Goal: Transaction & Acquisition: Purchase product/service

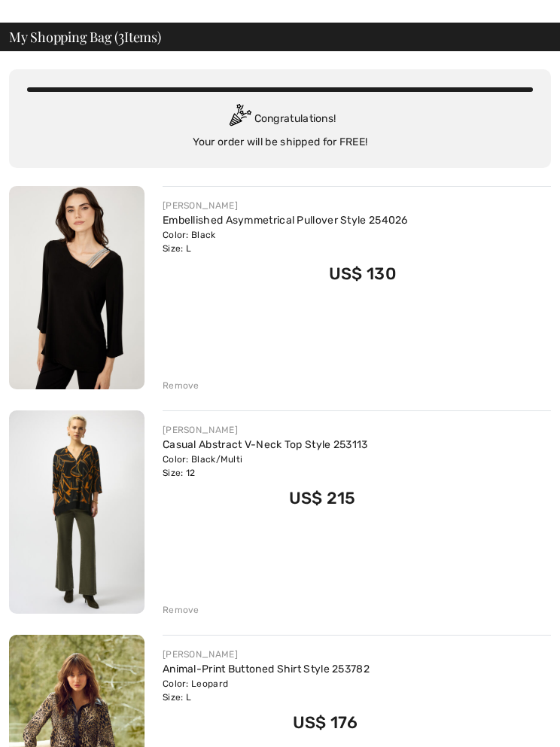
scroll to position [50, 0]
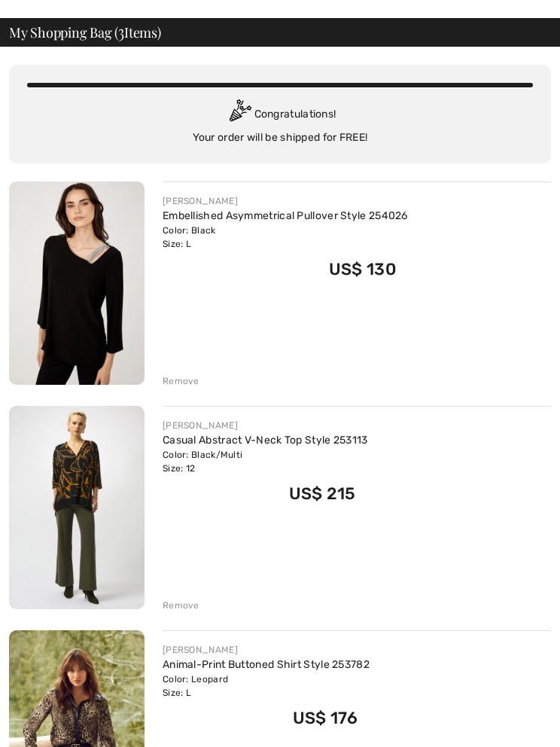
click at [69, 494] on img at bounding box center [77, 507] width 136 height 203
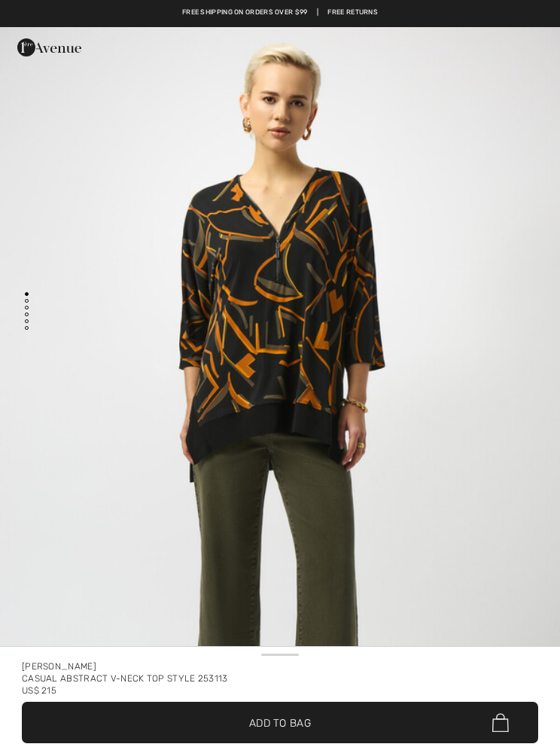
checkbox input "true"
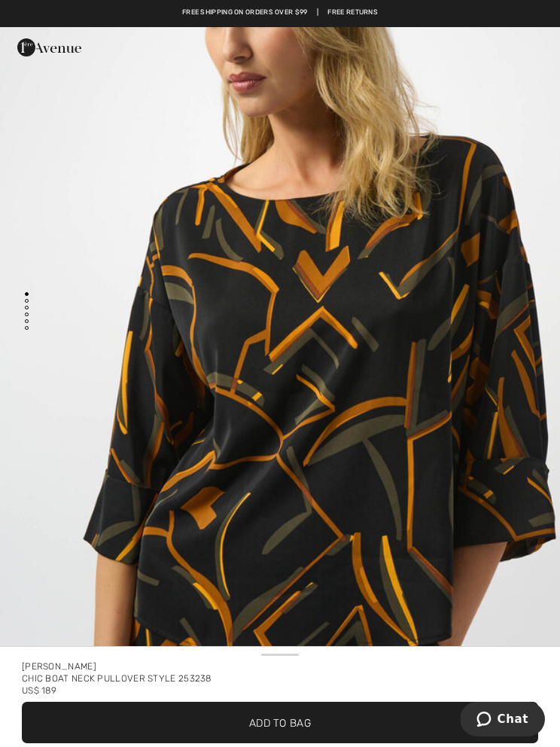
scroll to position [123, 0]
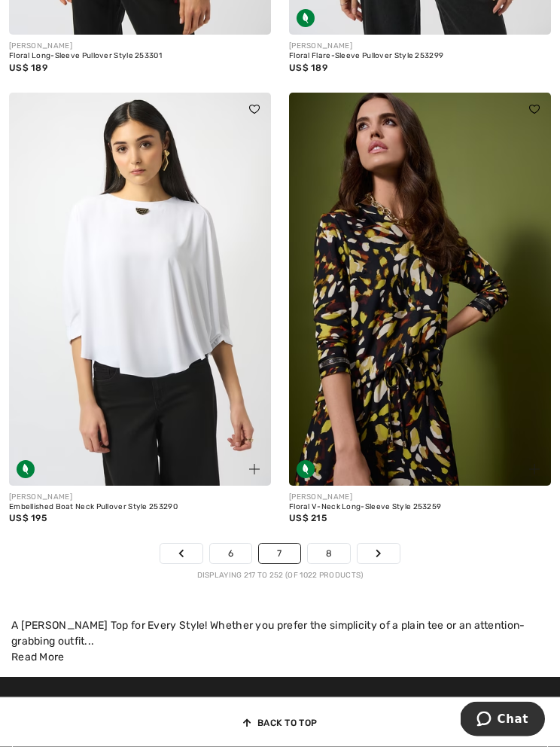
scroll to position [8229, 0]
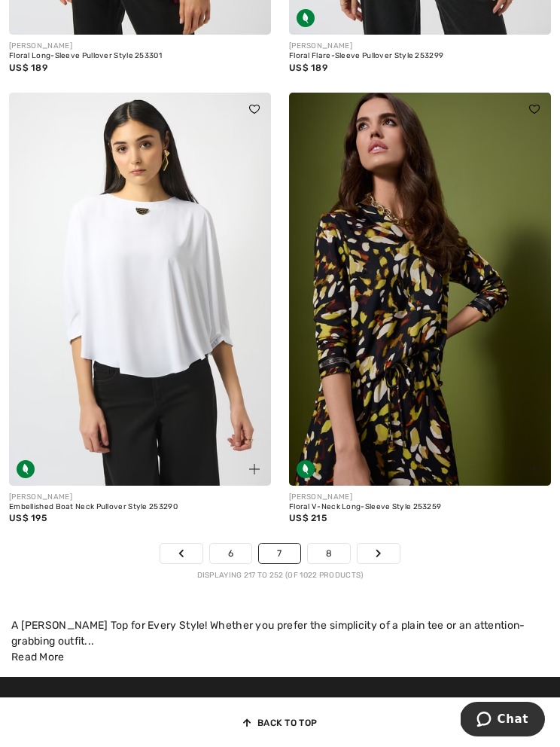
click at [373, 544] on link "Next" at bounding box center [379, 554] width 42 height 20
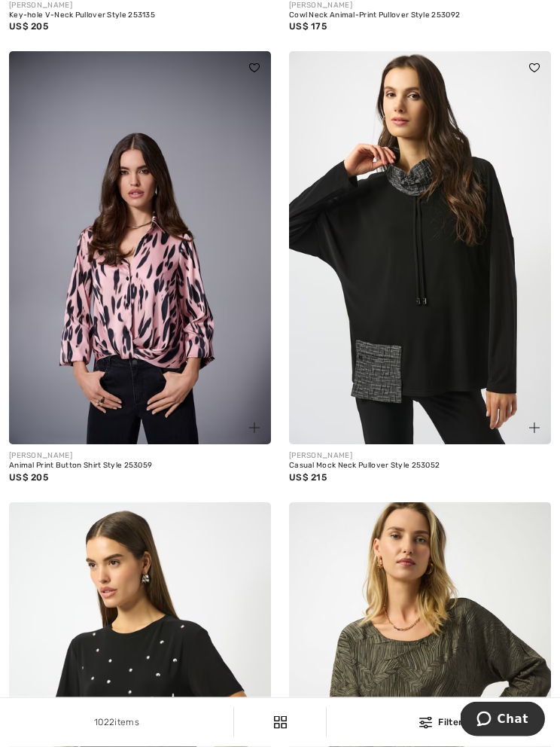
scroll to position [1911, 0]
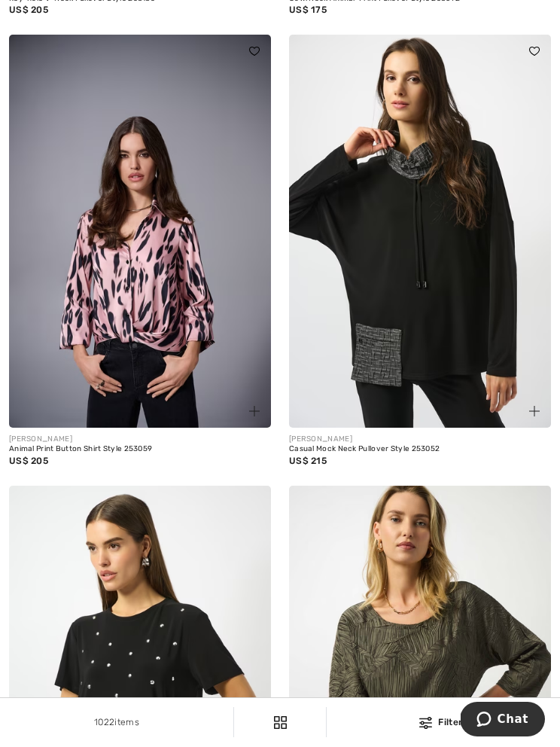
click at [147, 345] on img at bounding box center [140, 231] width 262 height 393
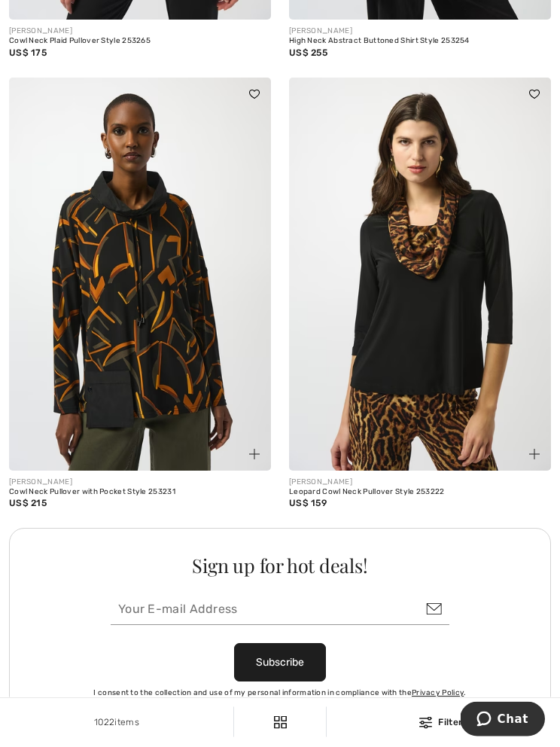
scroll to position [5196, 0]
click at [411, 488] on div "Leopard Cowl Neck Pullover Style 253222" at bounding box center [420, 492] width 262 height 9
click at [321, 488] on div "Leopard Cowl Neck Pullover Style 253222" at bounding box center [420, 492] width 262 height 9
click at [428, 321] on img at bounding box center [420, 274] width 262 height 393
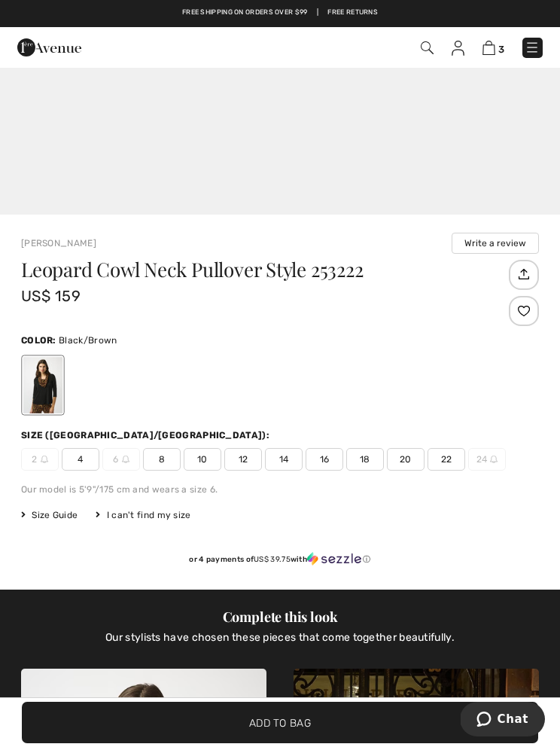
scroll to position [474, 0]
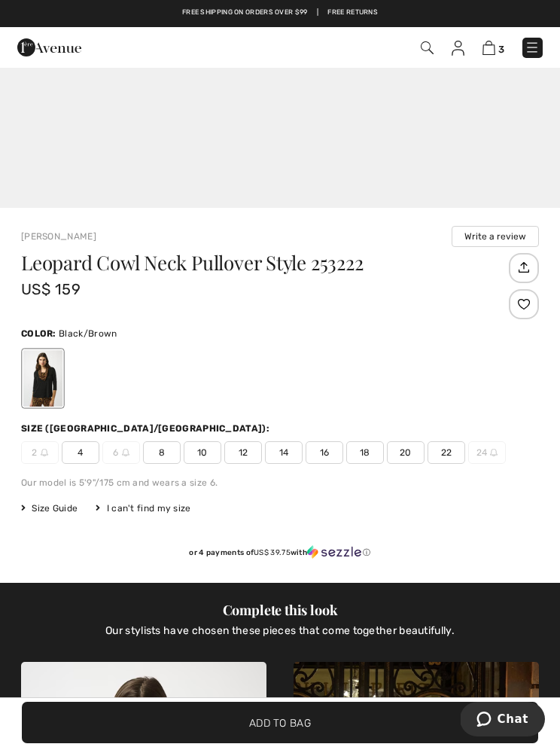
click at [254, 464] on div "Leopard Cowl Neck Pullover Style 253222 US$ 159 Color: Black/Brown Size (CA/[GE…" at bounding box center [280, 418] width 518 height 330
click at [249, 452] on span "12" at bounding box center [243, 452] width 38 height 23
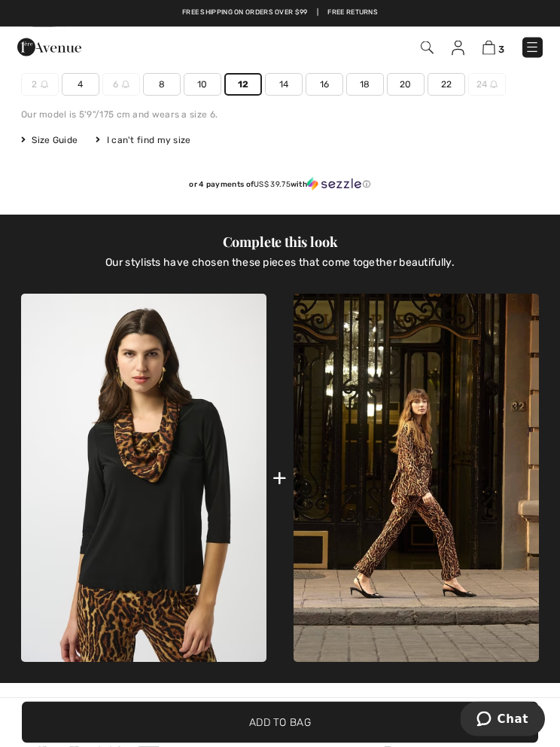
scroll to position [842, 0]
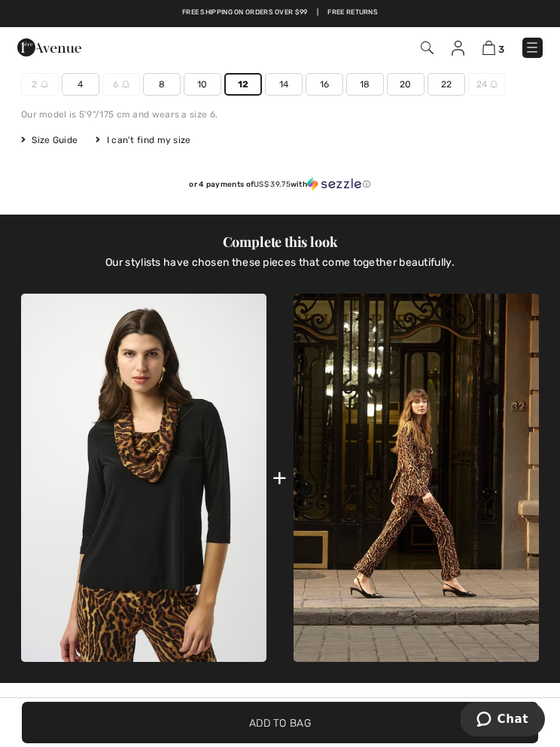
click at [442, 448] on img at bounding box center [416, 478] width 245 height 369
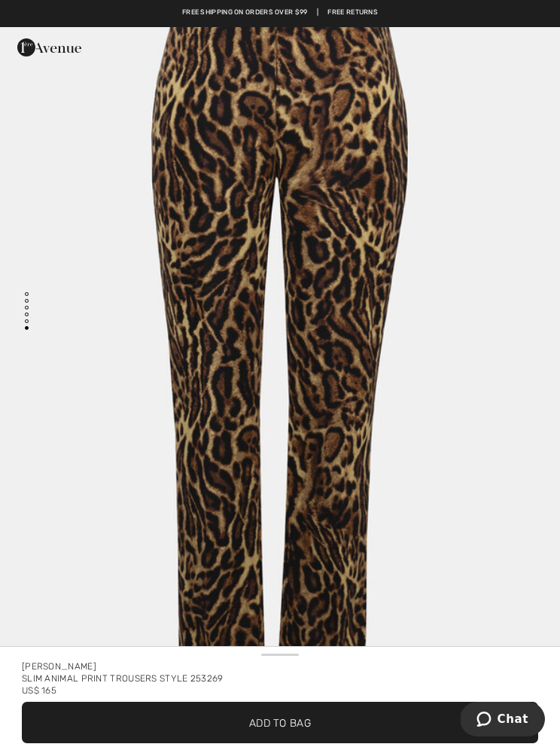
scroll to position [4356, 0]
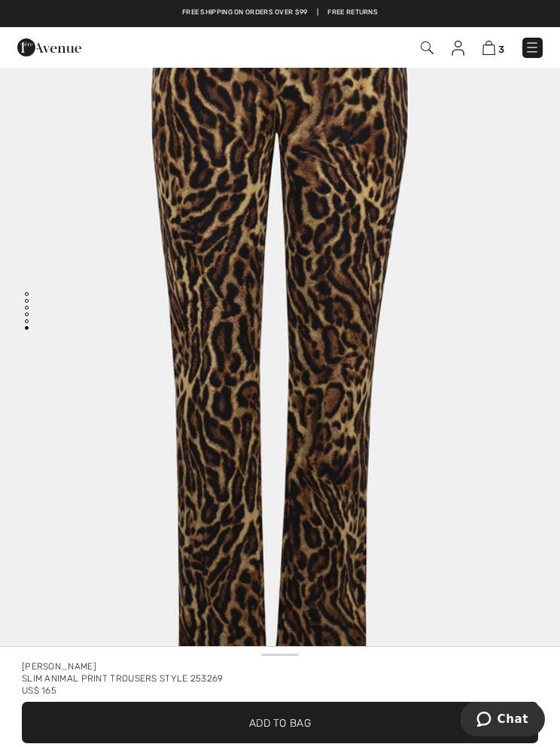
click at [274, 718] on span "Add to Bag" at bounding box center [280, 723] width 62 height 16
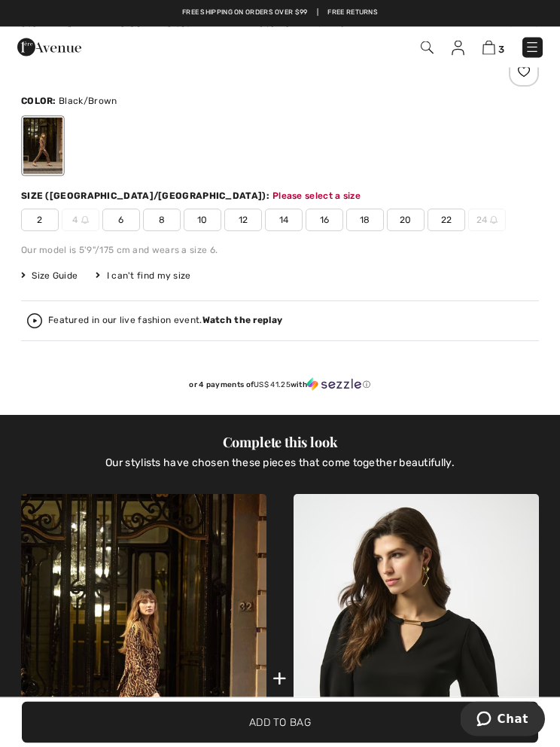
scroll to position [740, 0]
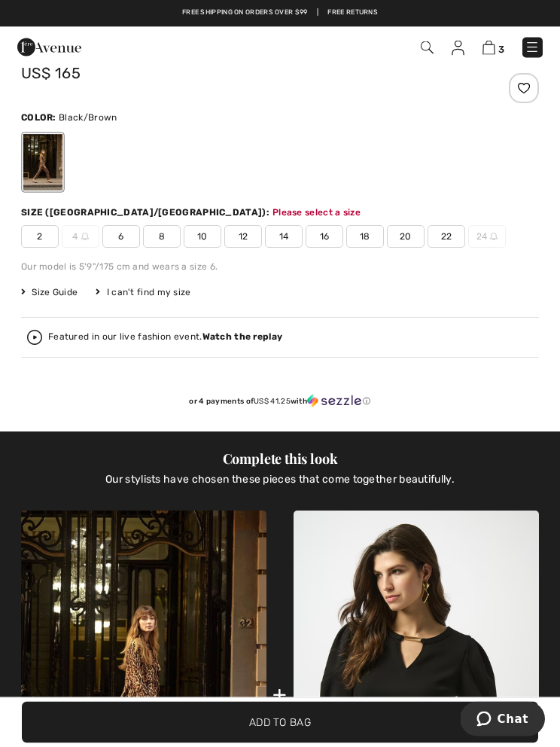
click at [63, 293] on span "Size Guide" at bounding box center [49, 293] width 56 height 14
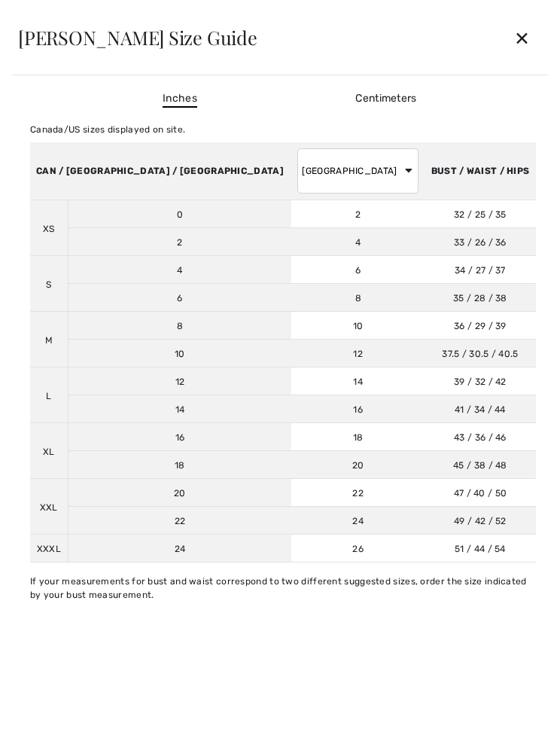
click at [527, 38] on div "✕" at bounding box center [522, 38] width 40 height 32
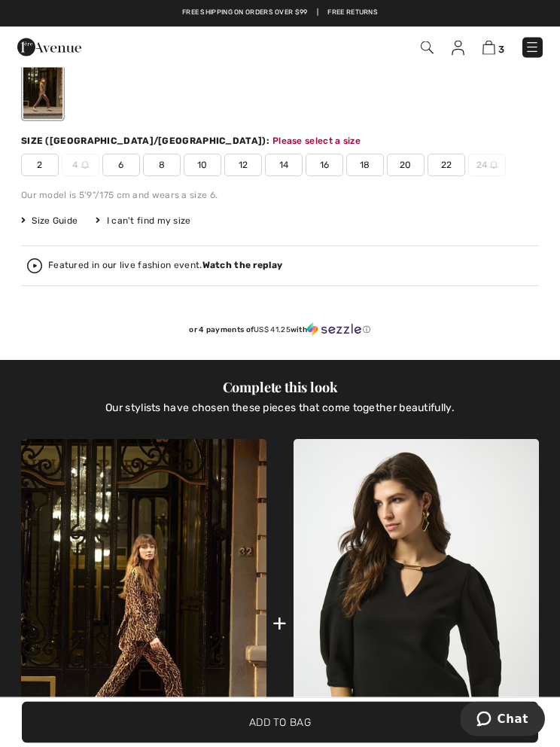
scroll to position [791, 0]
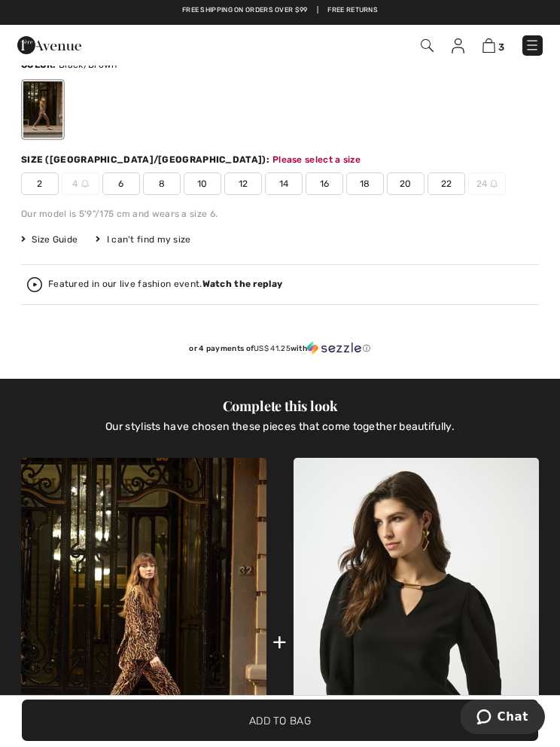
click at [246, 183] on span "12" at bounding box center [243, 186] width 38 height 23
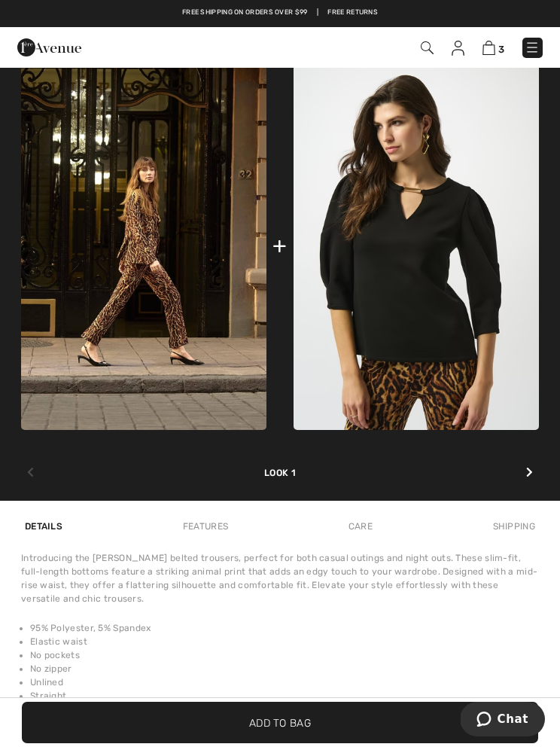
scroll to position [1190, 0]
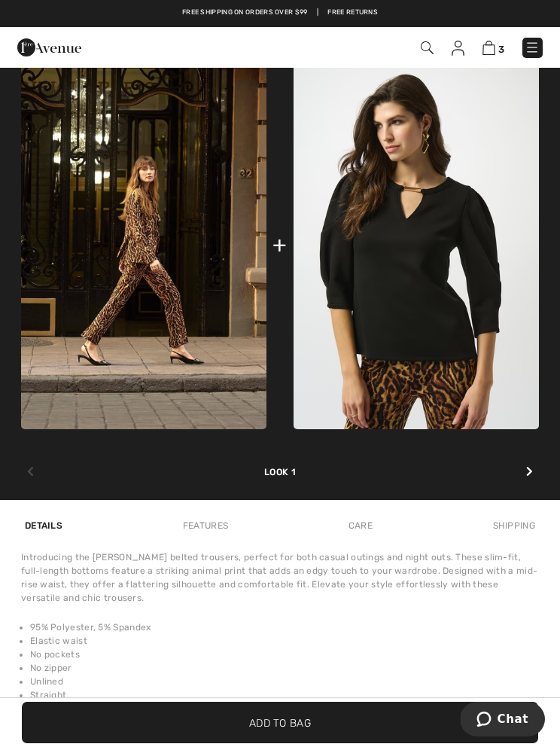
click at [276, 730] on span "Add to Bag" at bounding box center [280, 723] width 62 height 16
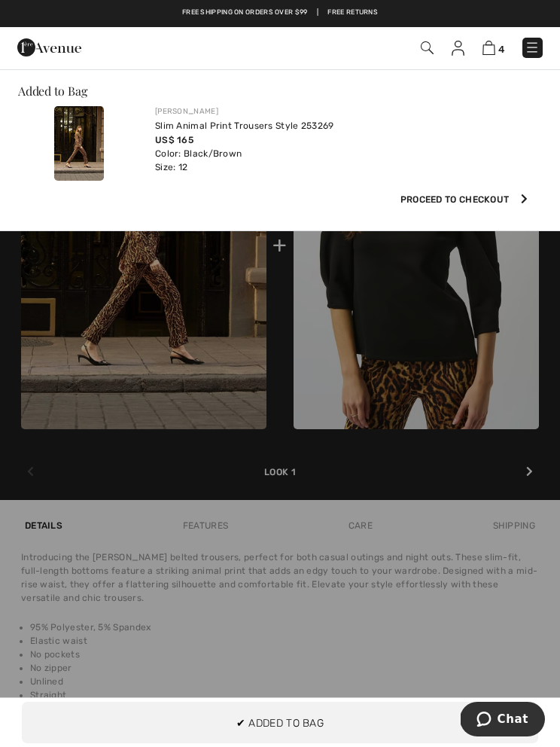
click at [0, 15] on div "Free shipping on orders over $99 | Free Returns" at bounding box center [280, 13] width 560 height 27
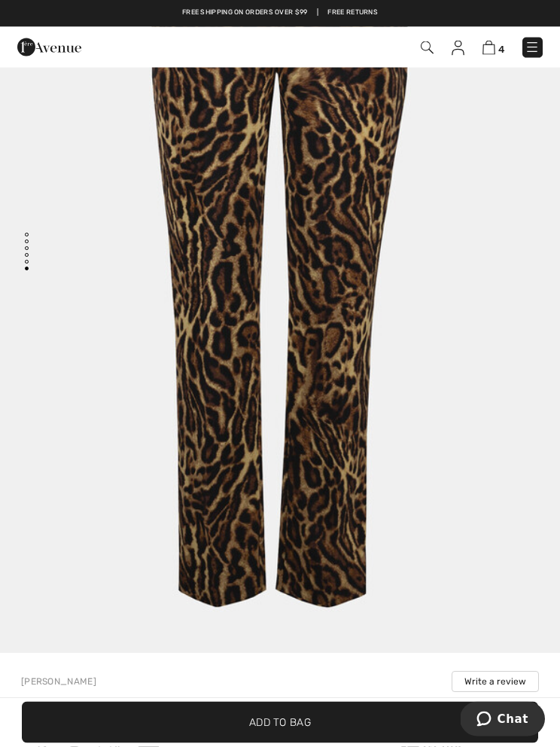
scroll to position [68, 0]
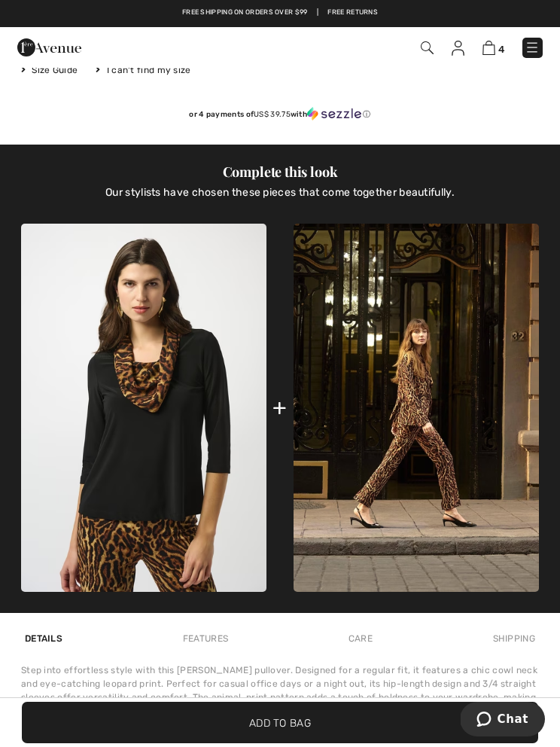
click at [139, 474] on img at bounding box center [143, 408] width 245 height 368
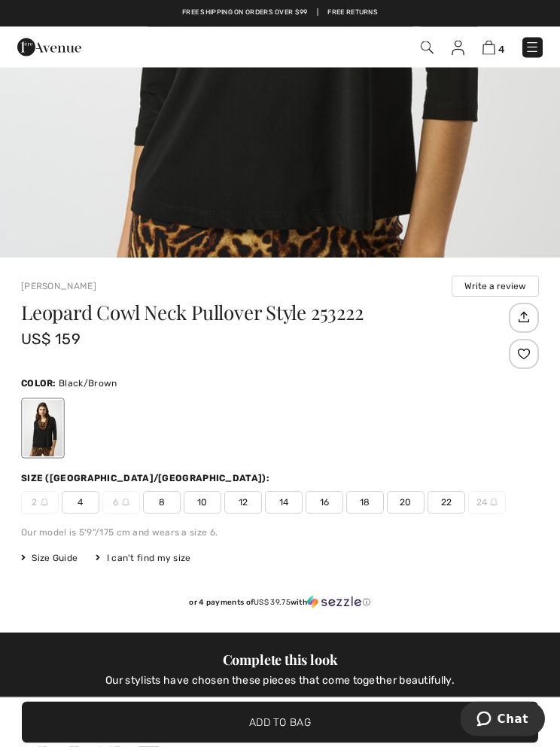
scroll to position [475, 0]
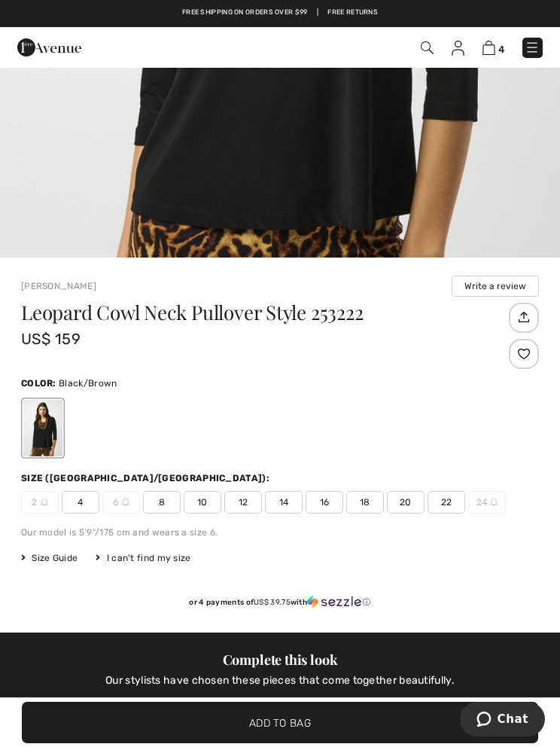
click at [250, 501] on span "12" at bounding box center [243, 502] width 38 height 23
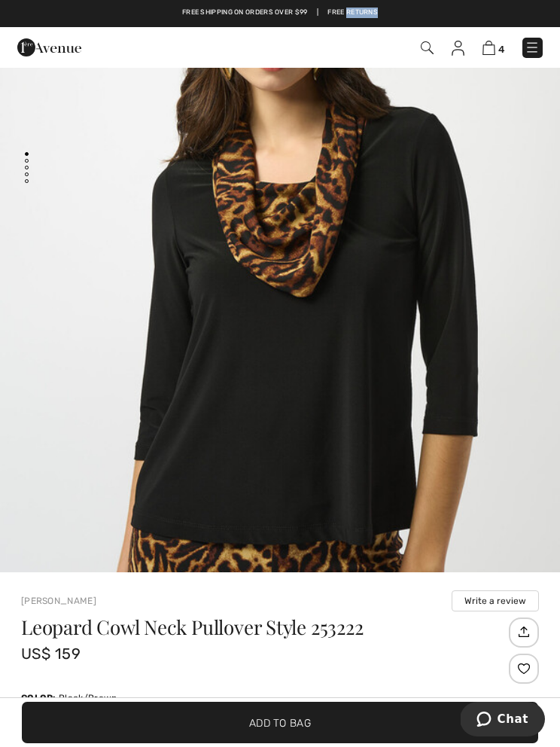
scroll to position [135, 0]
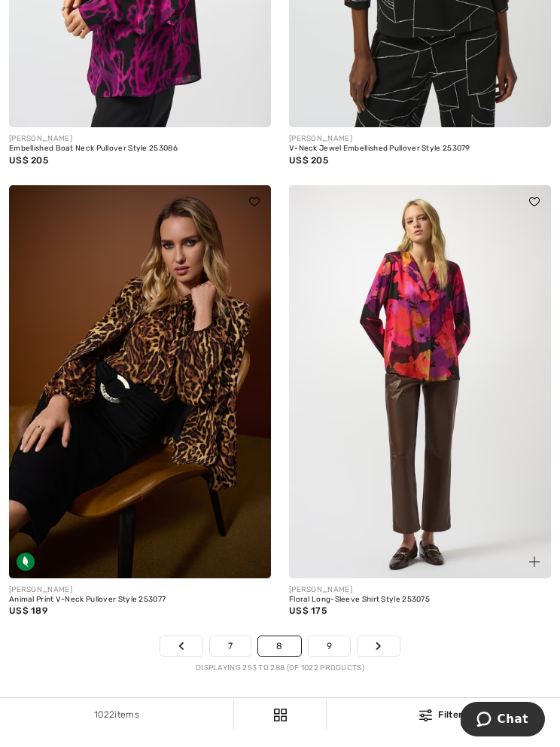
scroll to position [8255, 0]
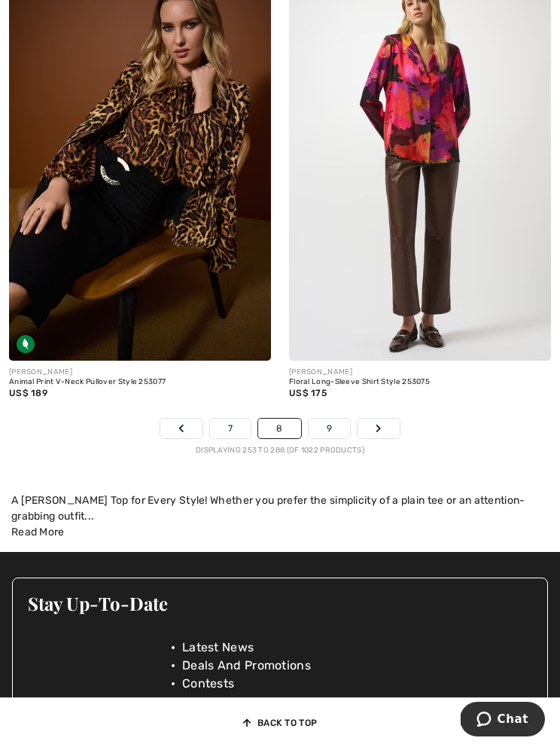
click at [119, 378] on div "Animal Print V-Neck Pullover Style 253077" at bounding box center [140, 382] width 262 height 9
click at [174, 236] on img at bounding box center [140, 164] width 262 height 393
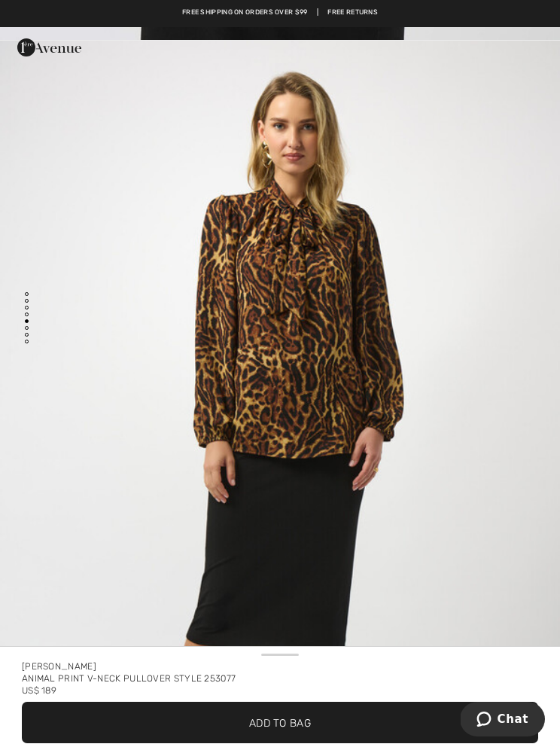
scroll to position [3314, 0]
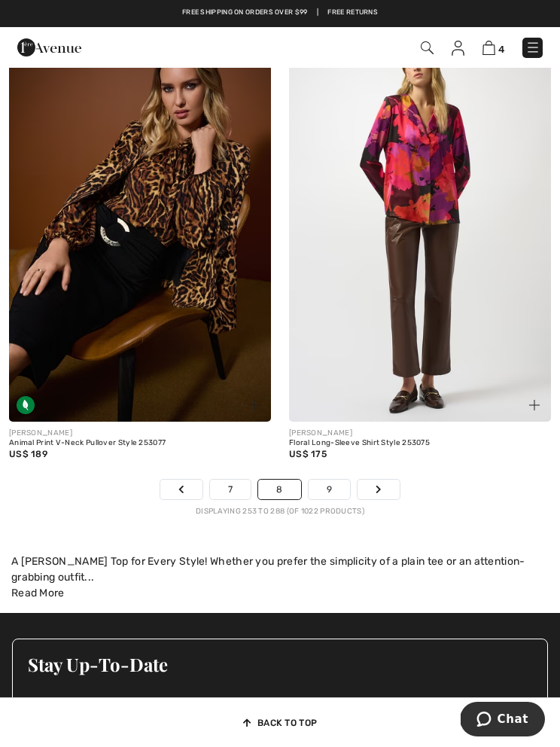
scroll to position [8192, 0]
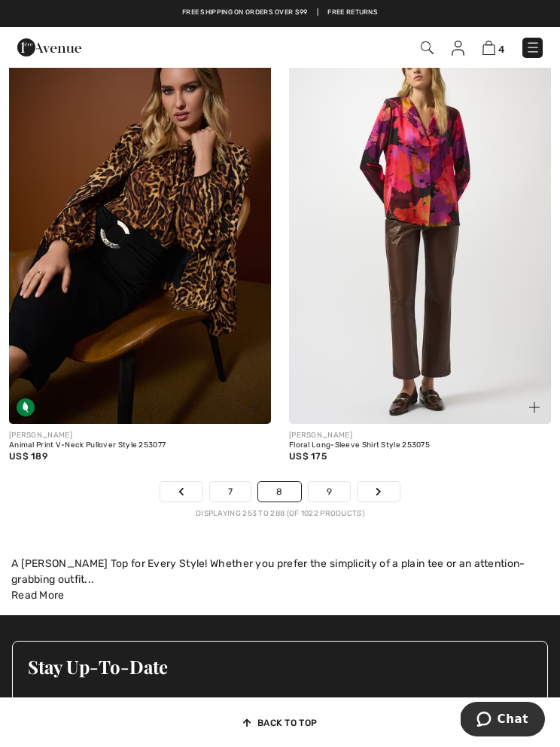
click at [336, 482] on link "9" at bounding box center [329, 492] width 41 height 20
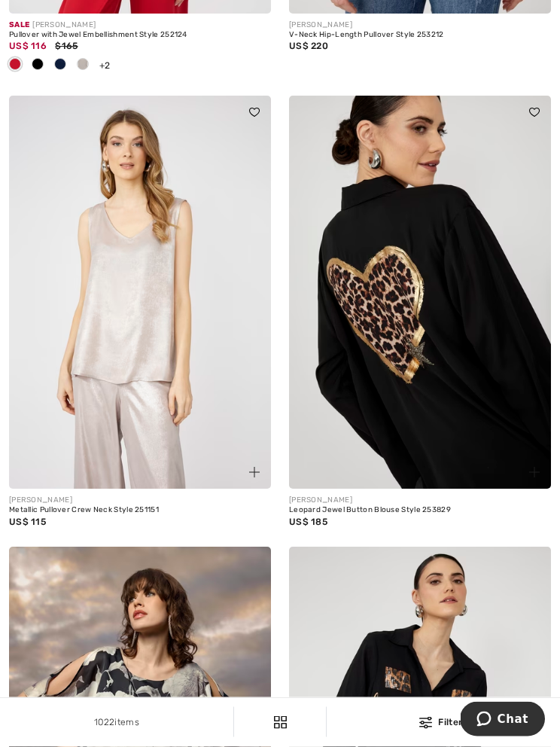
scroll to position [1875, 0]
click at [416, 395] on img at bounding box center [420, 292] width 262 height 393
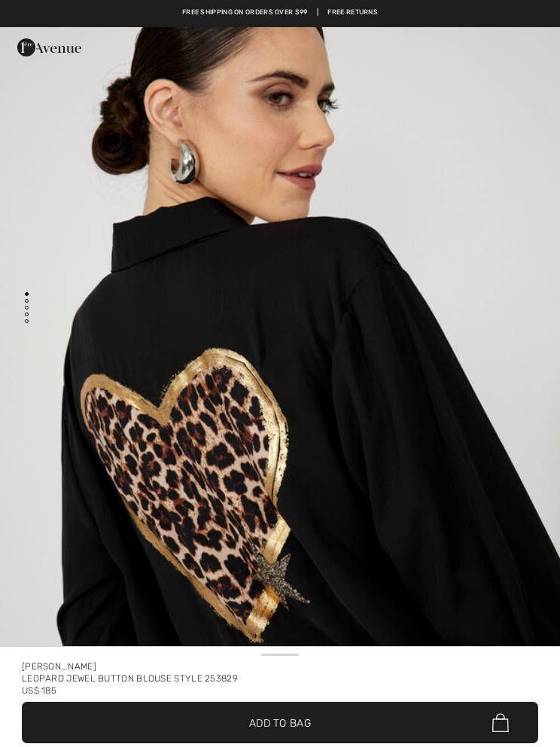
checkbox input "true"
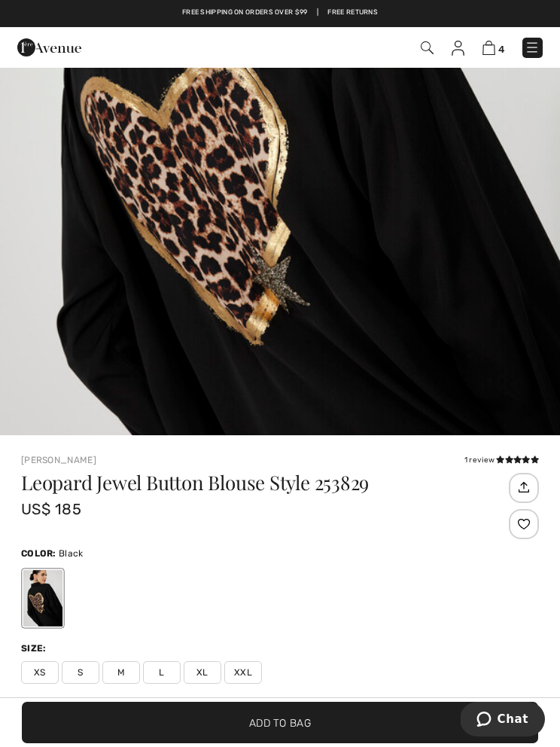
scroll to position [296, 0]
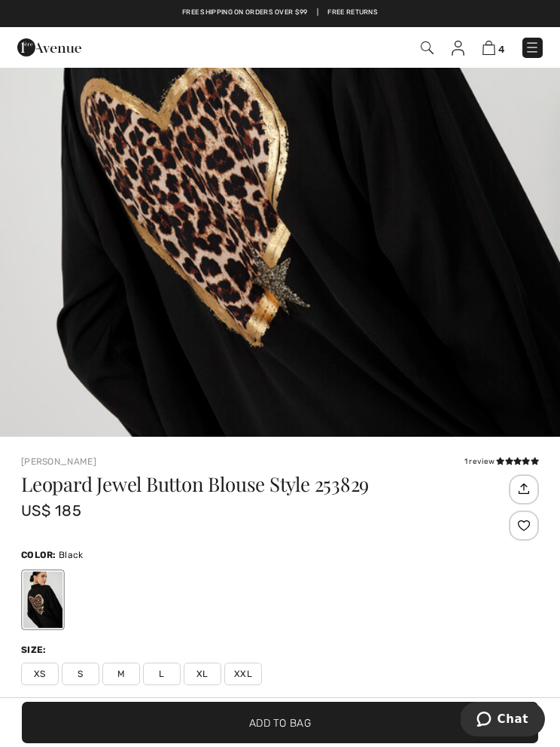
click at [164, 678] on span "L" at bounding box center [162, 674] width 38 height 23
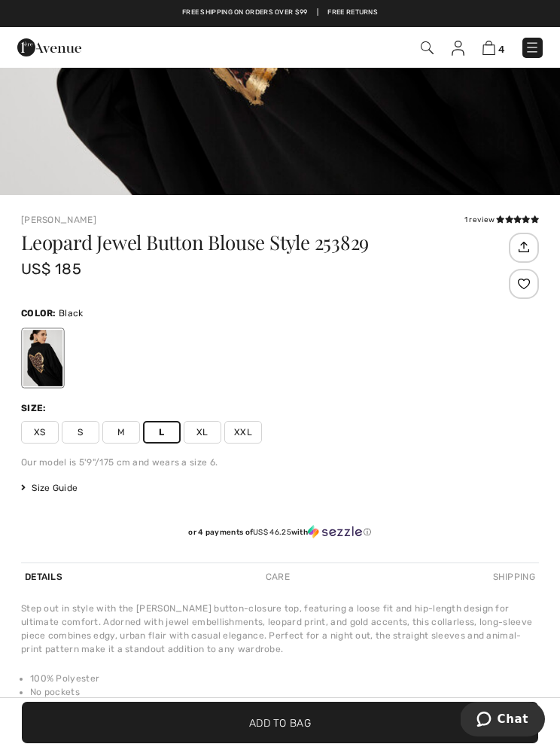
scroll to position [535, 0]
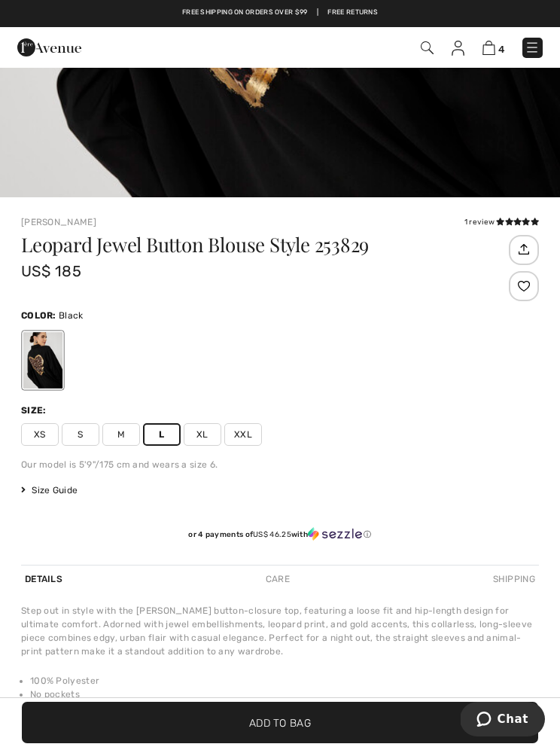
click at [270, 743] on span "✔ Added to Bag Add to Bag" at bounding box center [280, 722] width 516 height 41
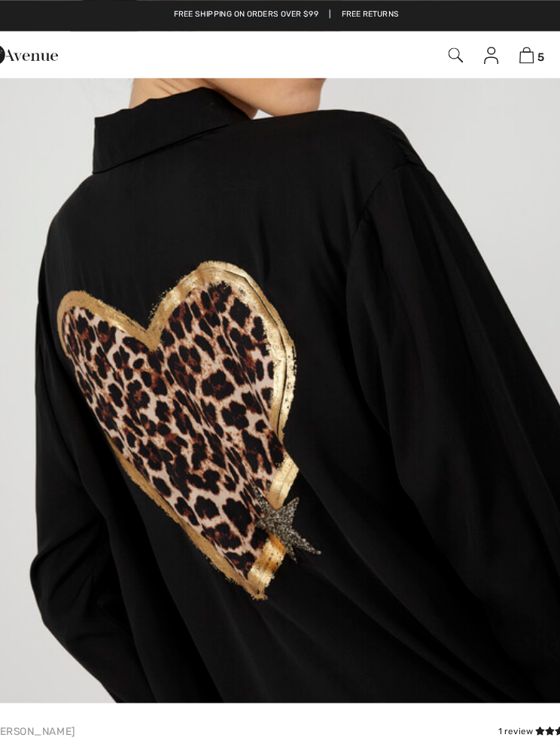
scroll to position [77, 0]
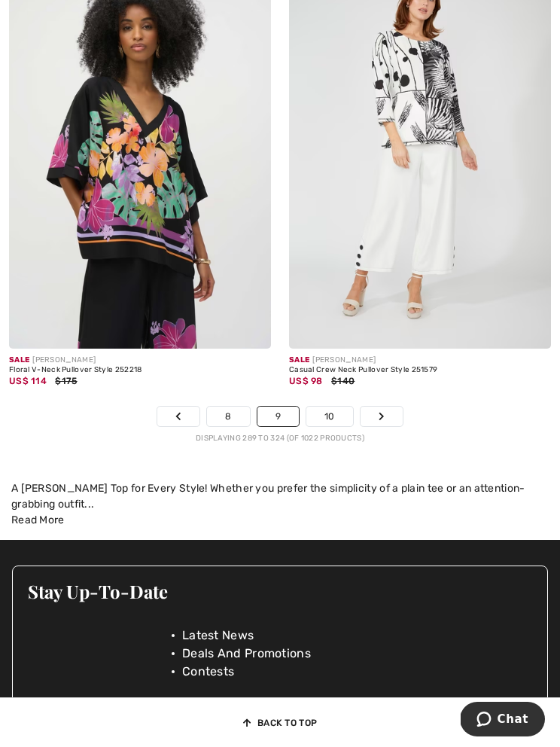
scroll to position [8317, 0]
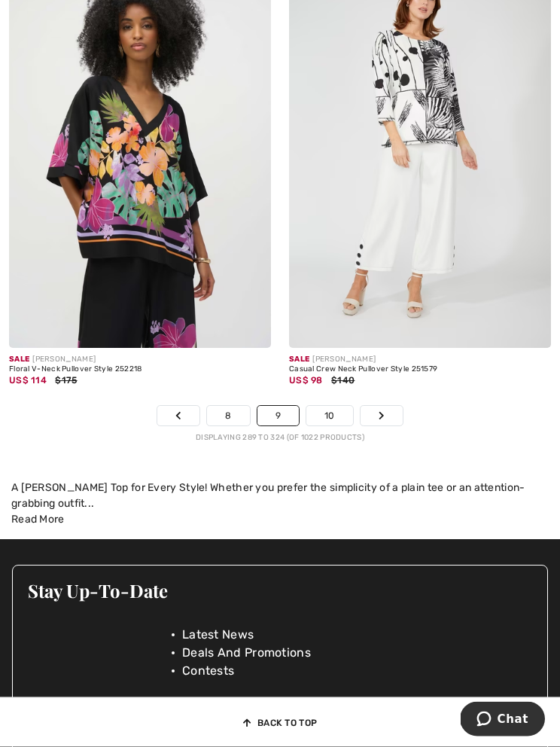
click at [368, 416] on link "Next" at bounding box center [382, 417] width 42 height 20
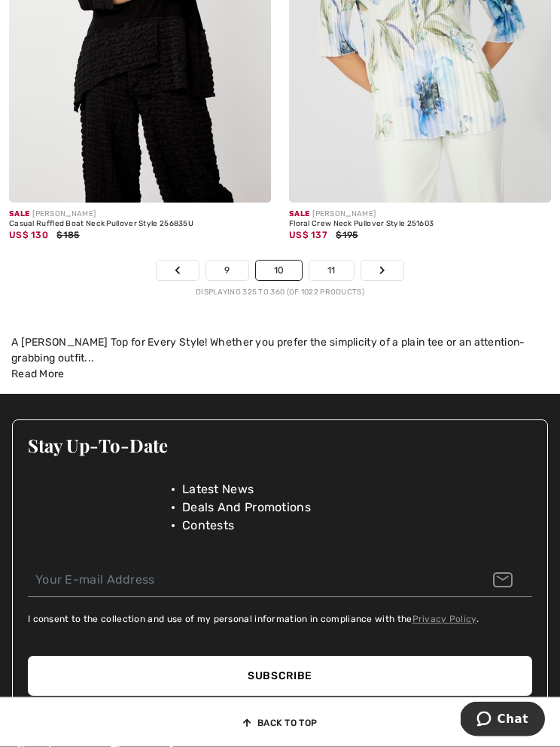
scroll to position [8442, 0]
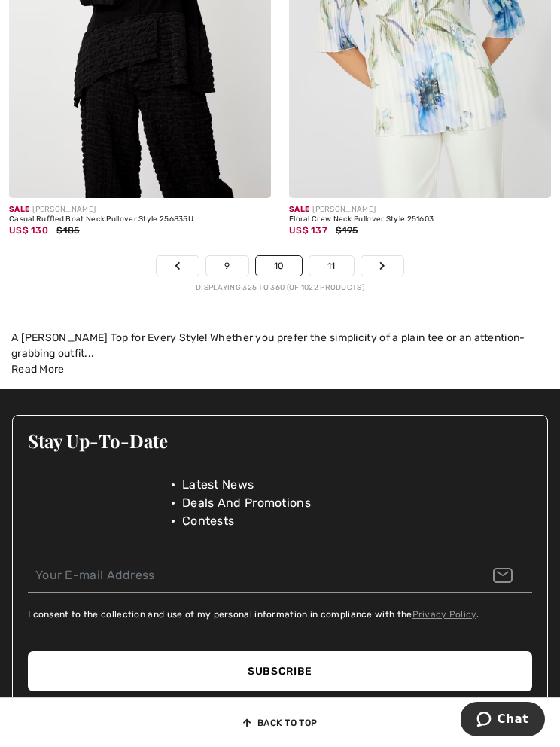
click at [388, 256] on link "Next" at bounding box center [382, 266] width 42 height 20
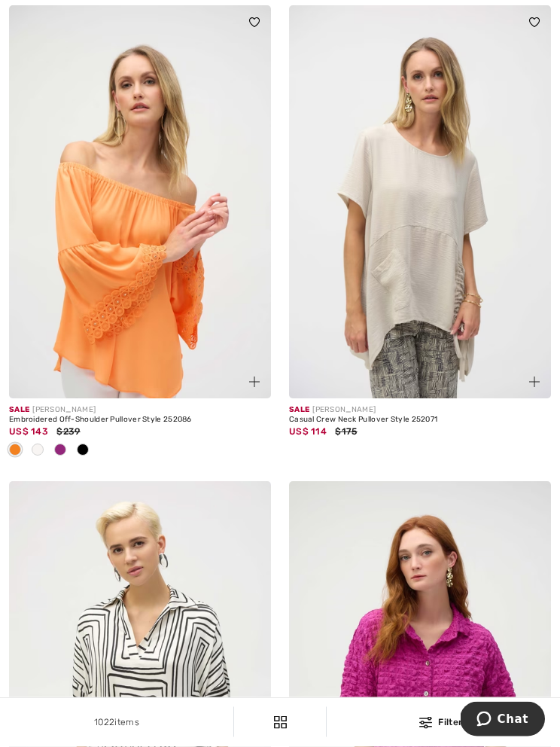
scroll to position [4842, 0]
click at [443, 310] on img at bounding box center [420, 201] width 262 height 393
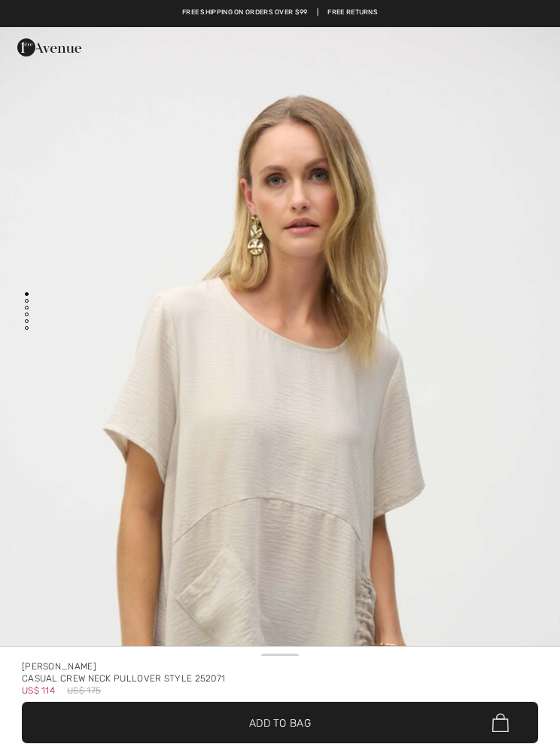
scroll to position [100, 0]
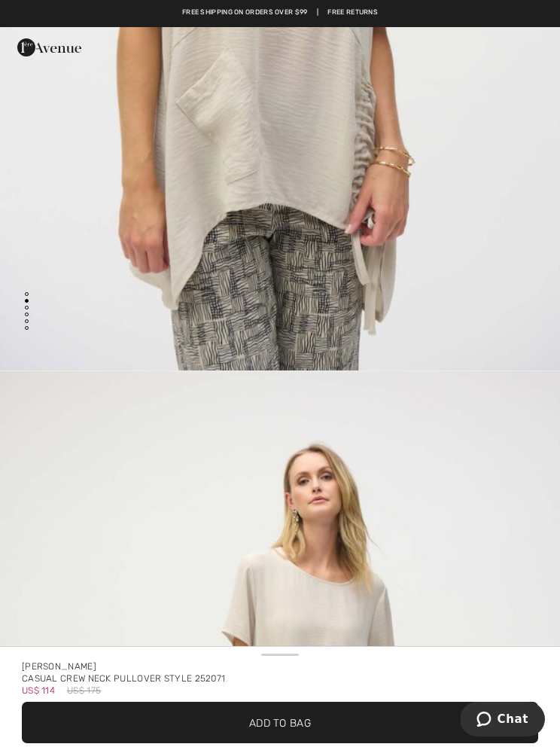
click at [312, 713] on span "✔ Added to Bag Add to Bag" at bounding box center [280, 722] width 516 height 41
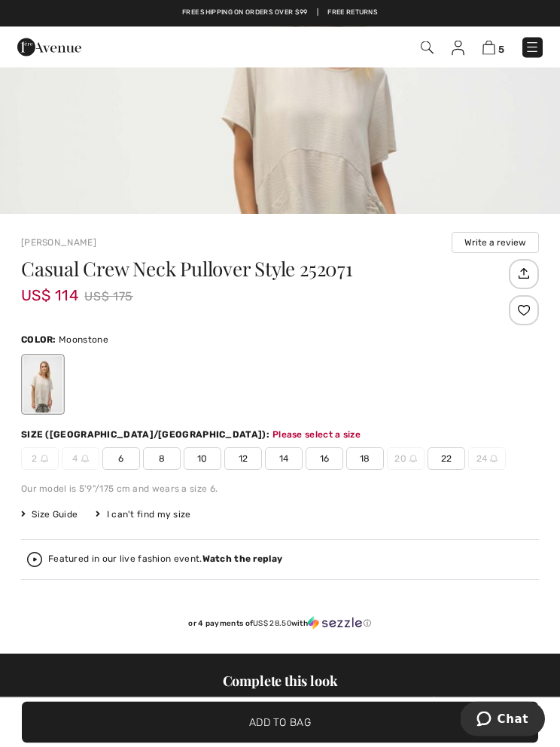
scroll to position [443, 0]
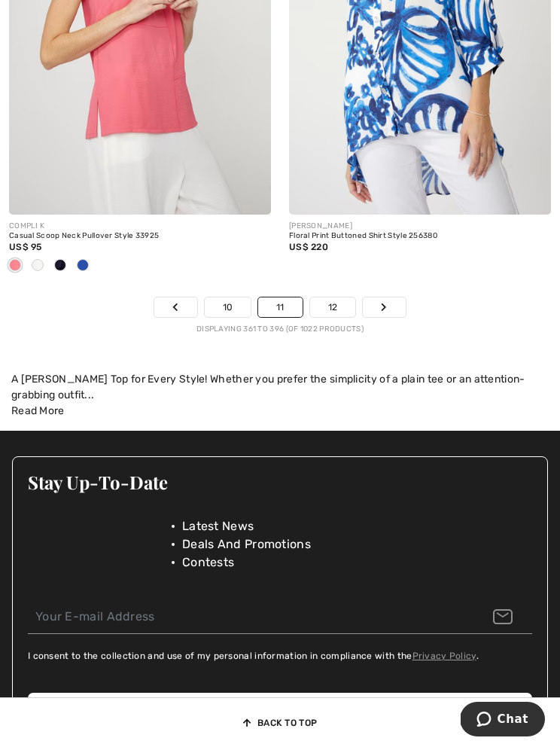
scroll to position [8561, 0]
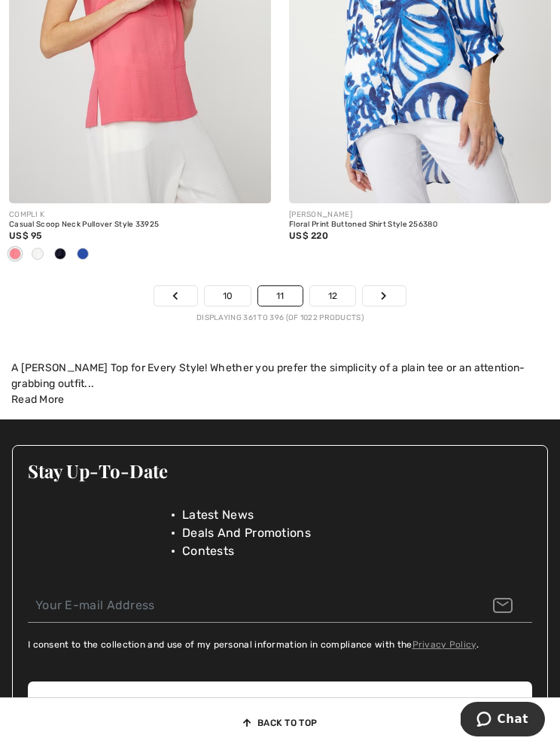
click at [391, 294] on link "Next" at bounding box center [384, 296] width 42 height 20
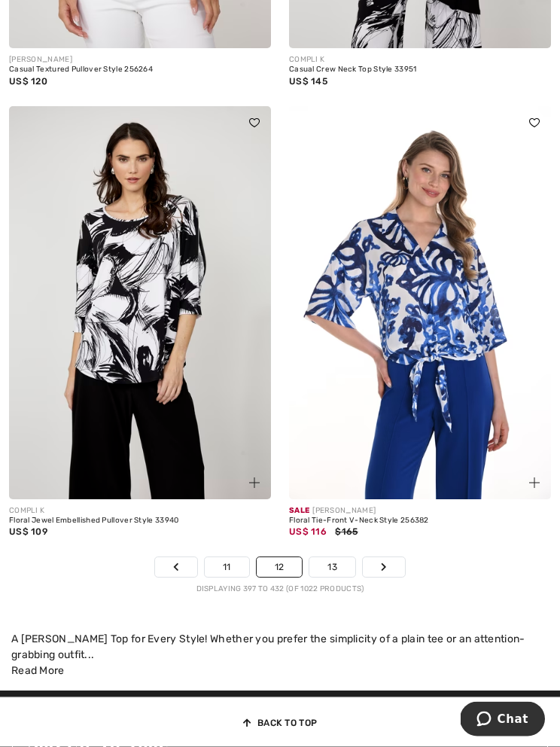
scroll to position [8216, 0]
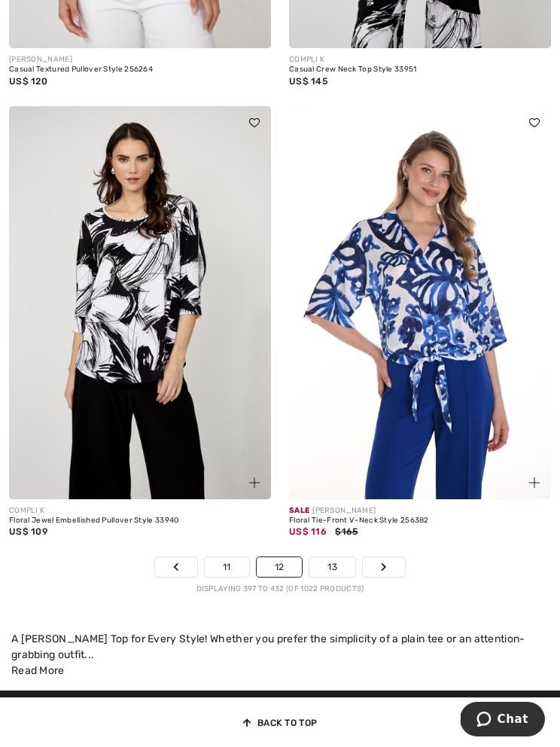
click at [388, 557] on link "Next" at bounding box center [384, 567] width 42 height 20
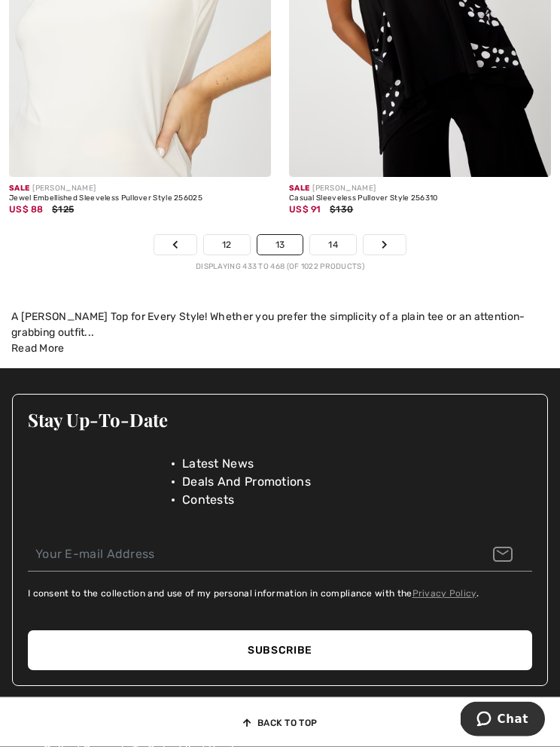
scroll to position [8588, 0]
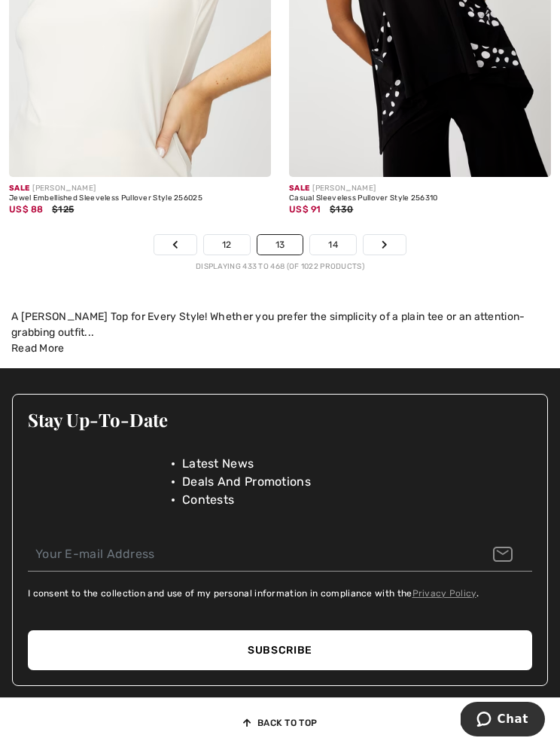
click at [393, 245] on link "Next" at bounding box center [385, 245] width 42 height 20
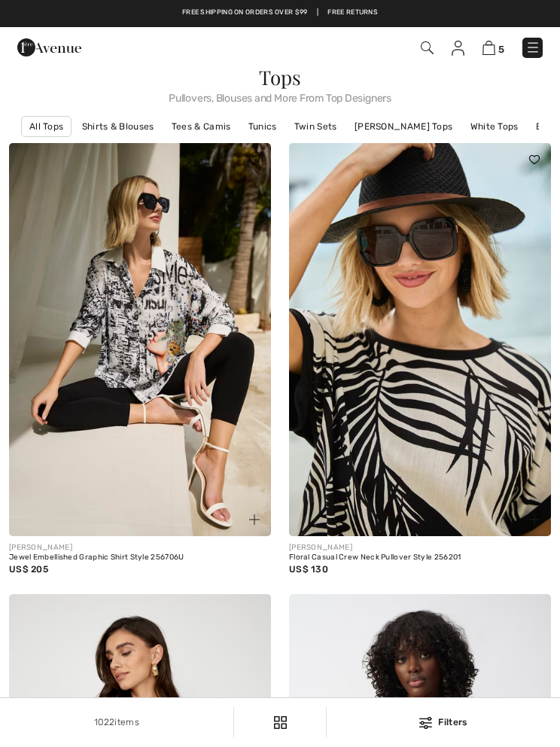
checkbox input "true"
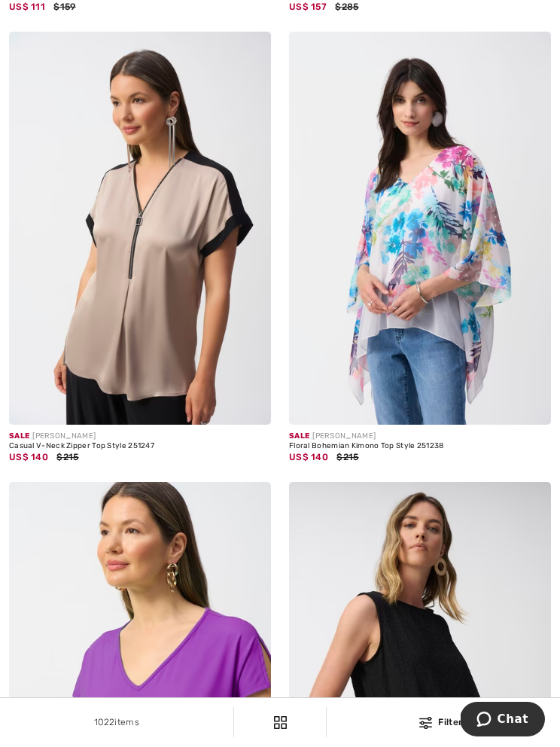
scroll to position [3486, 0]
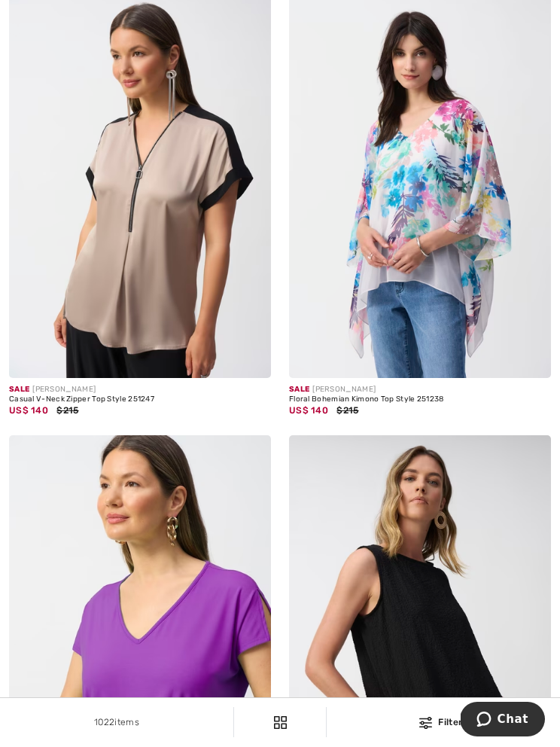
click at [144, 329] on img at bounding box center [140, 181] width 262 height 393
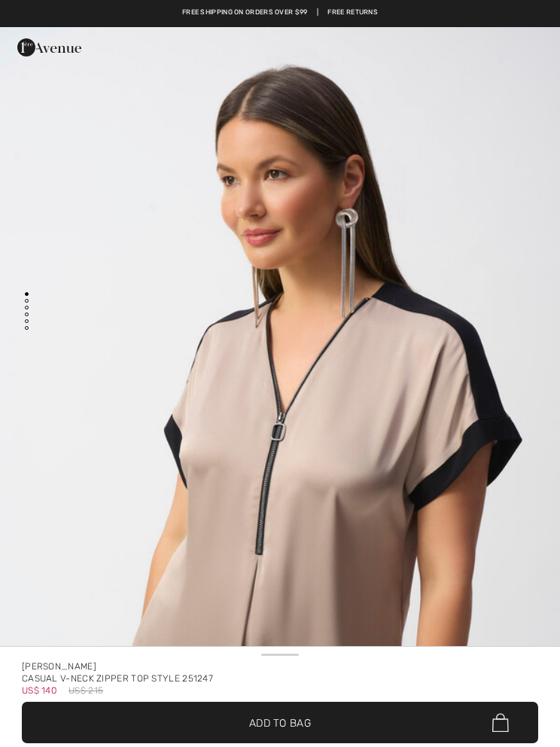
checkbox input "true"
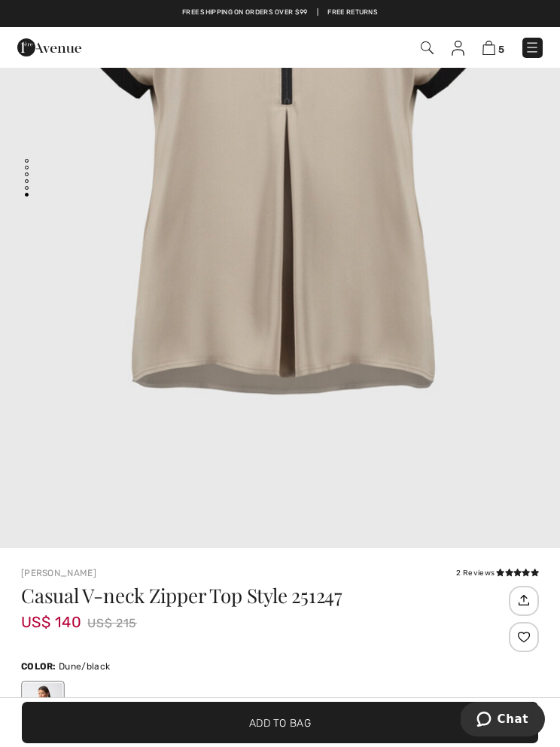
scroll to position [136, 0]
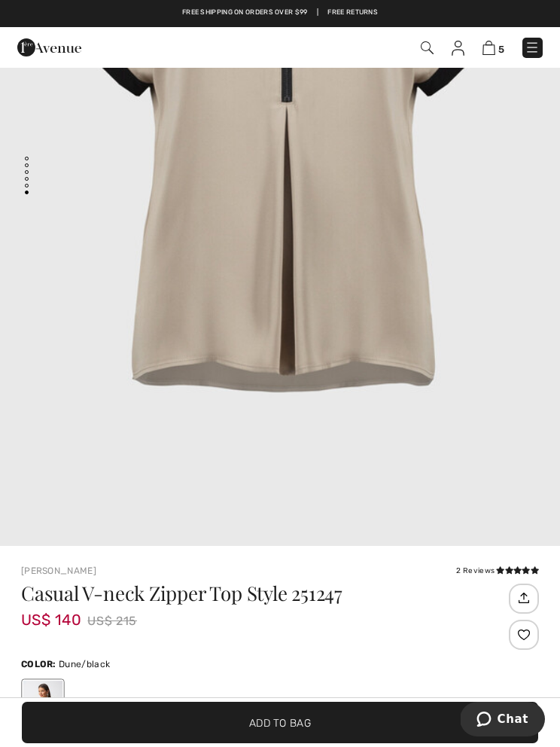
click at [273, 743] on span "✔ Added to Bag Add to Bag" at bounding box center [280, 722] width 516 height 41
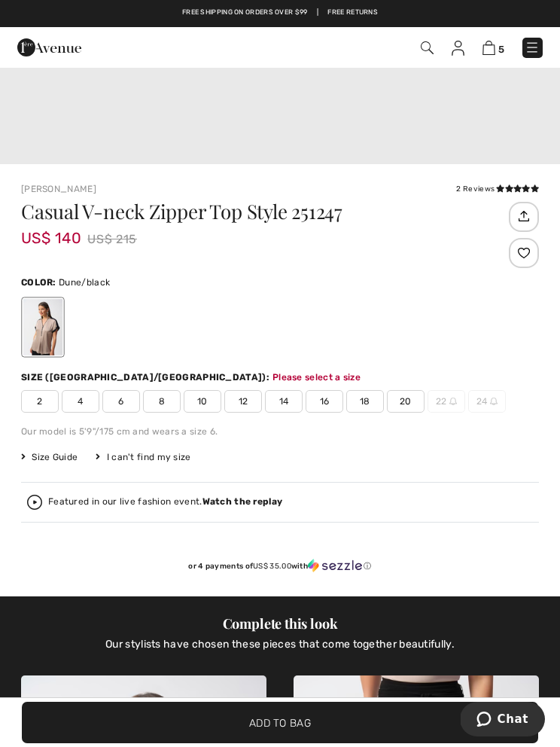
scroll to position [787, 0]
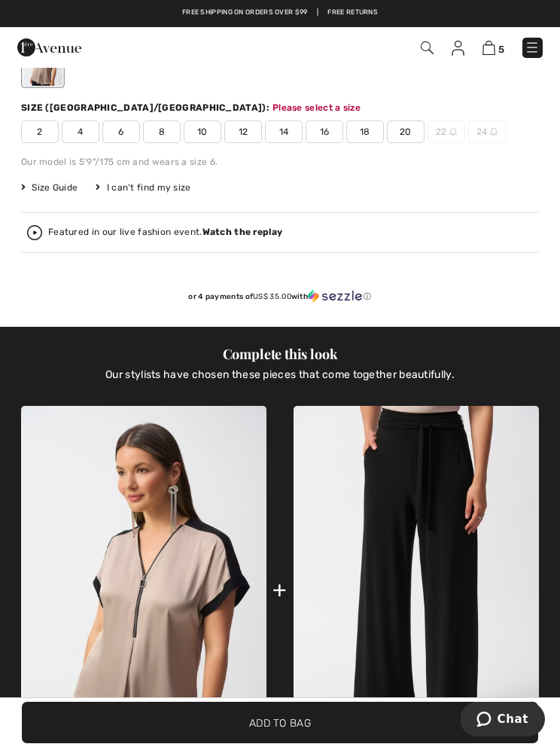
click at [248, 135] on span "12" at bounding box center [243, 131] width 38 height 23
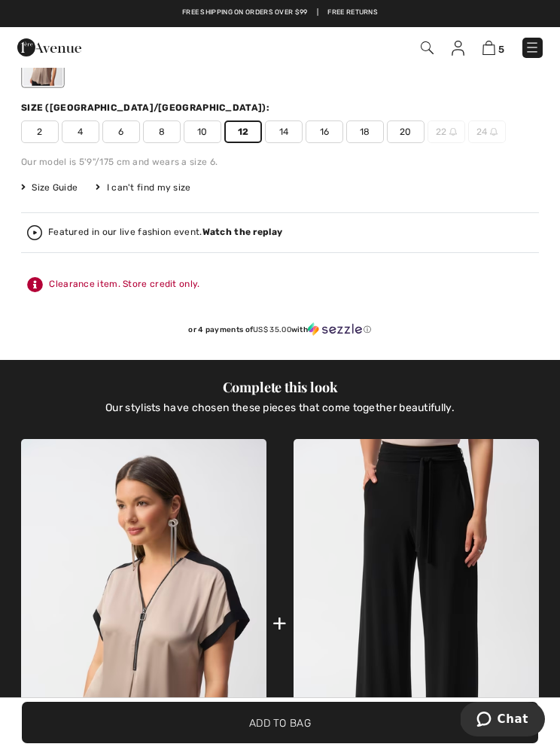
click at [291, 730] on span "Add to Bag" at bounding box center [280, 723] width 62 height 16
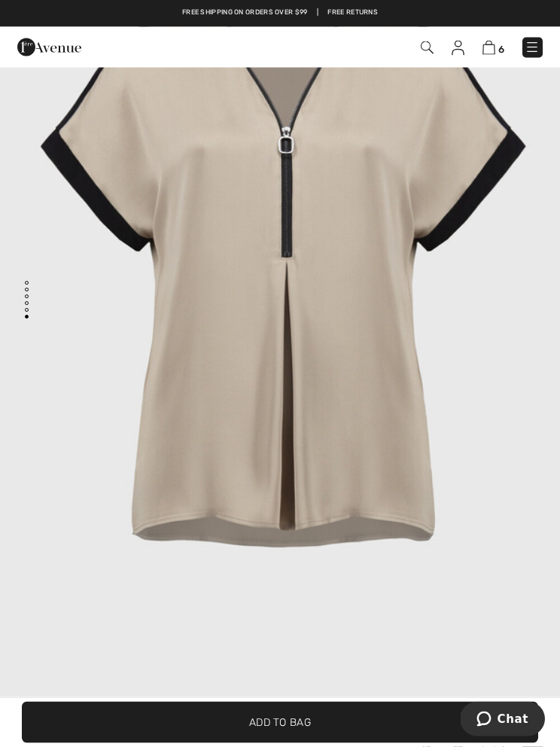
scroll to position [0, 0]
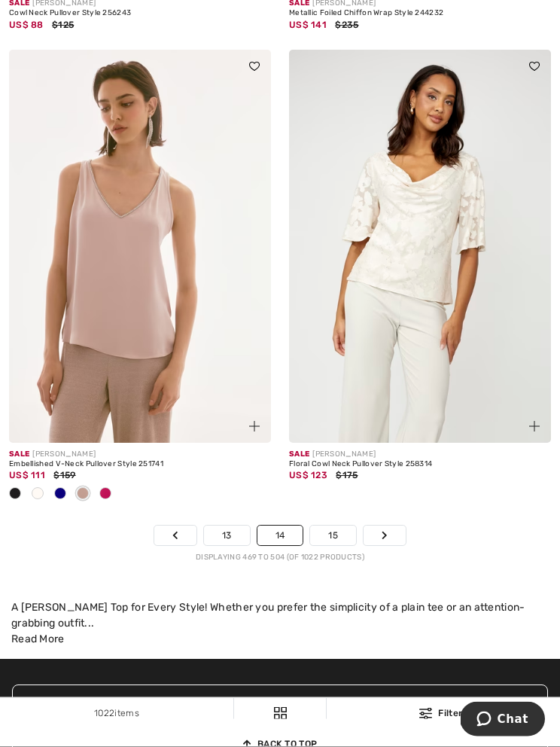
scroll to position [8272, 0]
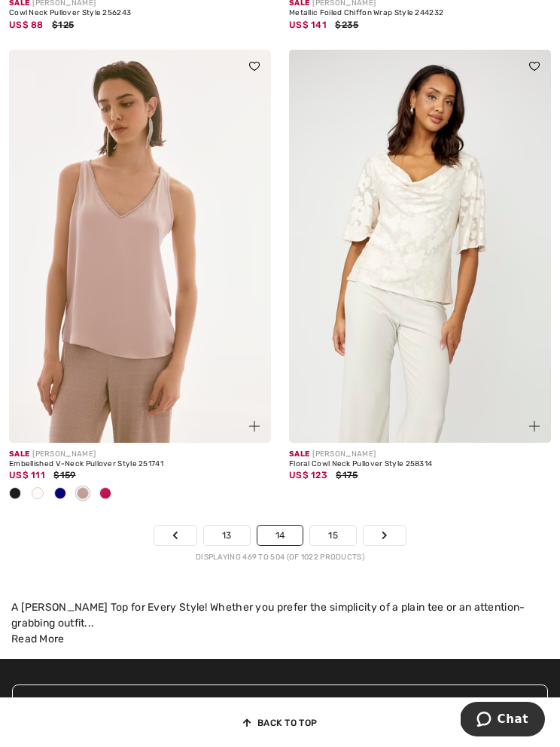
click at [384, 535] on link "Next" at bounding box center [385, 536] width 42 height 20
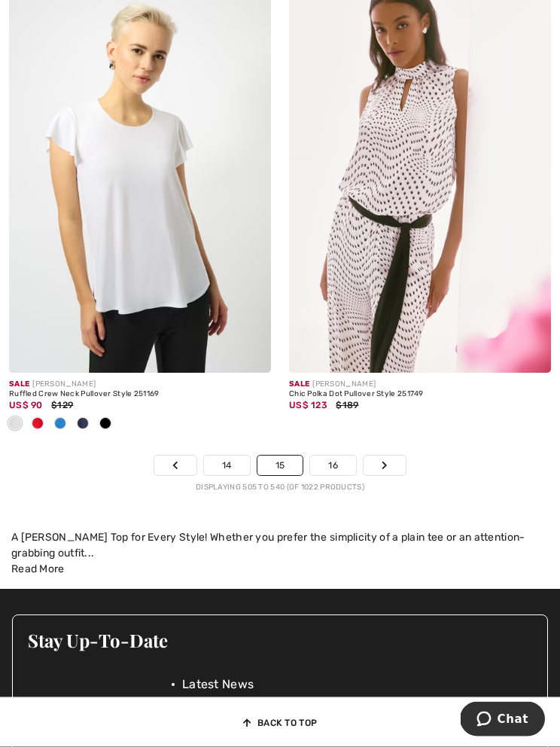
scroll to position [8367, 0]
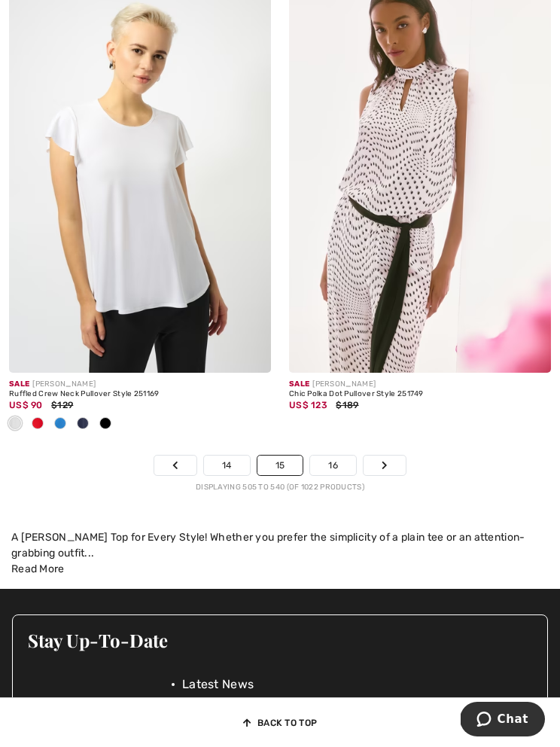
click at [388, 460] on link "Next" at bounding box center [385, 466] width 42 height 20
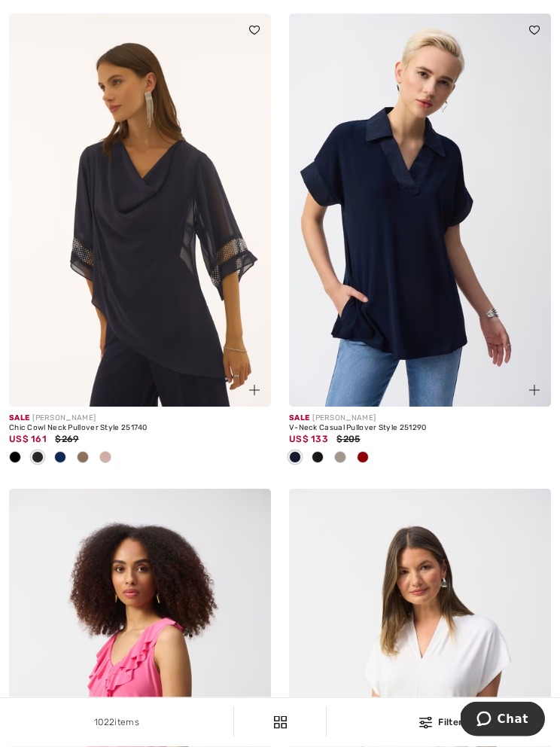
scroll to position [6560, 0]
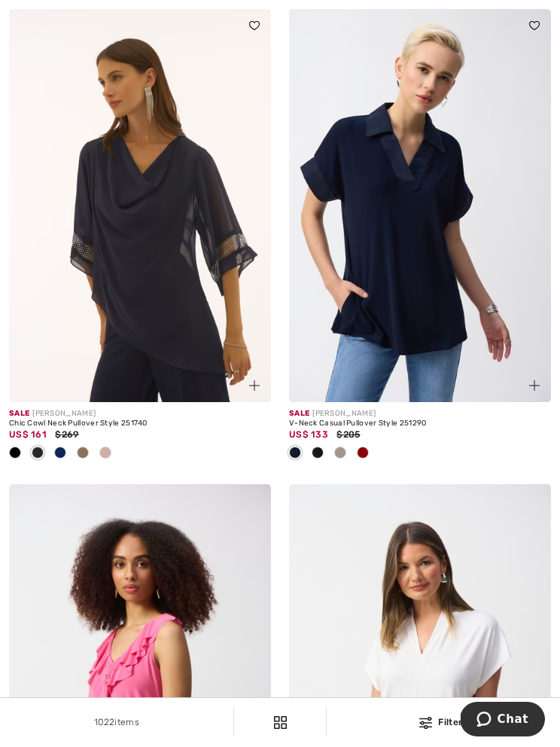
click at [108, 452] on div at bounding box center [105, 453] width 23 height 25
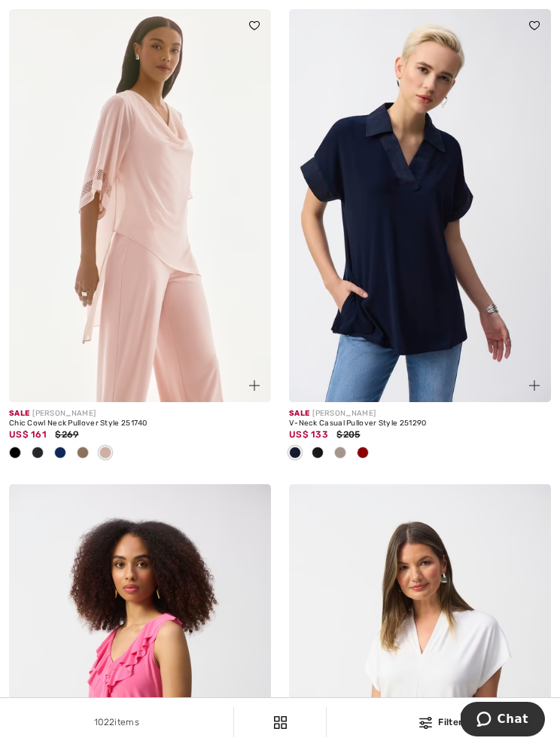
click at [85, 449] on span at bounding box center [83, 452] width 12 height 12
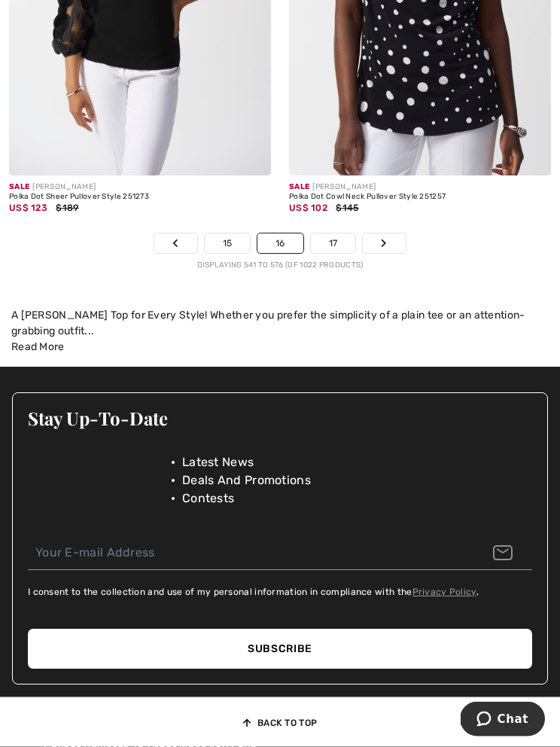
scroll to position [8798, 0]
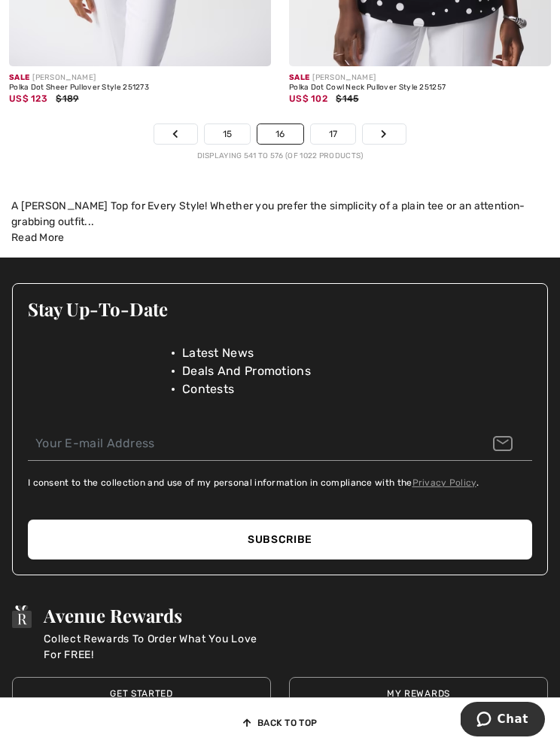
click at [388, 136] on link "Next" at bounding box center [384, 134] width 42 height 20
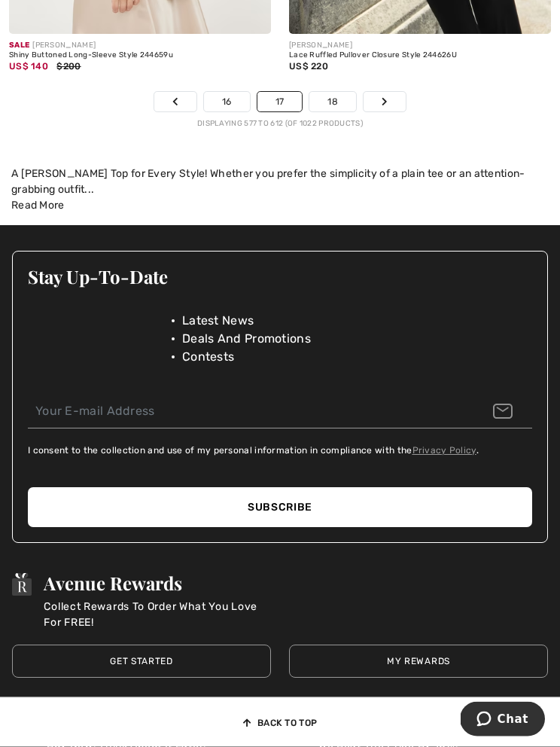
scroll to position [8780, 0]
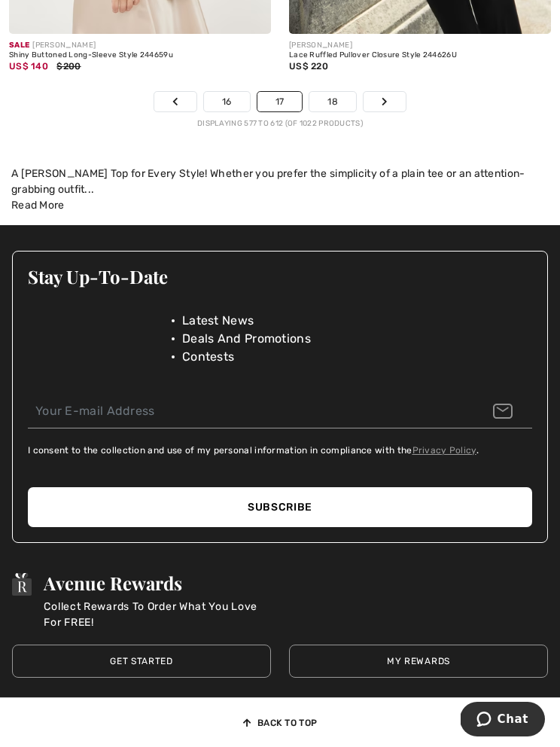
click at [379, 92] on link "Next" at bounding box center [385, 102] width 42 height 20
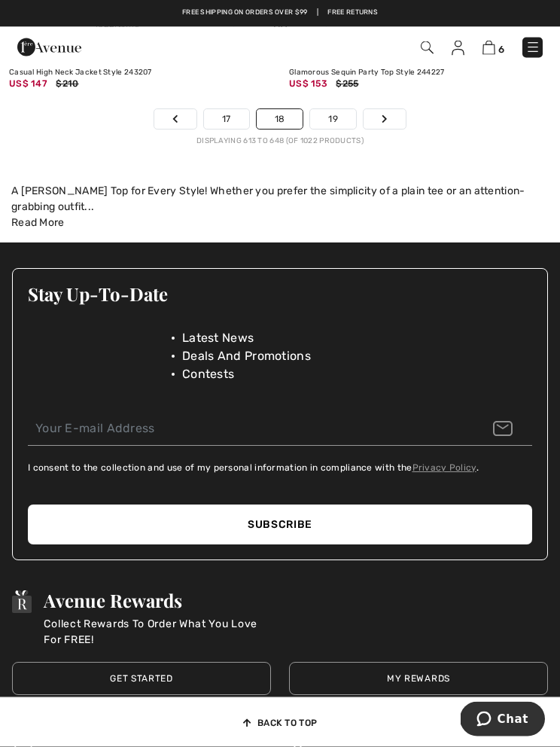
scroll to position [8690, 0]
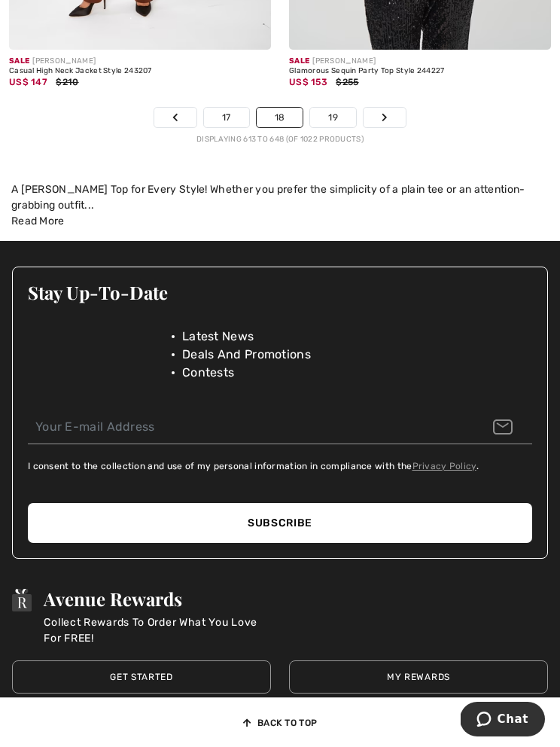
click at [401, 108] on link "Next" at bounding box center [385, 118] width 42 height 20
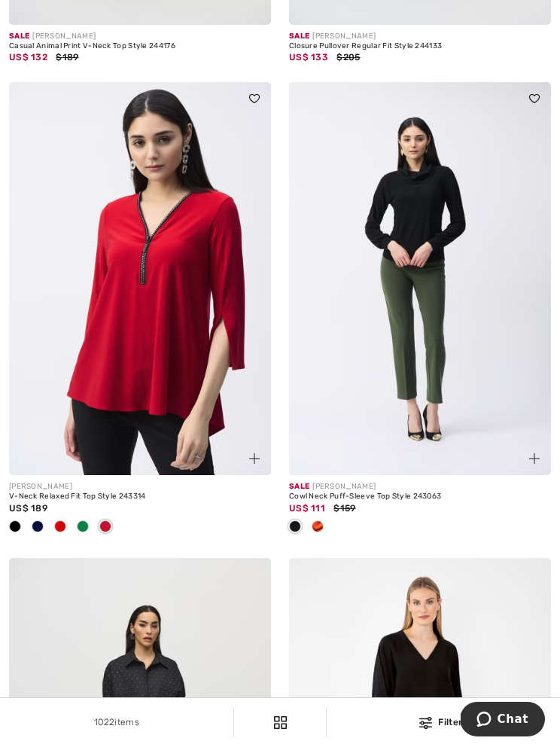
scroll to position [1898, 0]
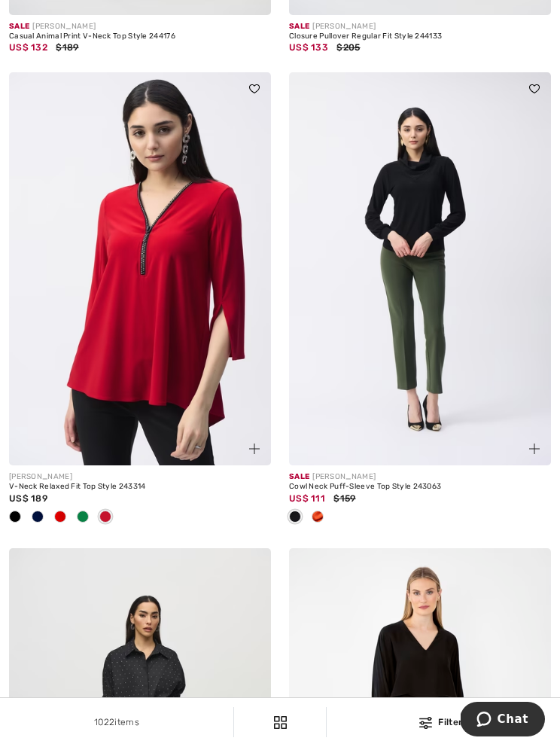
click at [150, 364] on img at bounding box center [140, 268] width 262 height 393
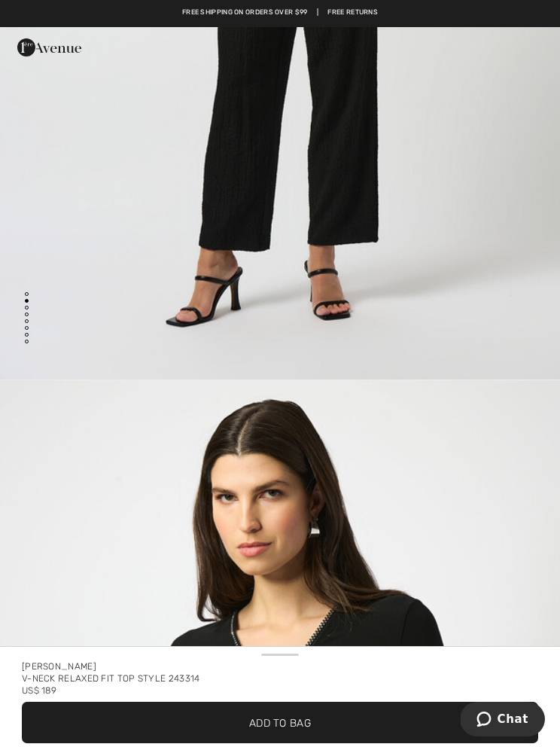
scroll to position [513, 0]
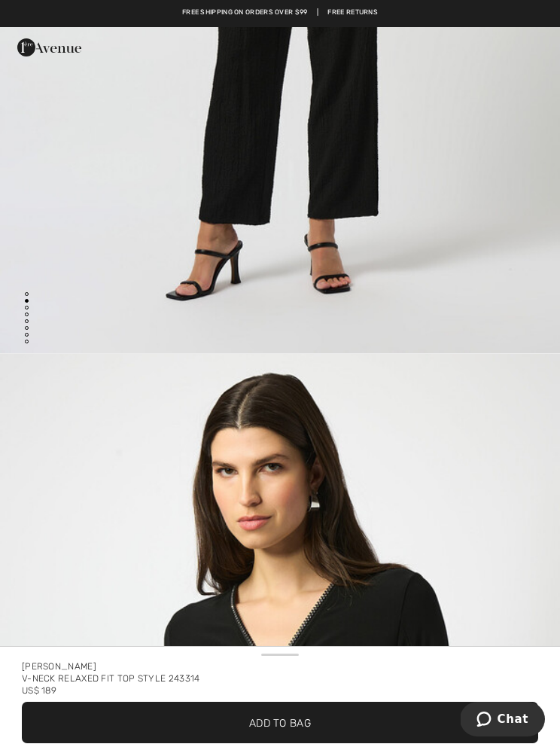
click at [296, 715] on span "Add to Bag" at bounding box center [280, 723] width 62 height 16
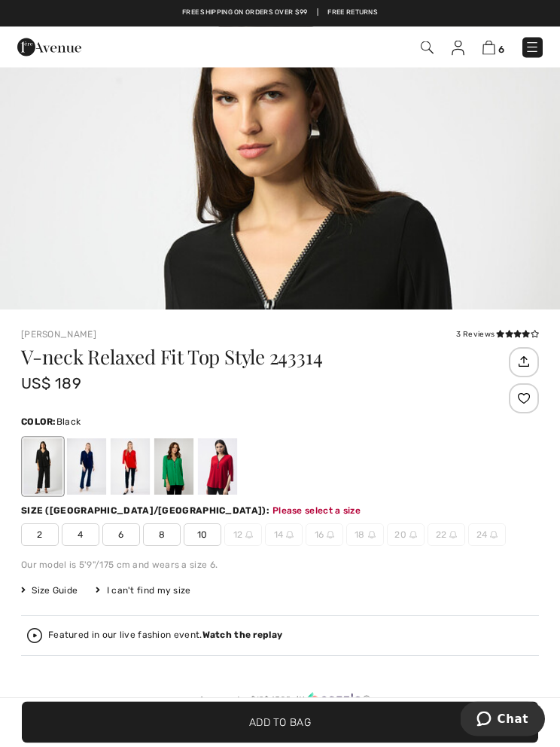
scroll to position [775, 0]
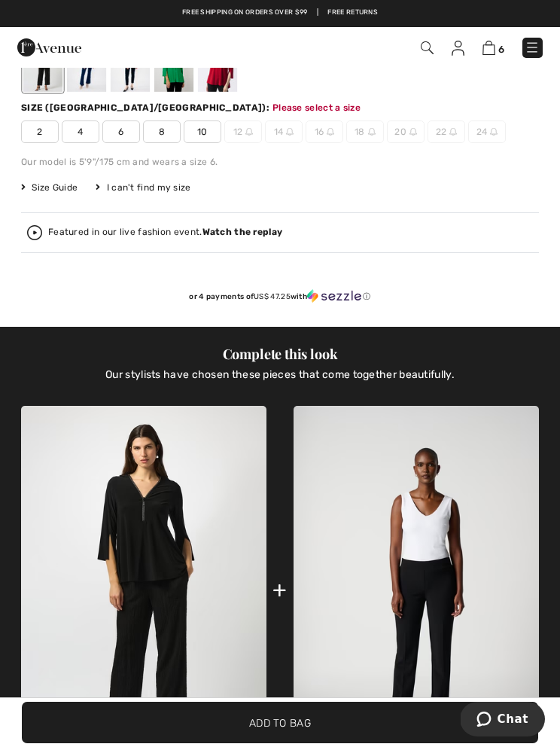
click at [228, 86] on div at bounding box center [217, 63] width 39 height 56
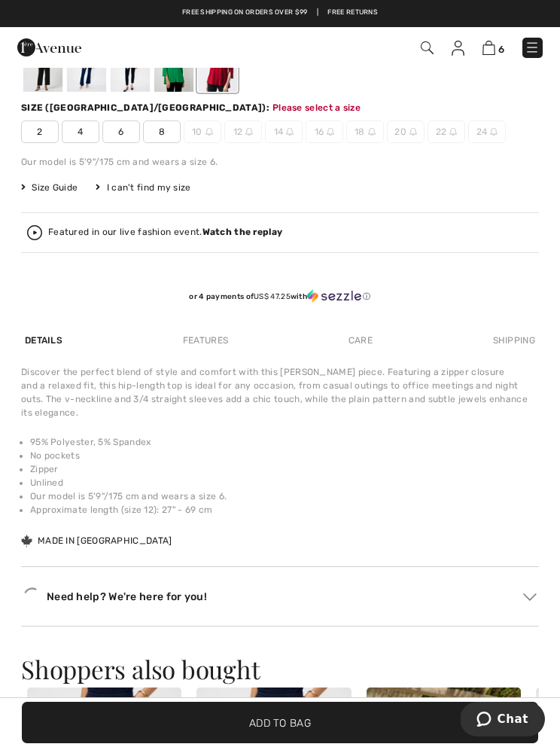
scroll to position [0, 0]
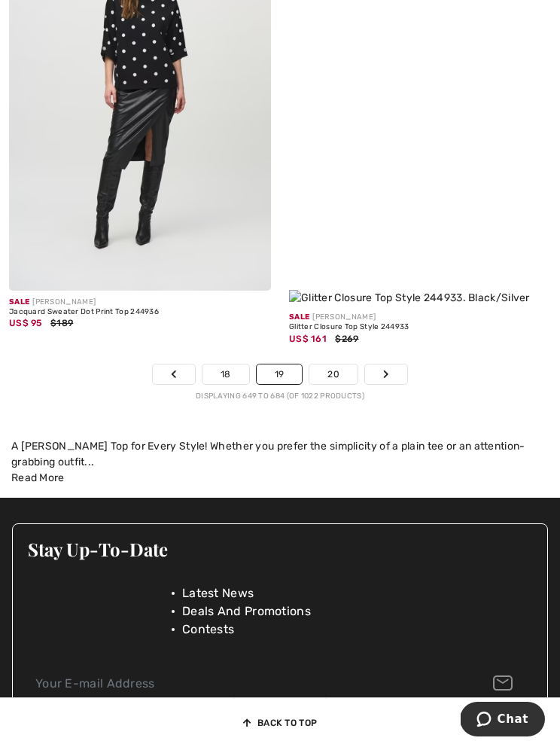
scroll to position [8506, 0]
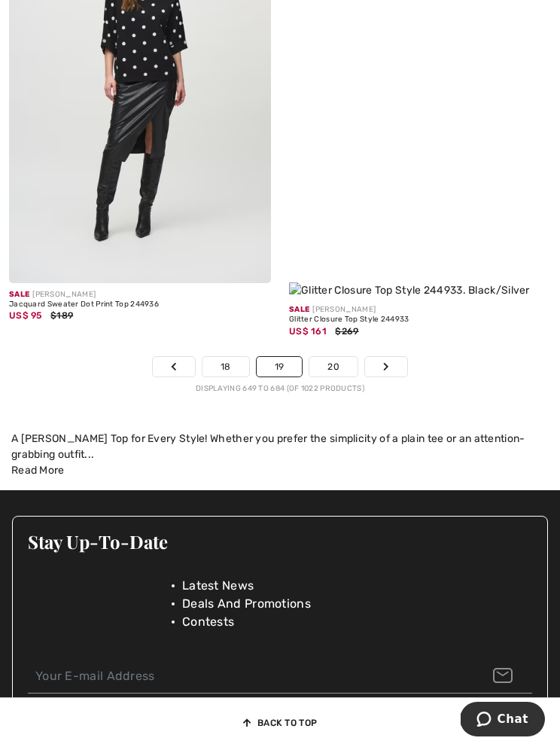
click at [396, 357] on link "Next" at bounding box center [386, 367] width 42 height 20
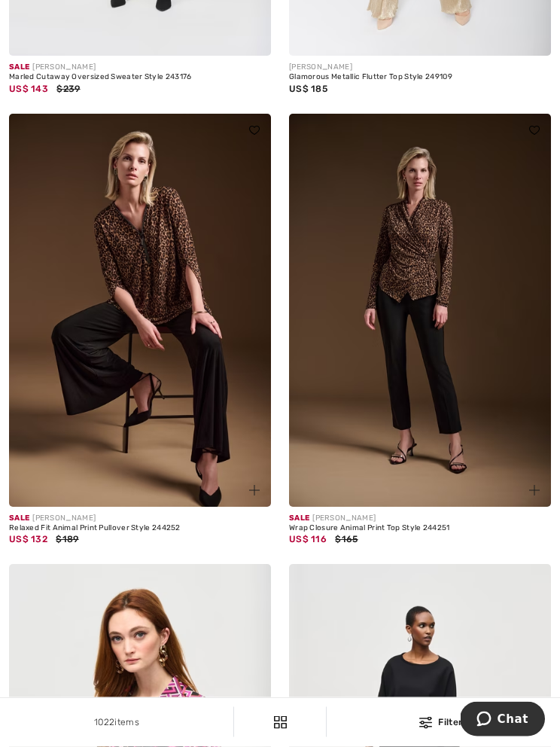
scroll to position [7232, 0]
click at [152, 393] on img at bounding box center [140, 310] width 262 height 393
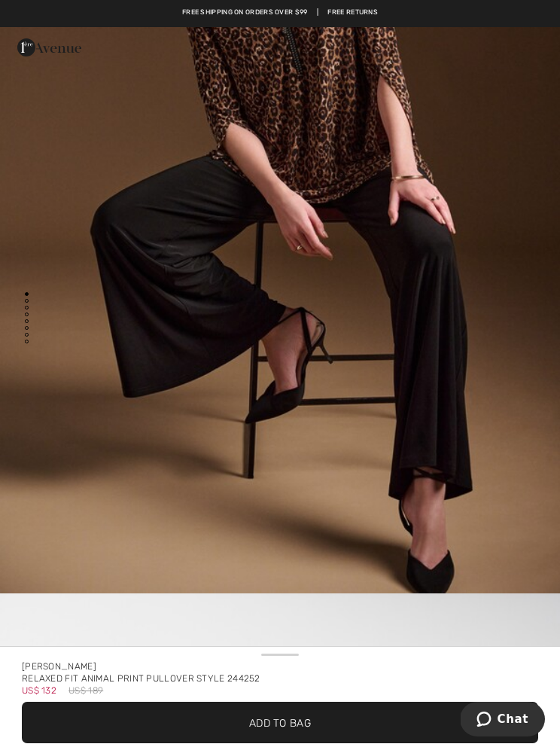
scroll to position [274, 0]
click at [317, 712] on span "✔ Added to Bag Add to Bag" at bounding box center [280, 722] width 516 height 41
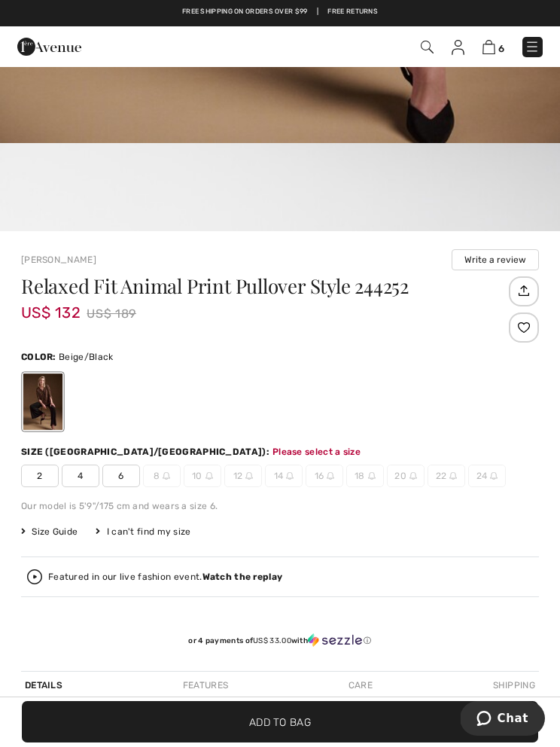
scroll to position [794, 0]
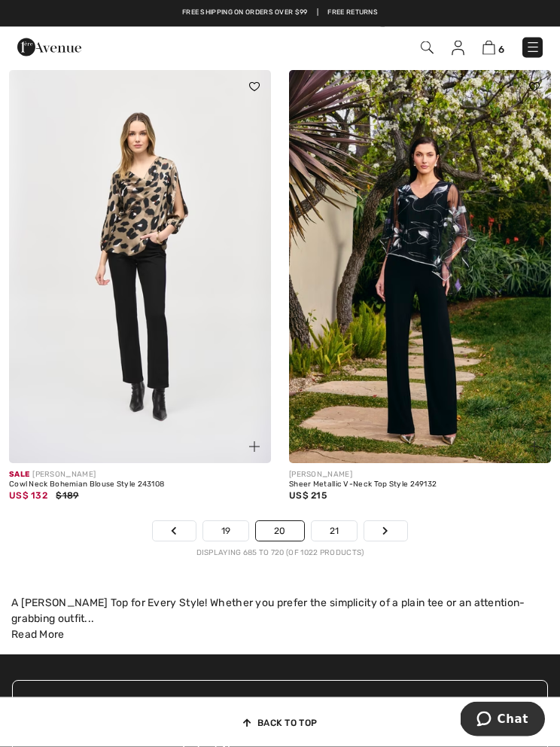
scroll to position [8177, 0]
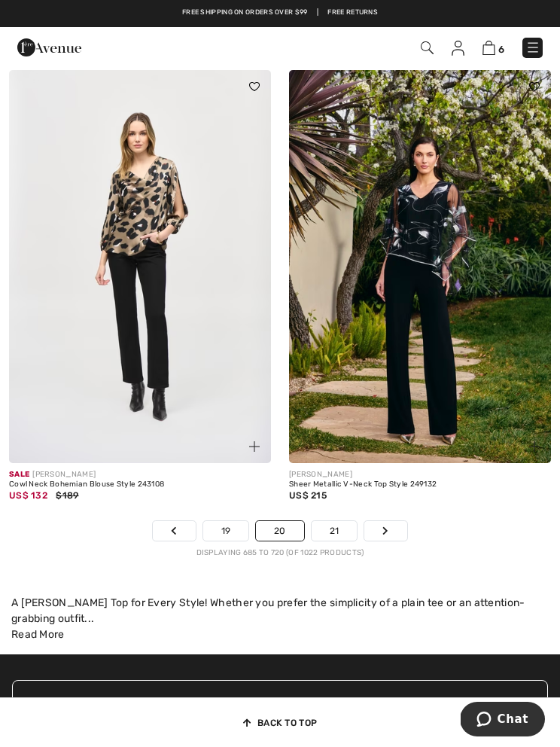
click at [380, 527] on link "Next" at bounding box center [385, 531] width 42 height 20
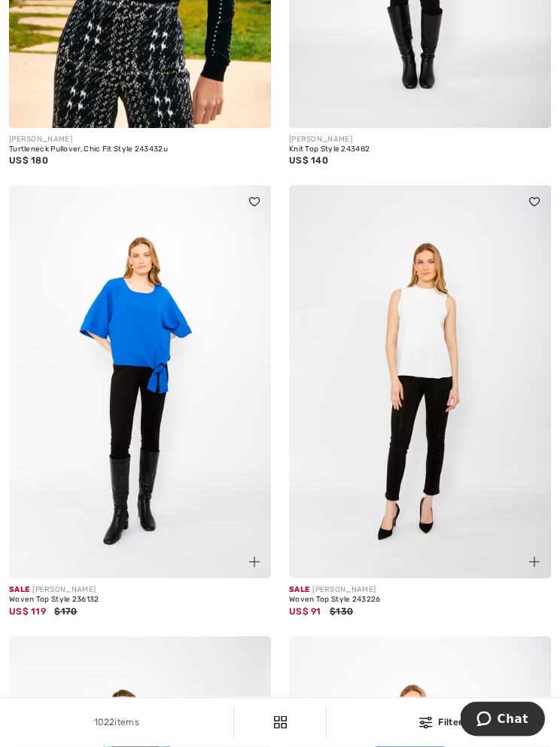
scroll to position [859, 0]
click at [128, 400] on img at bounding box center [140, 381] width 262 height 393
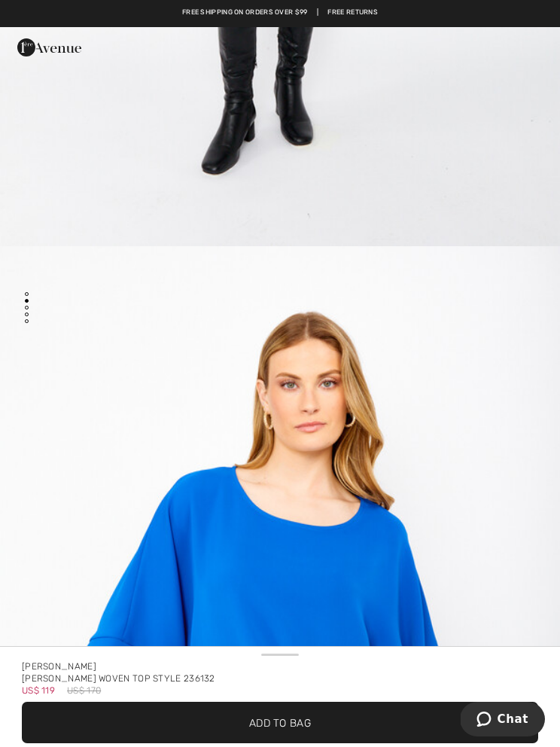
scroll to position [697, 0]
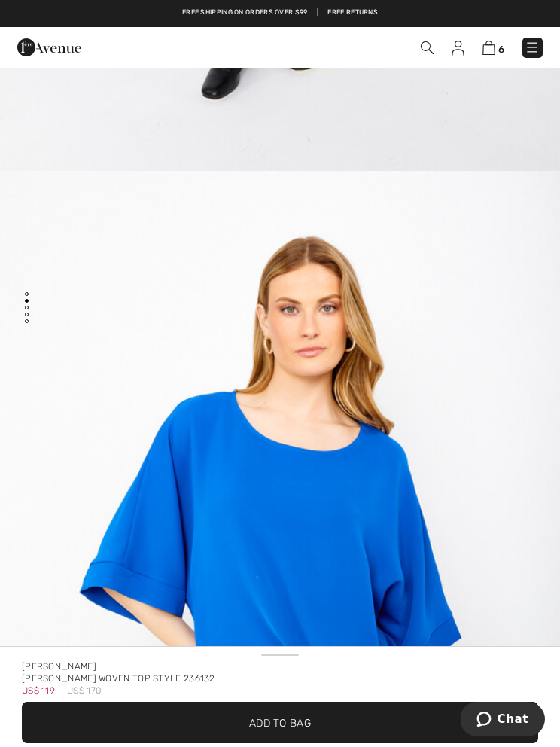
click at [312, 709] on span "✔ Added to Bag Add to Bag" at bounding box center [280, 722] width 516 height 41
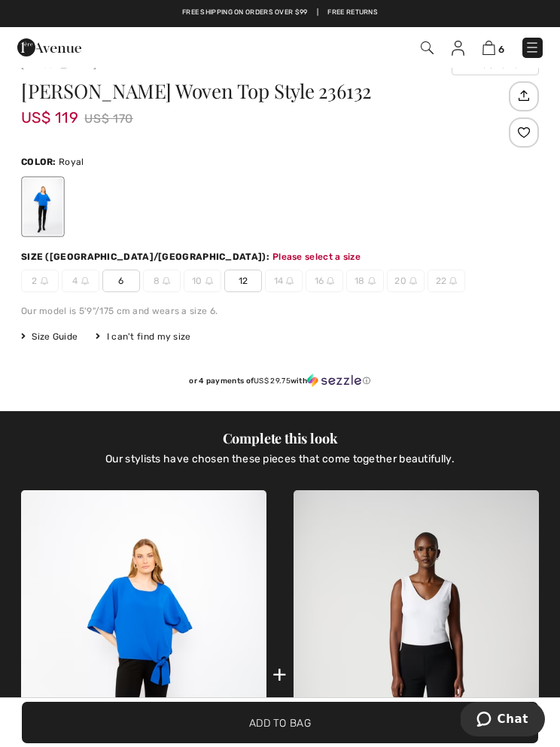
scroll to position [593, 0]
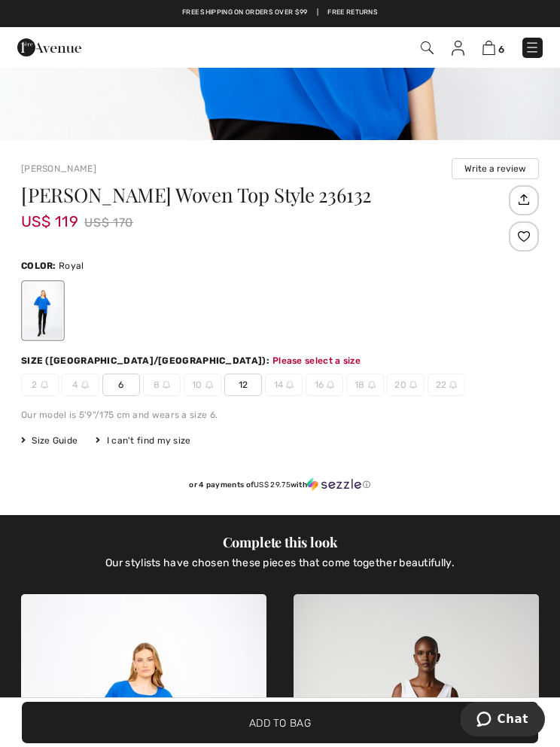
click at [246, 380] on span "12" at bounding box center [243, 384] width 38 height 23
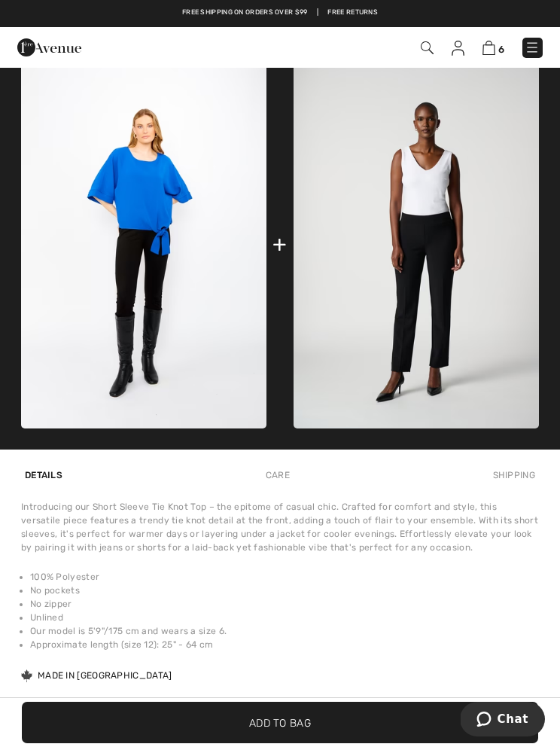
scroll to position [1148, 0]
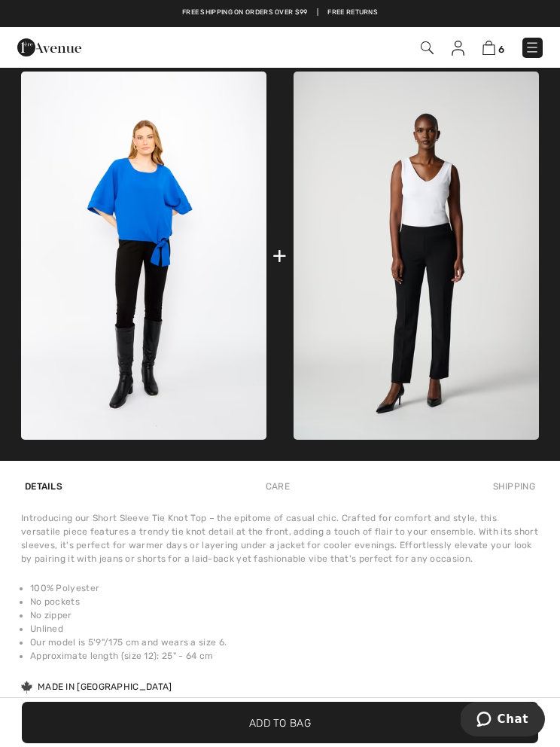
click at [294, 743] on span "✔ Added to Bag Add to Bag" at bounding box center [280, 722] width 516 height 41
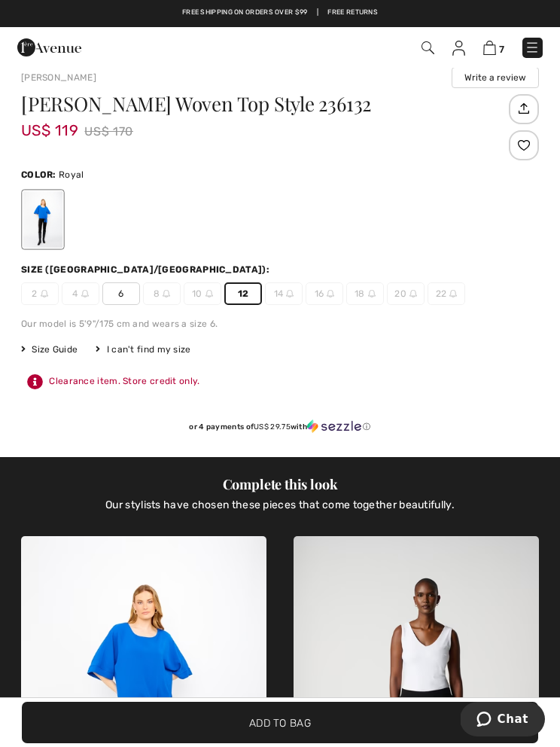
scroll to position [682, 0]
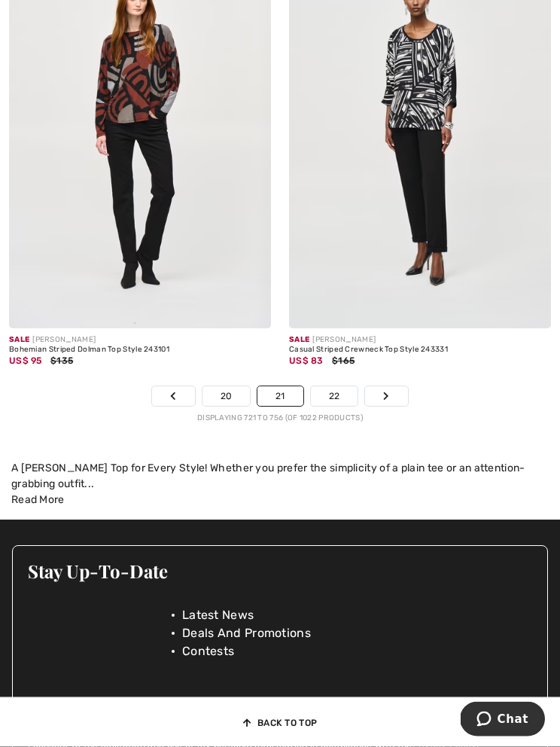
scroll to position [8387, 0]
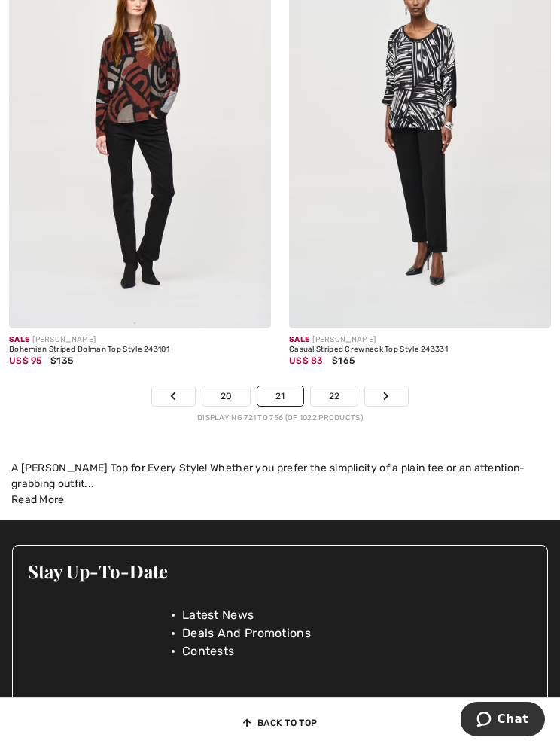
click at [382, 398] on link "Next" at bounding box center [386, 396] width 42 height 20
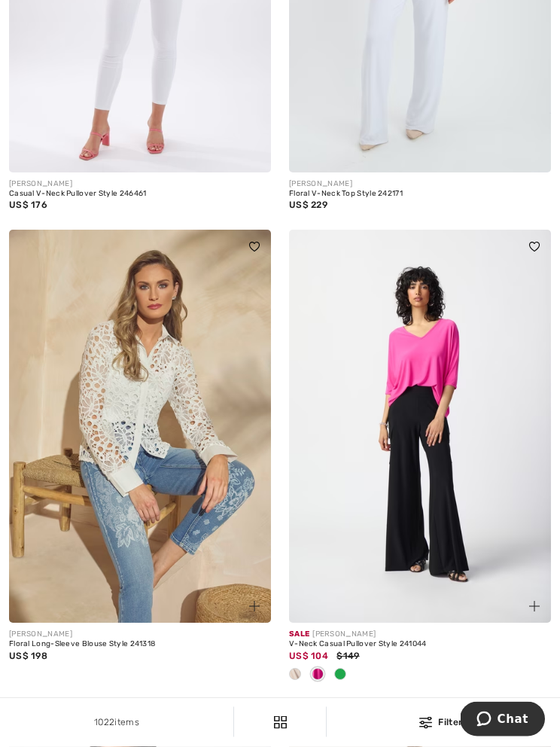
scroll to position [6716, 0]
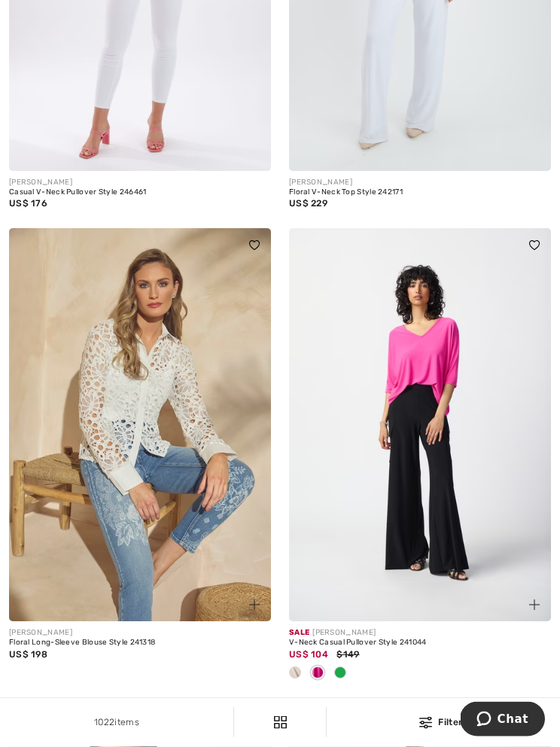
click at [437, 398] on img at bounding box center [420, 425] width 262 height 393
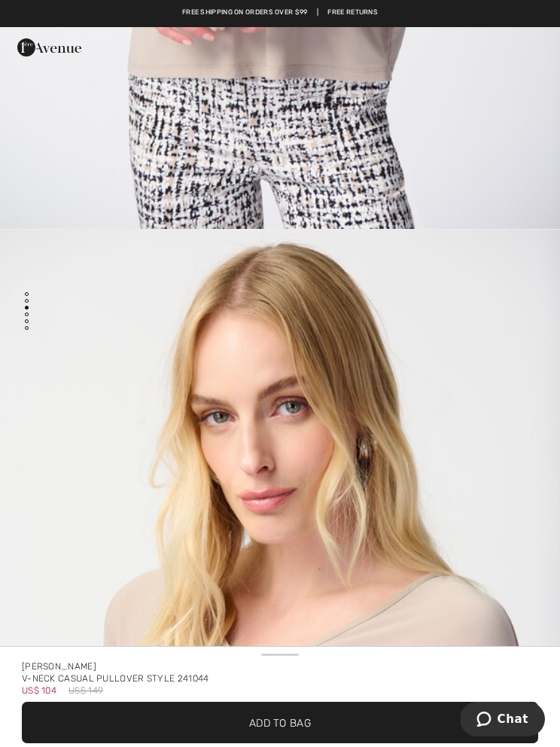
scroll to position [1452, 0]
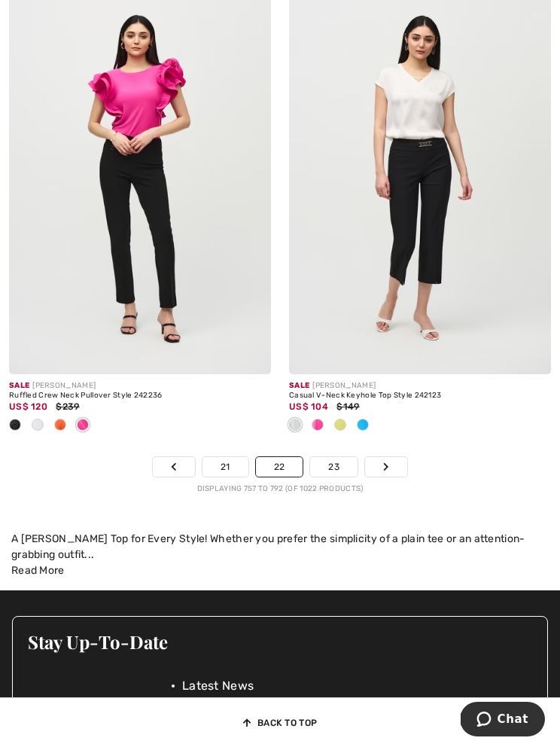
scroll to position [8400, 0]
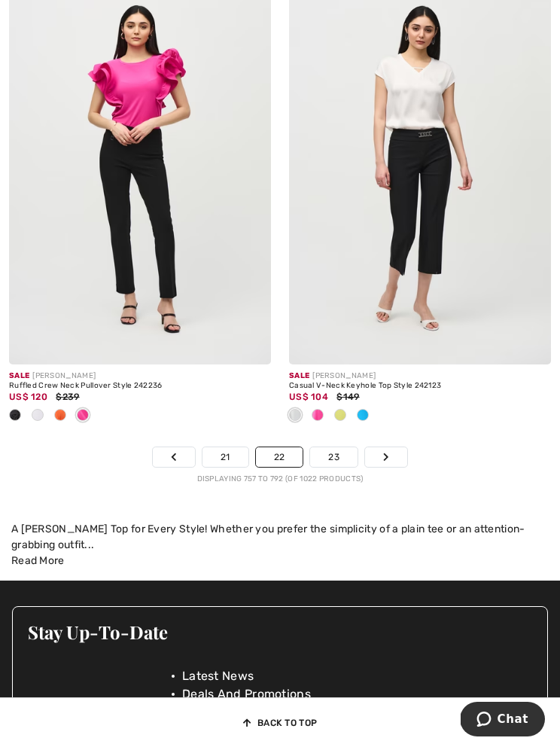
click at [389, 453] on link "Next" at bounding box center [386, 457] width 42 height 20
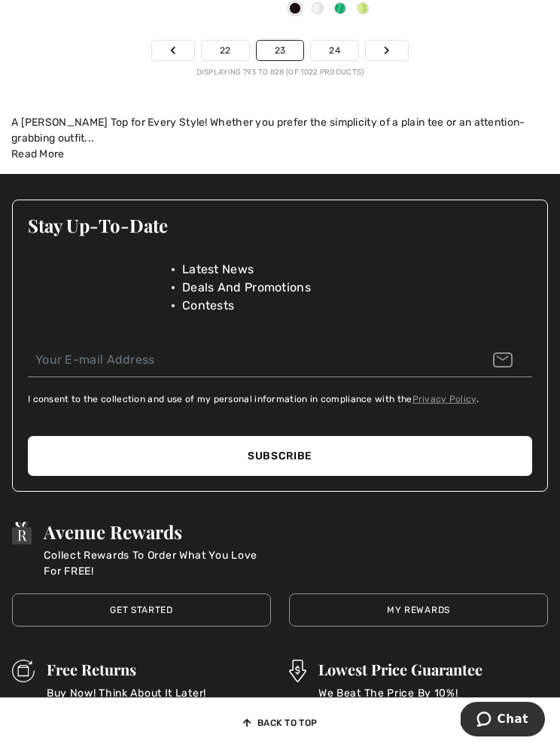
scroll to position [8783, 0]
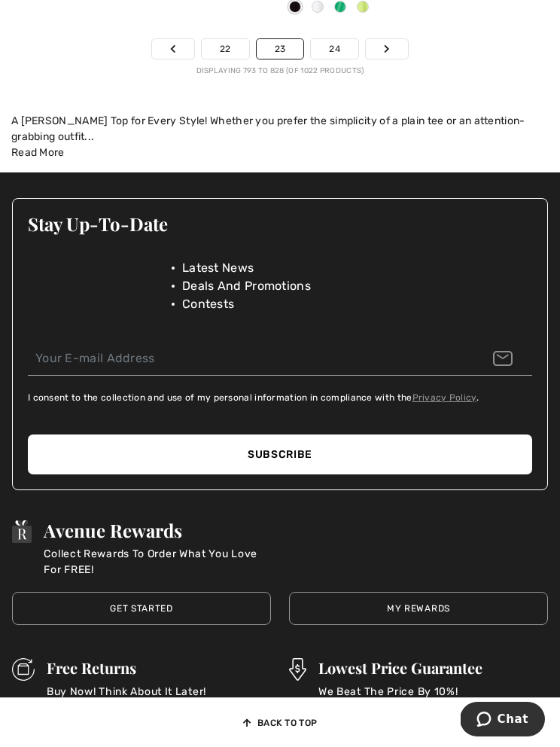
click at [388, 51] on link "Next" at bounding box center [387, 49] width 42 height 20
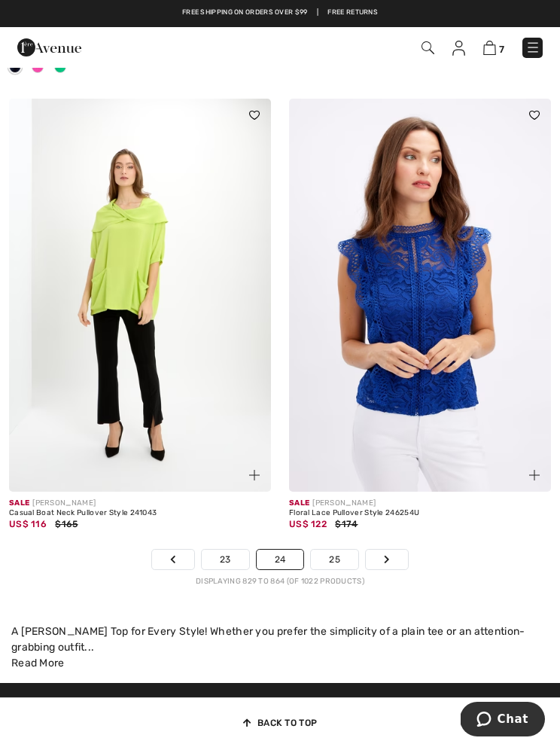
scroll to position [8297, 0]
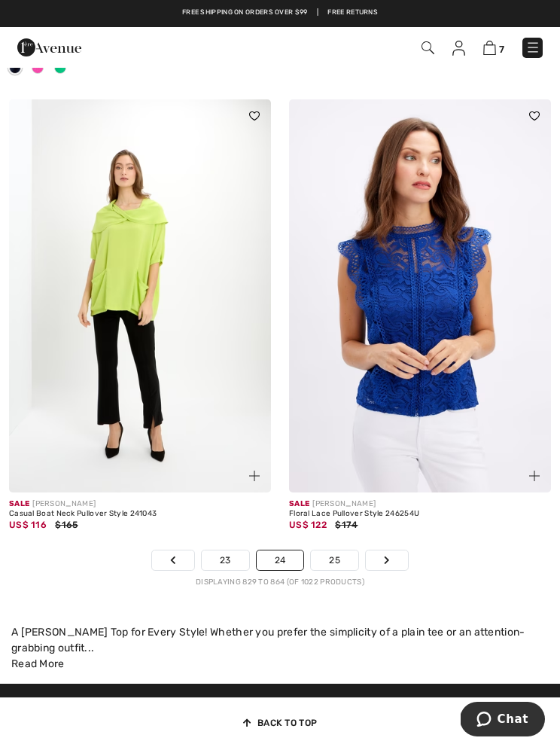
click at [379, 553] on link "Next" at bounding box center [387, 560] width 42 height 20
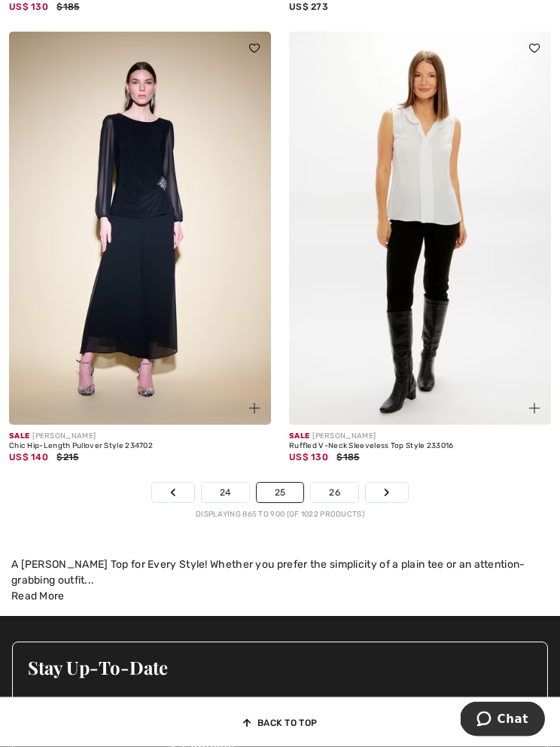
scroll to position [8346, 0]
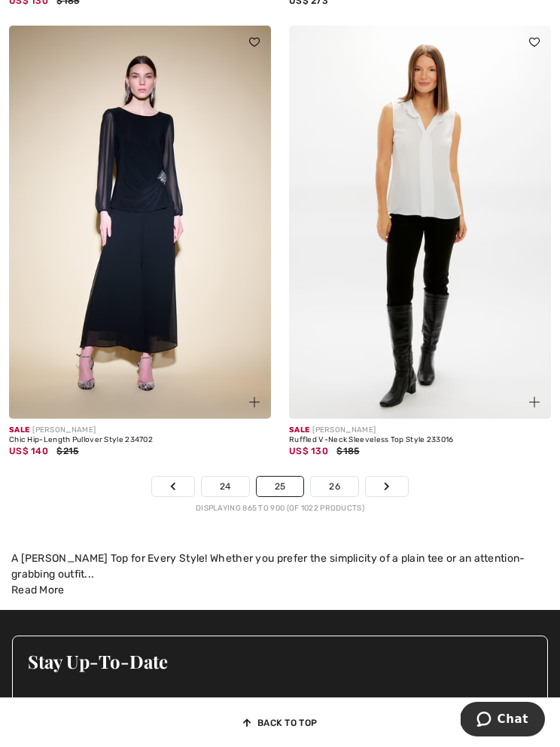
click at [396, 483] on link "Next" at bounding box center [387, 487] width 42 height 20
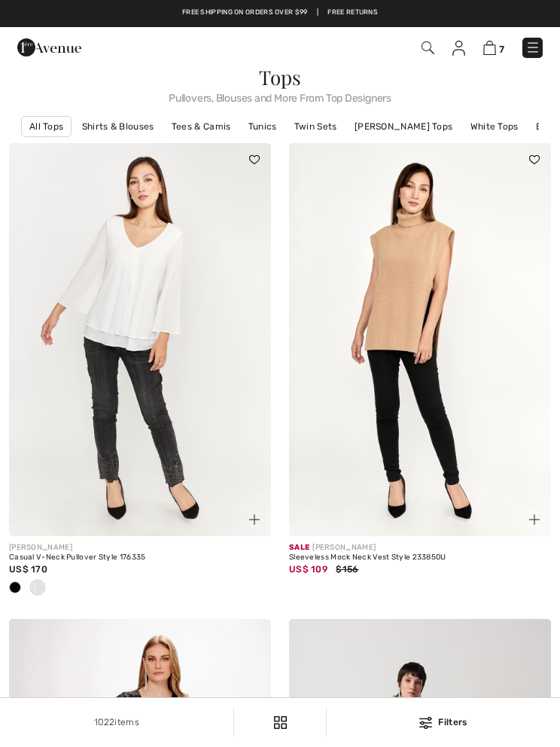
checkbox input "true"
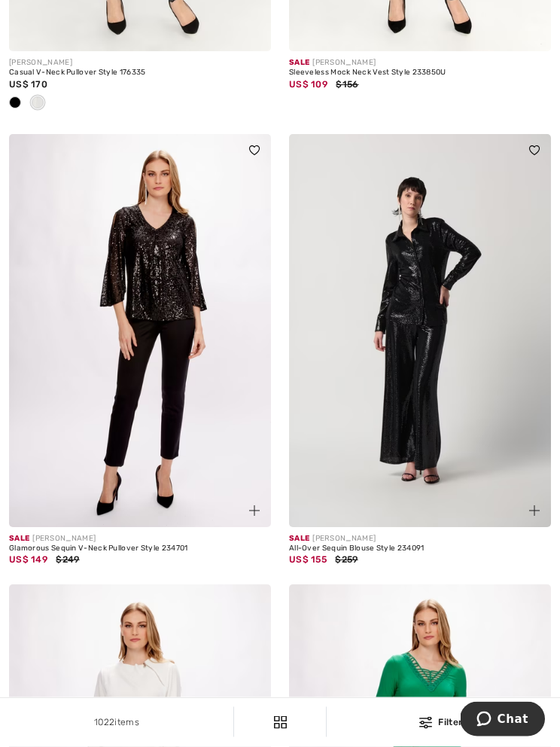
scroll to position [498, 0]
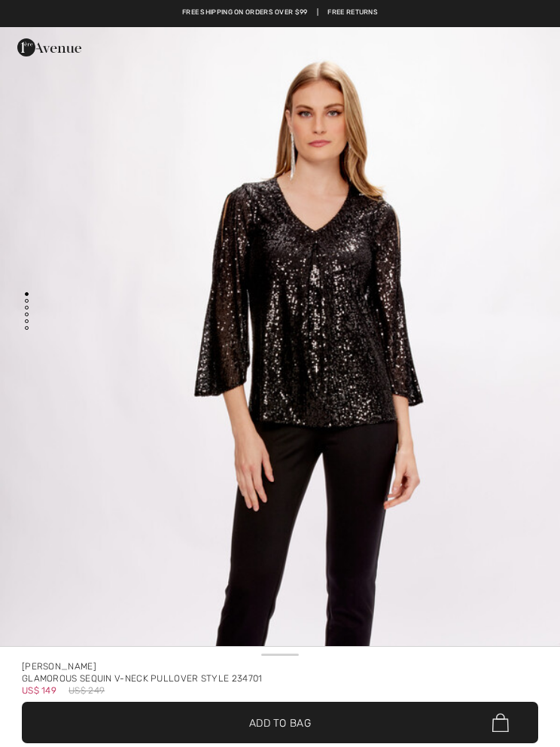
click at [306, 716] on span "Add to Bag" at bounding box center [280, 723] width 62 height 16
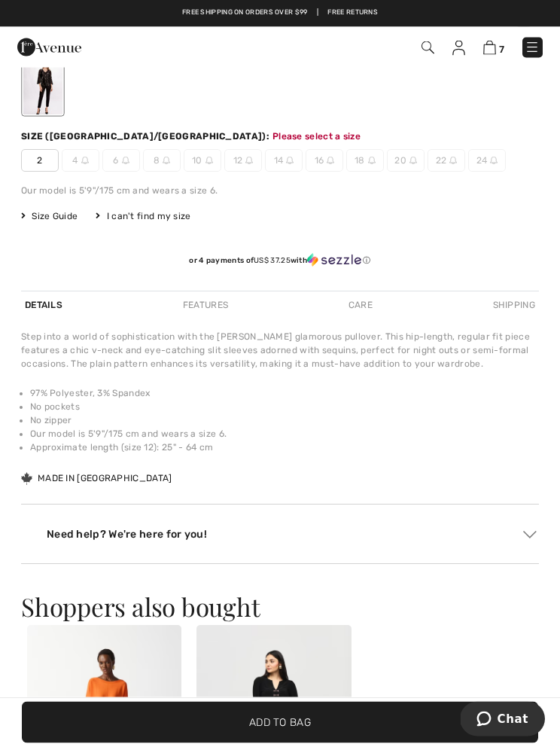
scroll to position [787, 0]
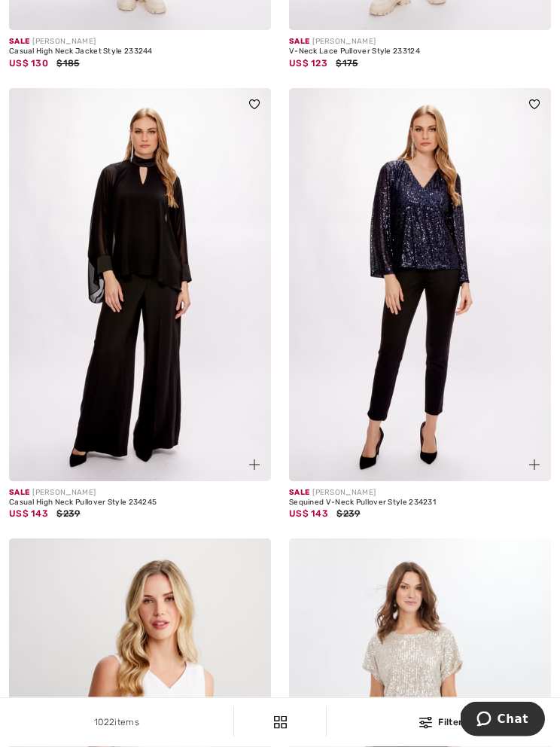
scroll to position [1434, 0]
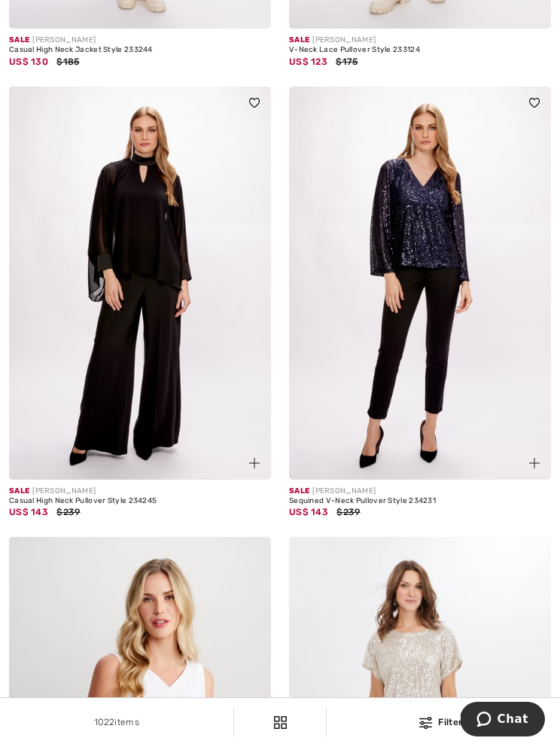
click at [428, 376] on img at bounding box center [420, 283] width 262 height 393
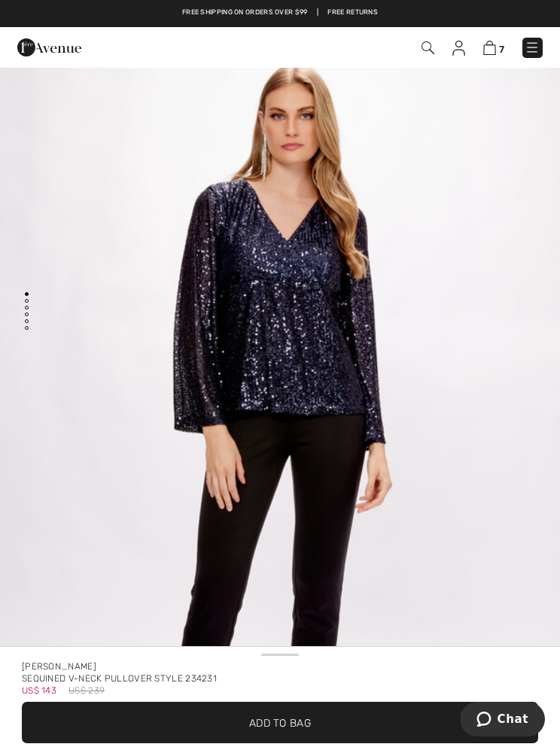
click at [325, 711] on span "✔ Added to Bag Add to Bag" at bounding box center [280, 722] width 516 height 41
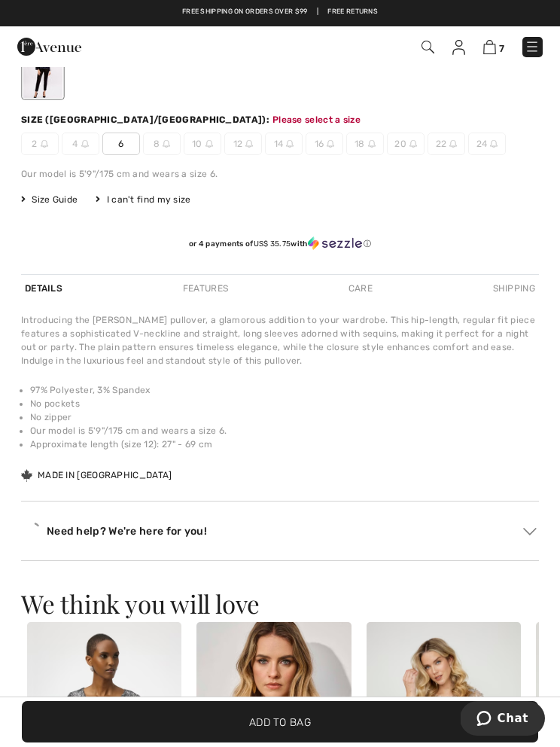
scroll to position [787, 0]
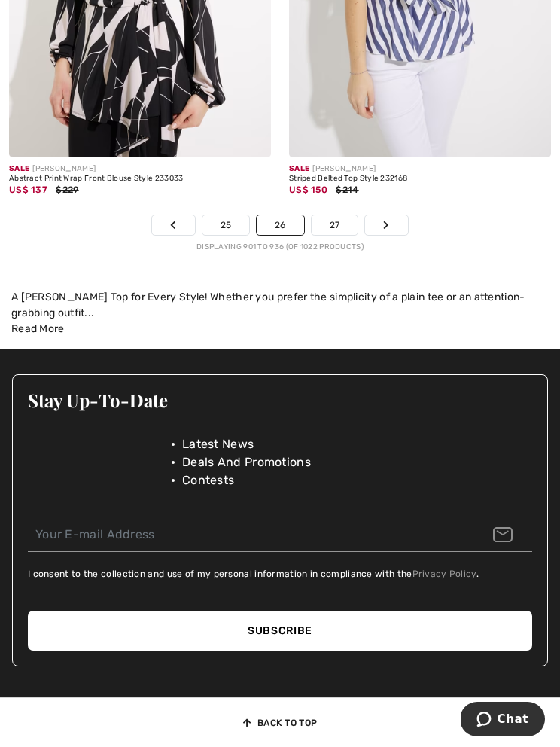
scroll to position [8629, 0]
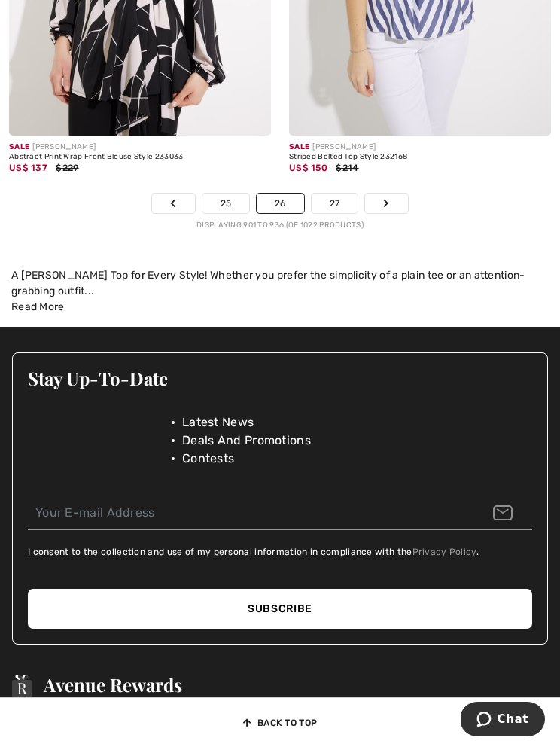
click at [389, 199] on icon "Page navigation" at bounding box center [386, 203] width 6 height 9
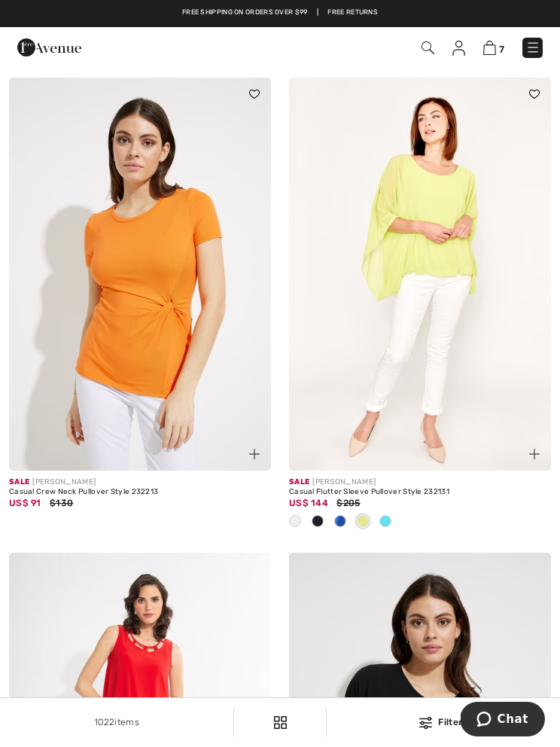
scroll to position [3417, 0]
click at [380, 521] on span at bounding box center [385, 522] width 12 height 12
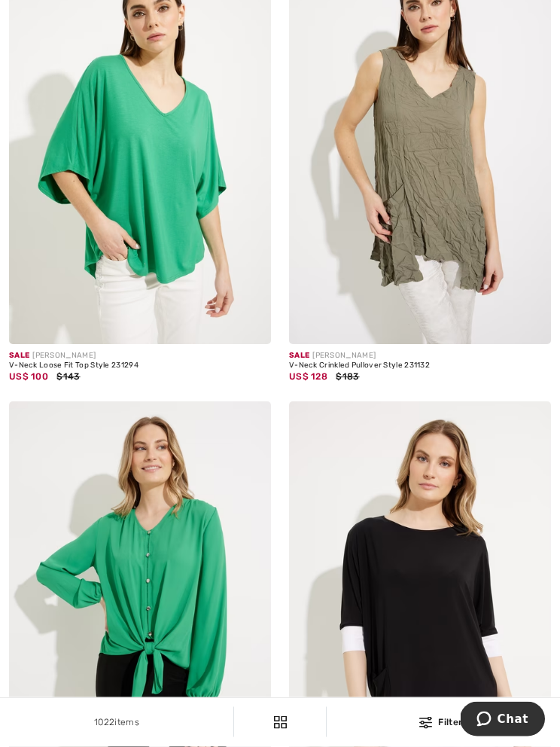
scroll to position [6568, 0]
click at [177, 298] on img at bounding box center [140, 147] width 262 height 393
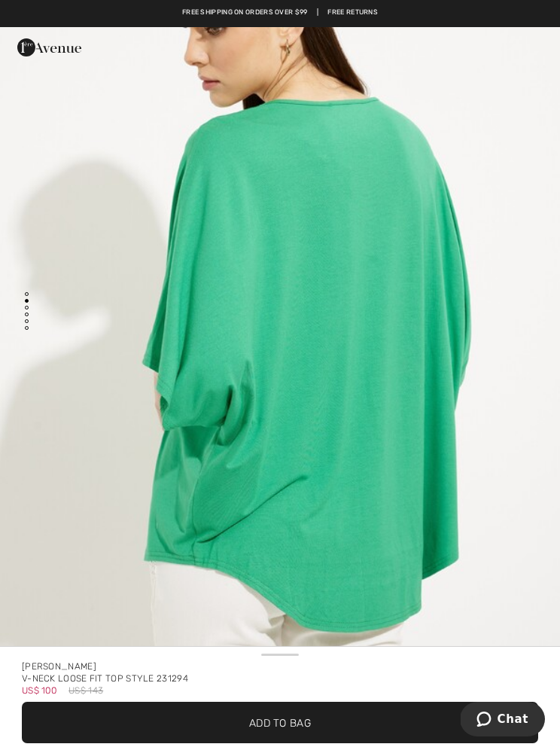
scroll to position [1056, 0]
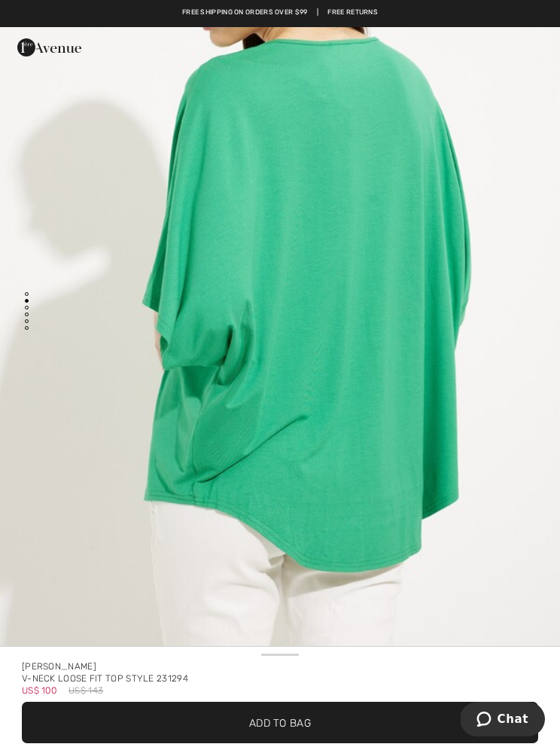
click at [276, 715] on span "Add to Bag" at bounding box center [280, 723] width 62 height 16
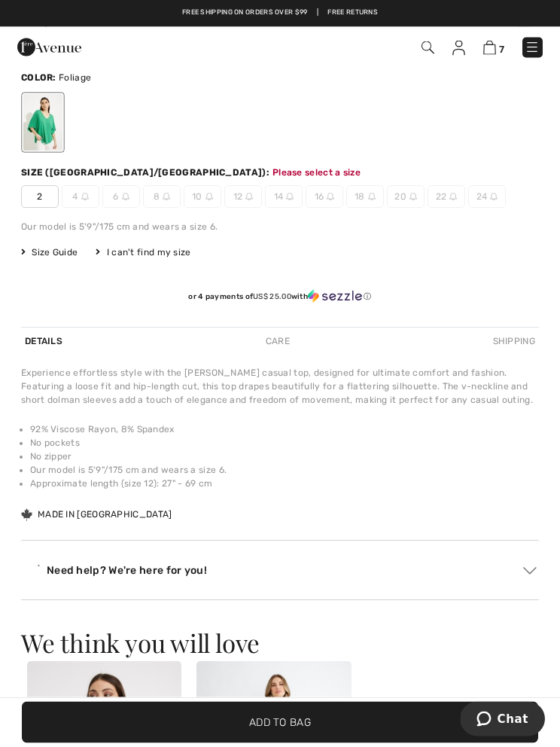
scroll to position [787, 0]
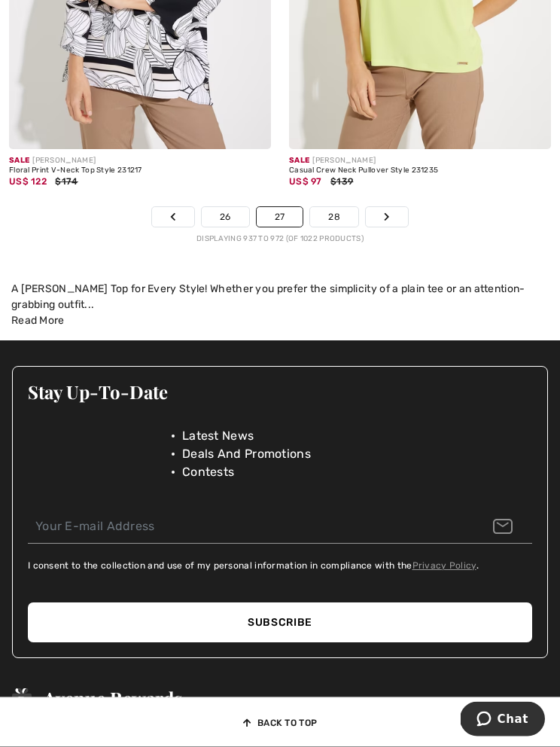
scroll to position [8591, 0]
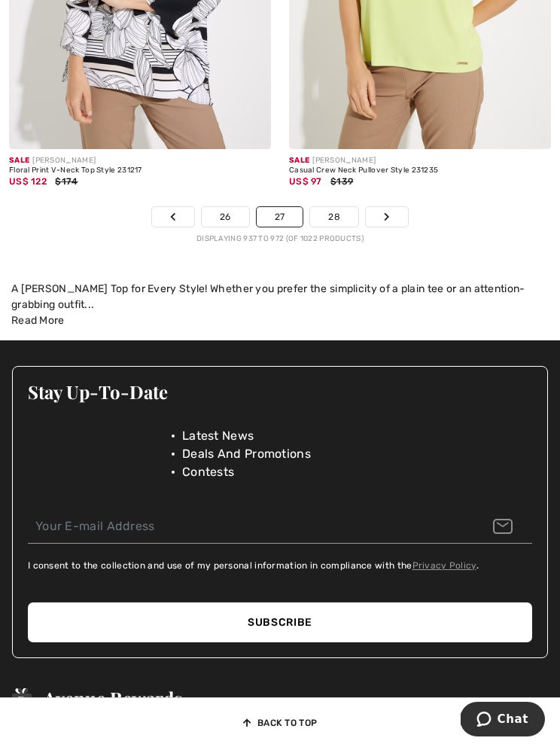
click at [392, 207] on link "Next" at bounding box center [387, 217] width 42 height 20
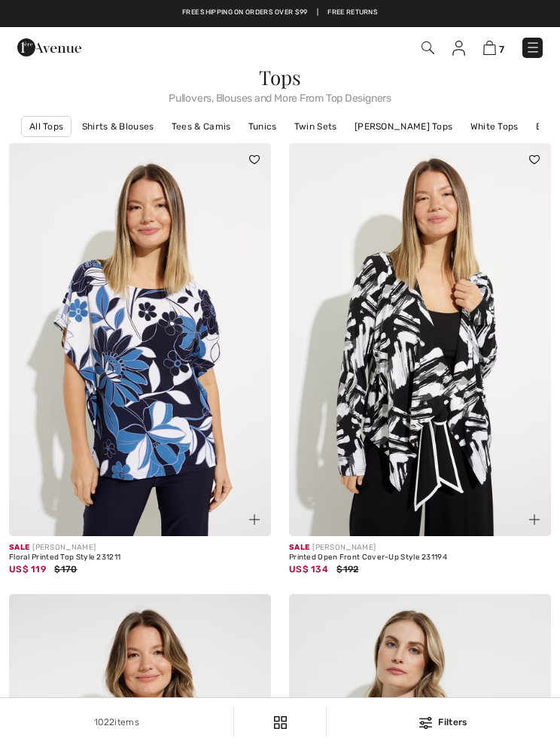
checkbox input "true"
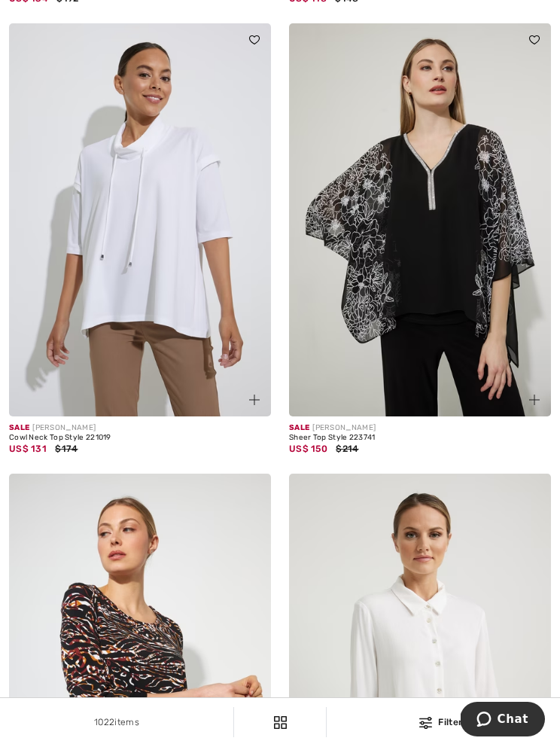
scroll to position [3405, 0]
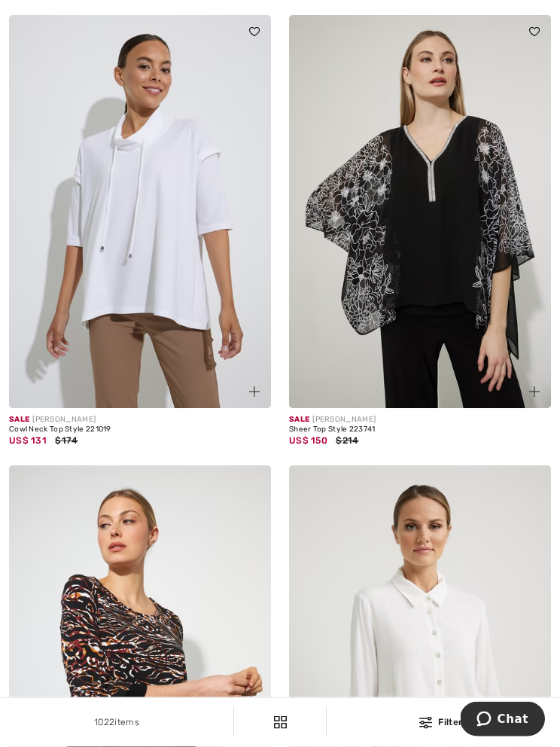
click at [393, 417] on div "Sale [PERSON_NAME]" at bounding box center [420, 420] width 262 height 11
click at [469, 347] on img at bounding box center [420, 212] width 262 height 393
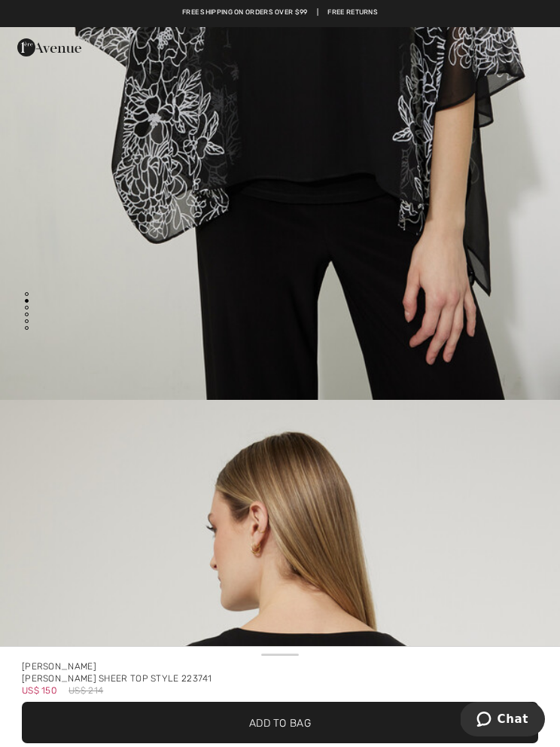
scroll to position [501, 0]
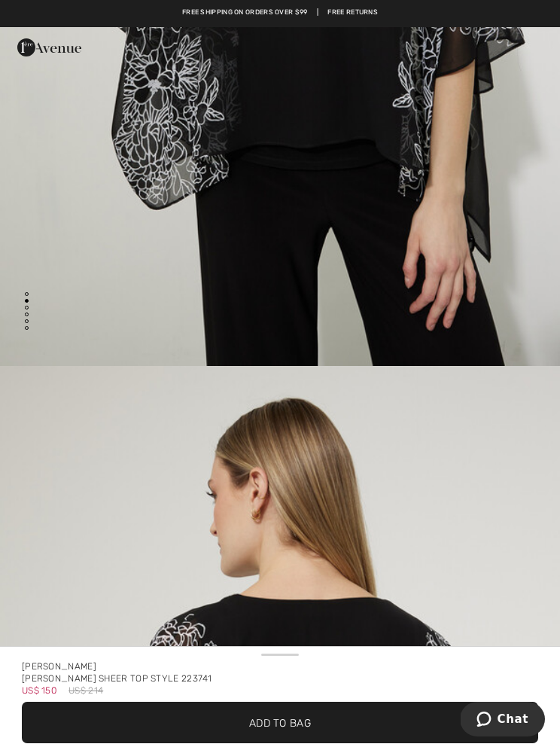
click at [323, 708] on span "✔ Added to Bag Add to Bag" at bounding box center [280, 722] width 516 height 41
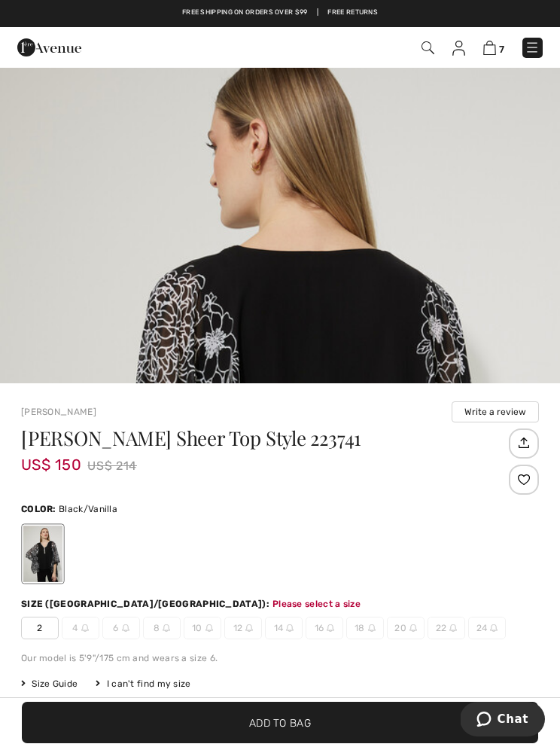
scroll to position [794, 0]
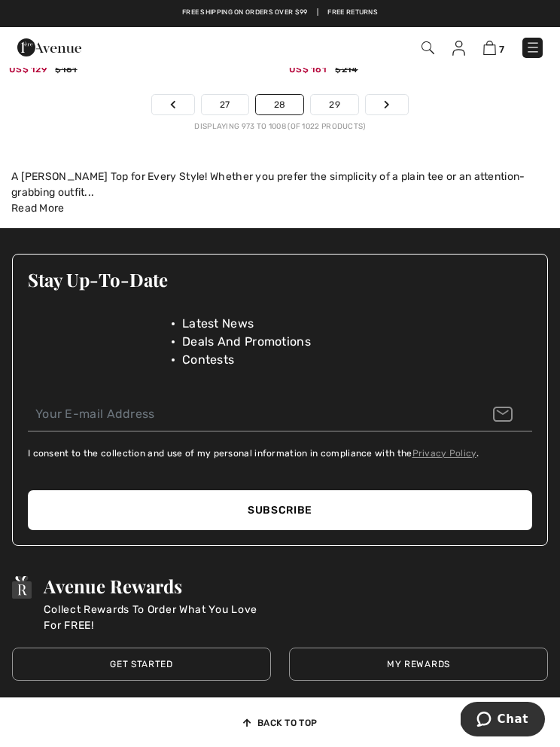
scroll to position [8473, 0]
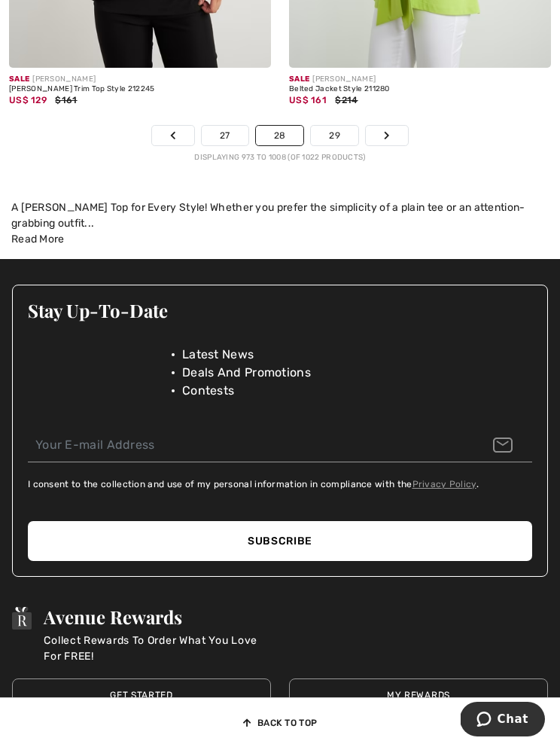
click at [382, 131] on link "Next" at bounding box center [387, 136] width 42 height 20
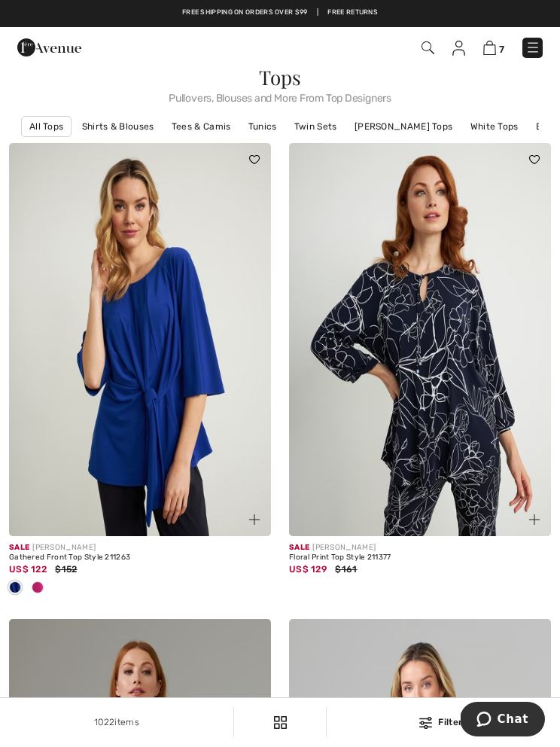
click at [434, 54] on img at bounding box center [428, 47] width 13 height 13
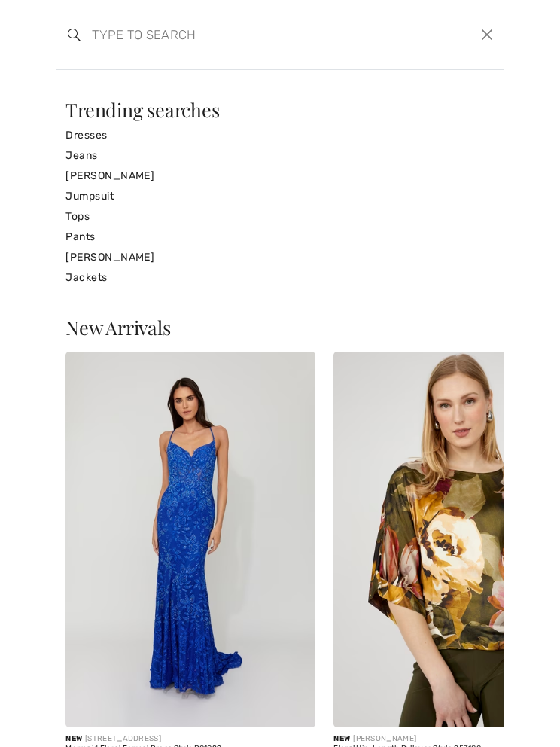
click at [128, 41] on input "search" at bounding box center [234, 34] width 306 height 45
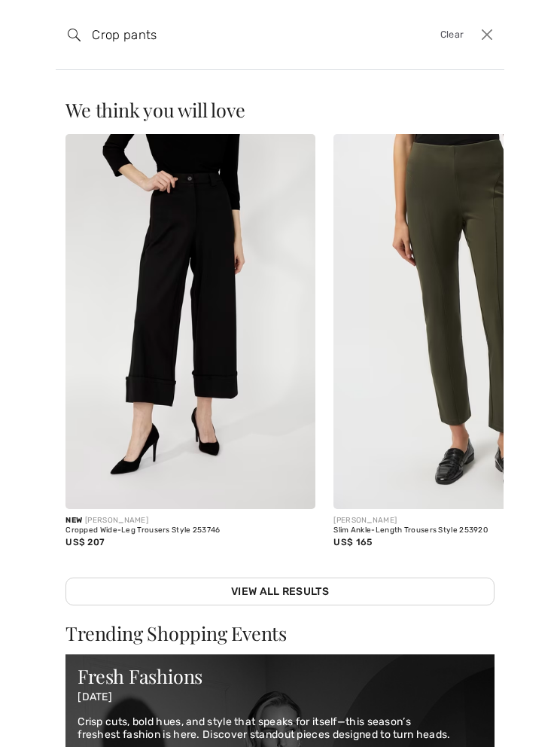
type input "Crop pants"
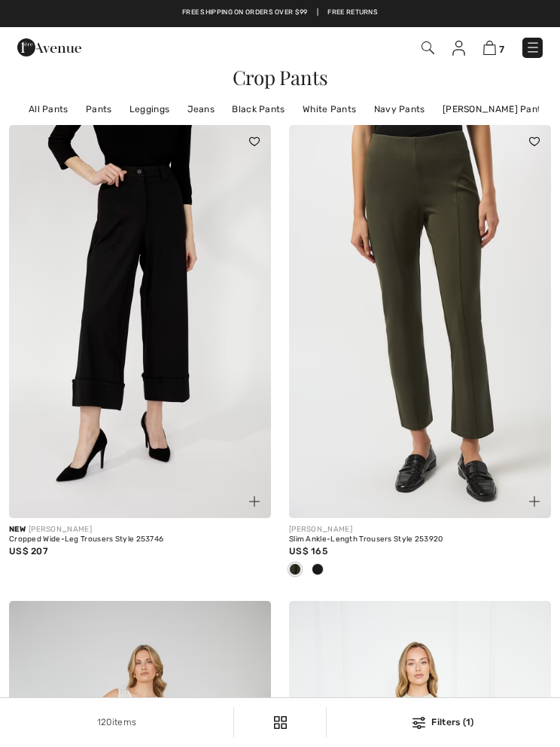
checkbox input "true"
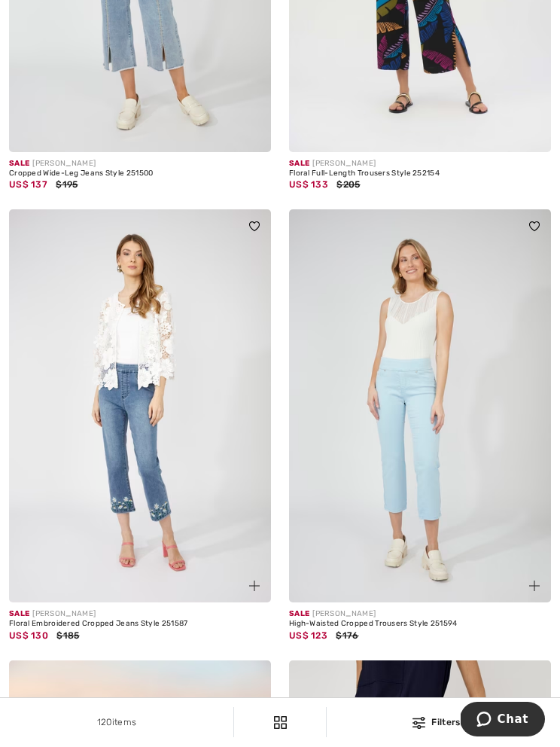
scroll to position [3698, 0]
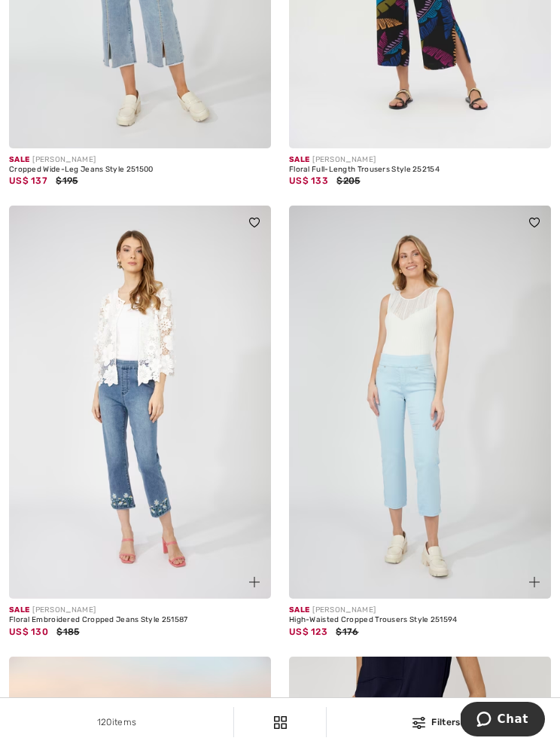
click at [136, 519] on img at bounding box center [140, 402] width 262 height 393
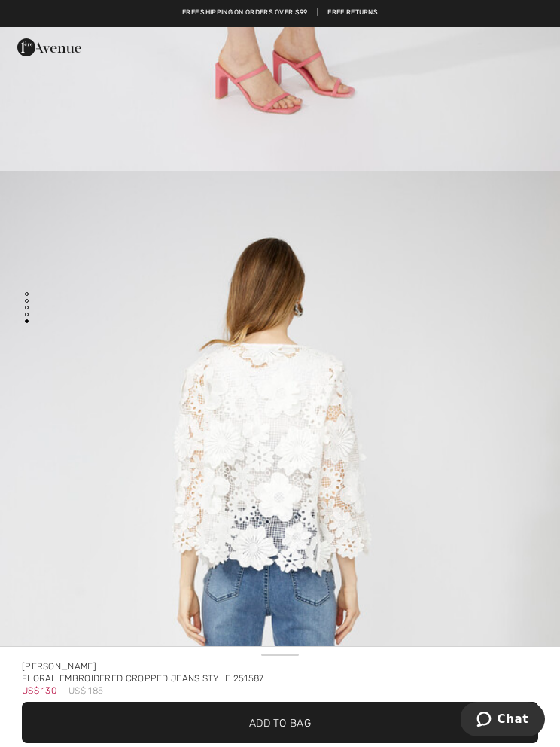
scroll to position [3708, 0]
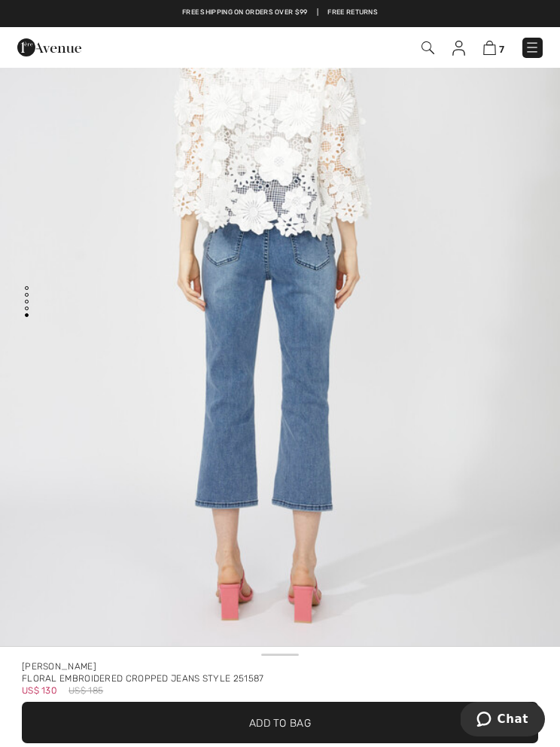
click at [286, 708] on span "✔ Added to Bag Add to Bag" at bounding box center [280, 722] width 516 height 41
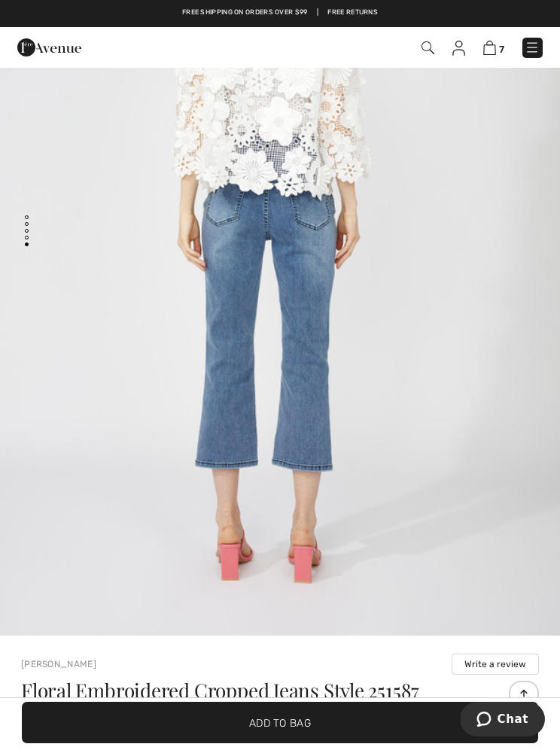
scroll to position [0, 0]
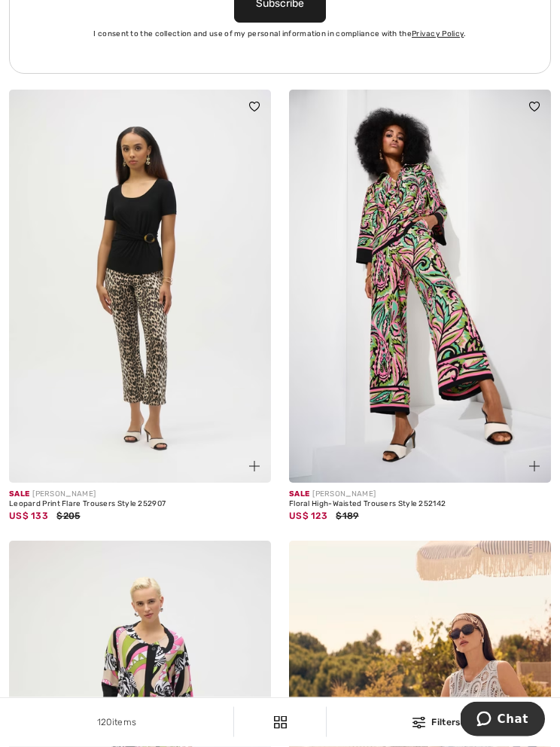
scroll to position [5888, 0]
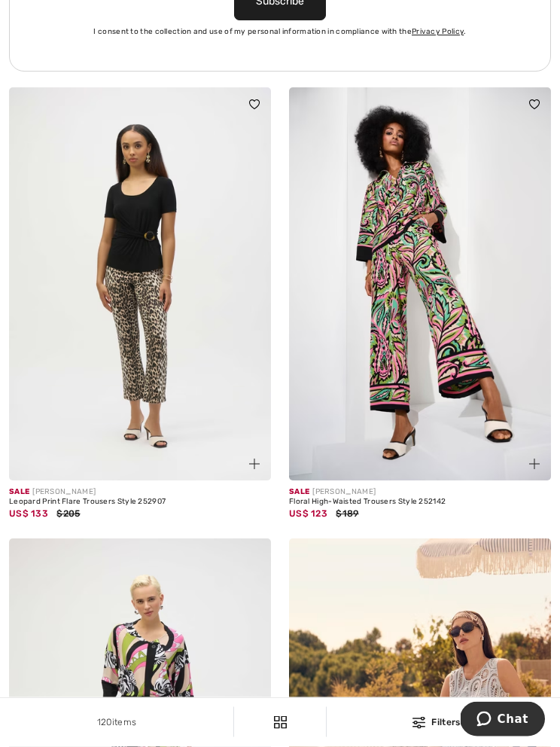
click at [166, 391] on img at bounding box center [140, 284] width 262 height 393
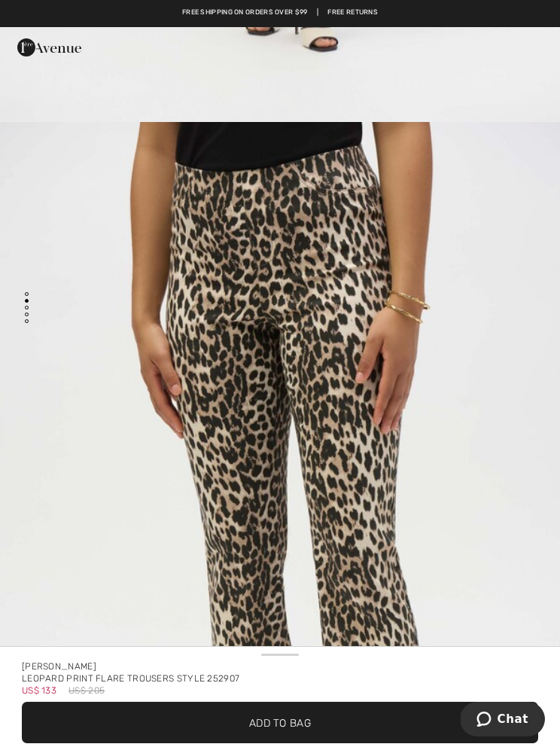
scroll to position [742, 0]
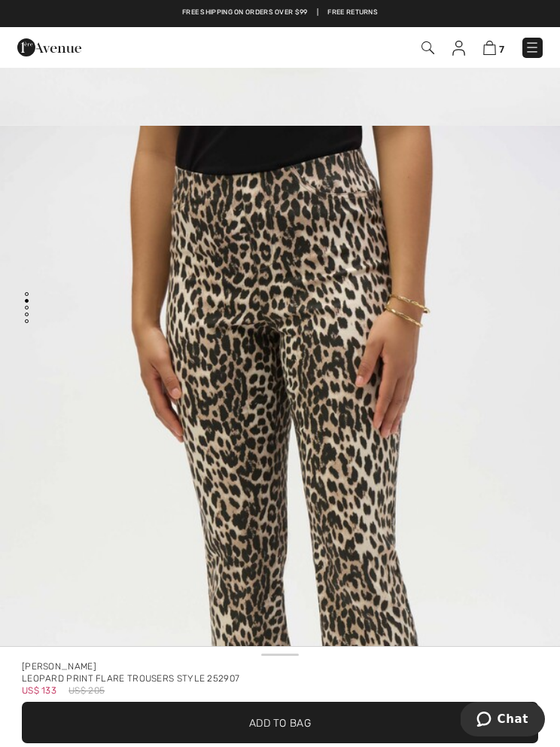
click at [279, 728] on span "Add to Bag" at bounding box center [280, 723] width 62 height 16
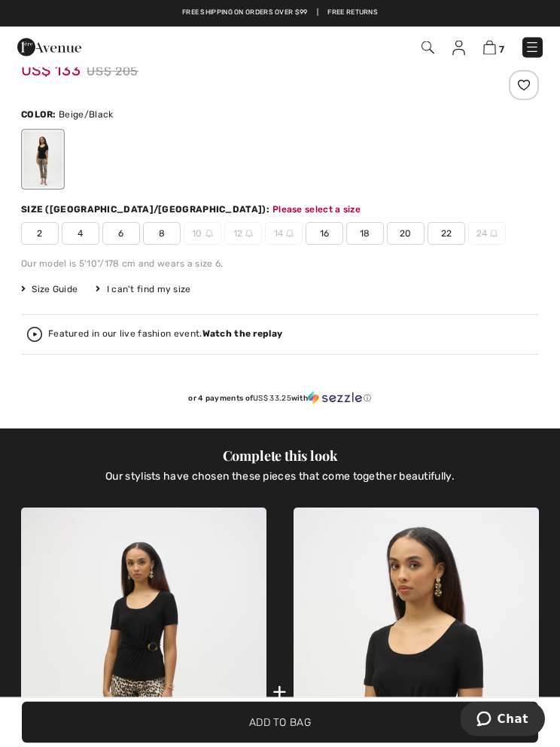
scroll to position [794, 0]
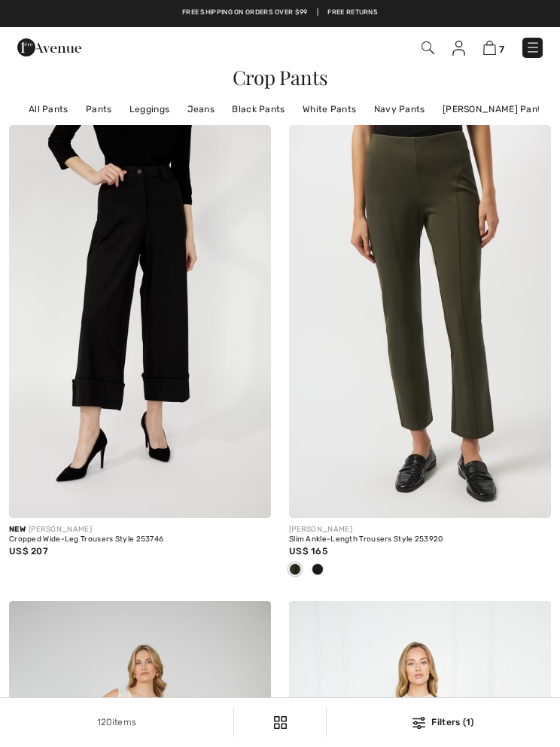
scroll to position [5958, 0]
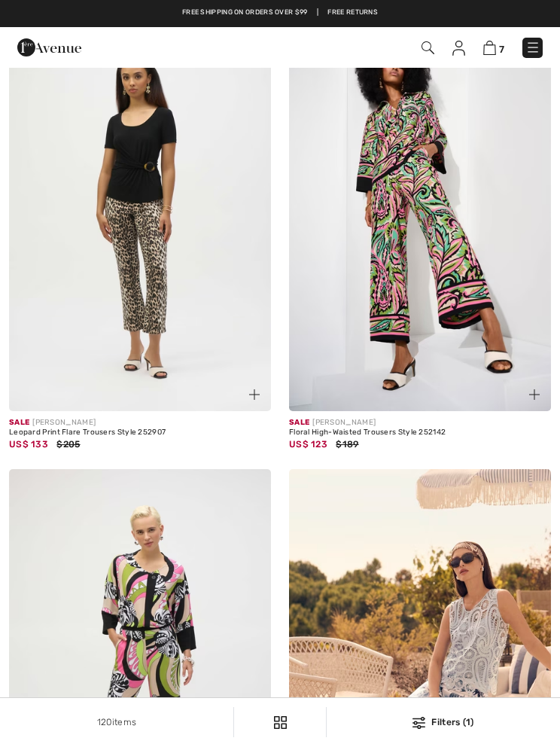
checkbox input "true"
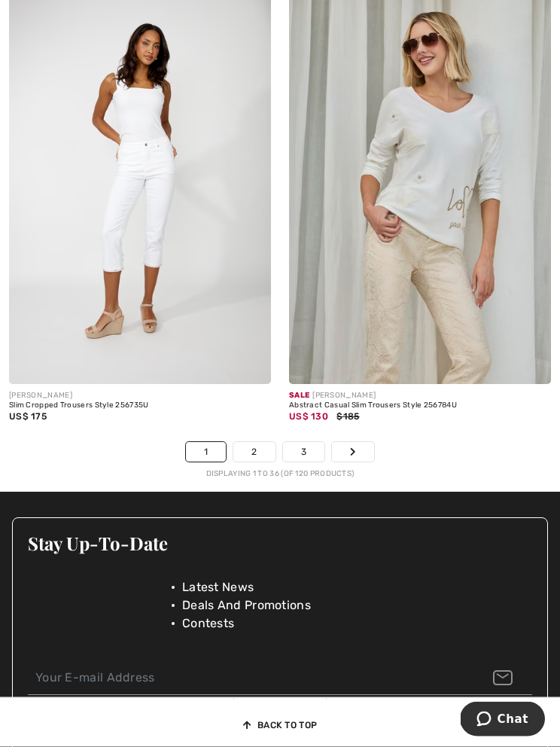
scroll to position [8348, 0]
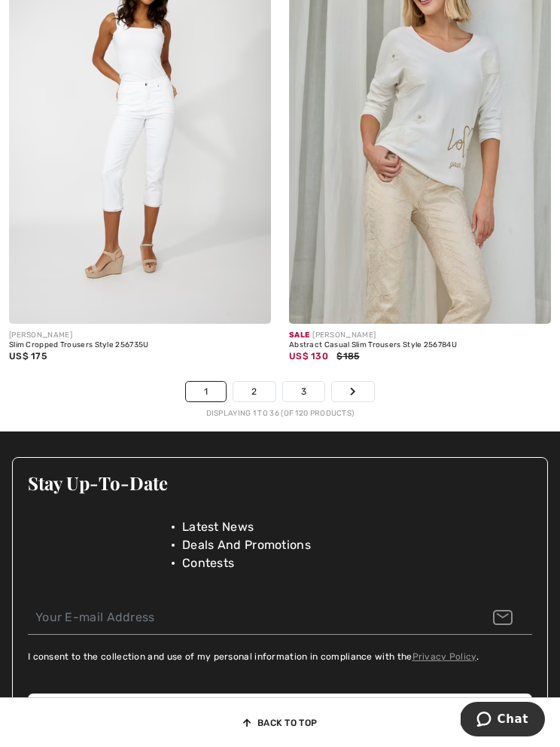
click at [354, 387] on icon "Page navigation" at bounding box center [353, 391] width 6 height 9
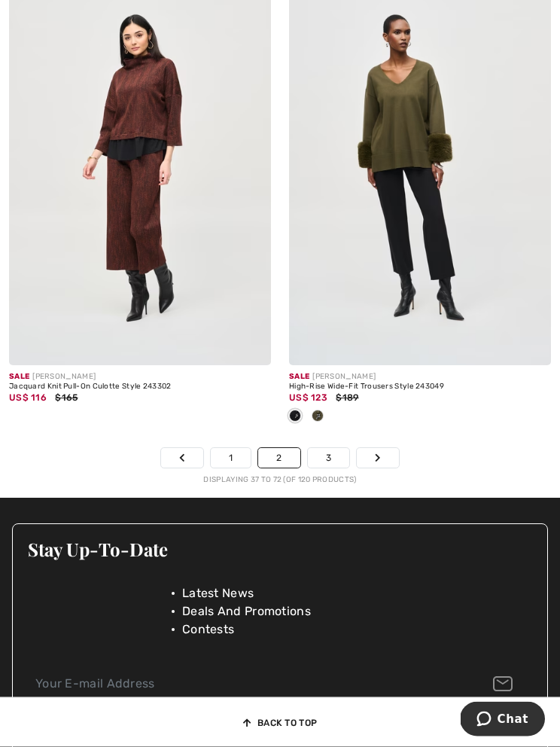
scroll to position [8356, 0]
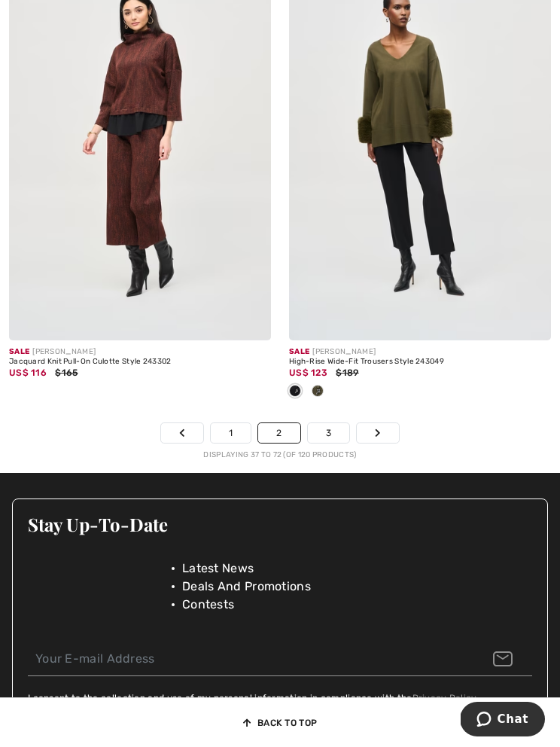
click at [379, 433] on link "Next" at bounding box center [378, 433] width 42 height 20
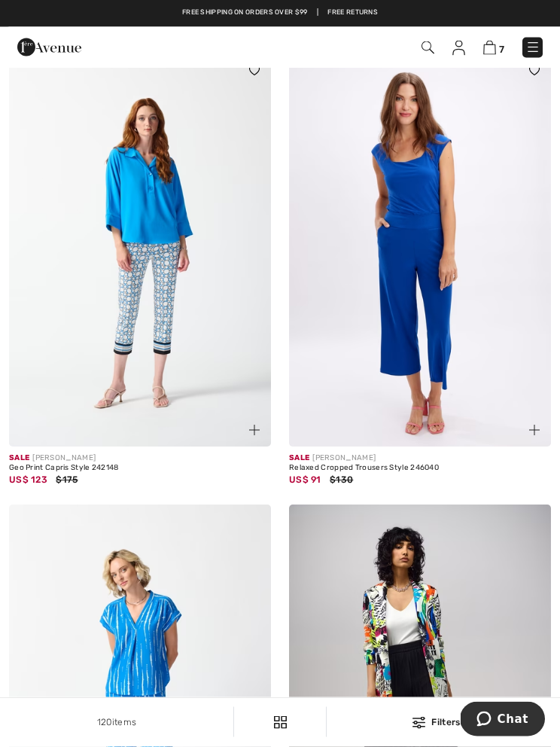
scroll to position [2960, 0]
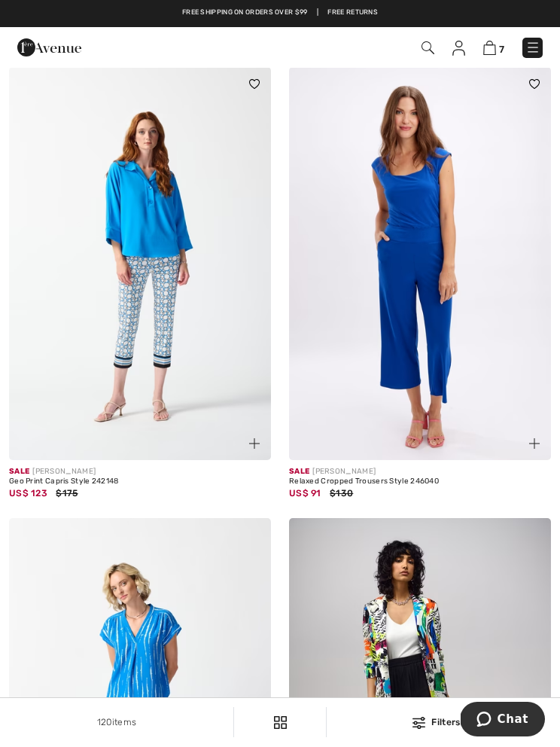
click at [418, 456] on img at bounding box center [420, 263] width 262 height 393
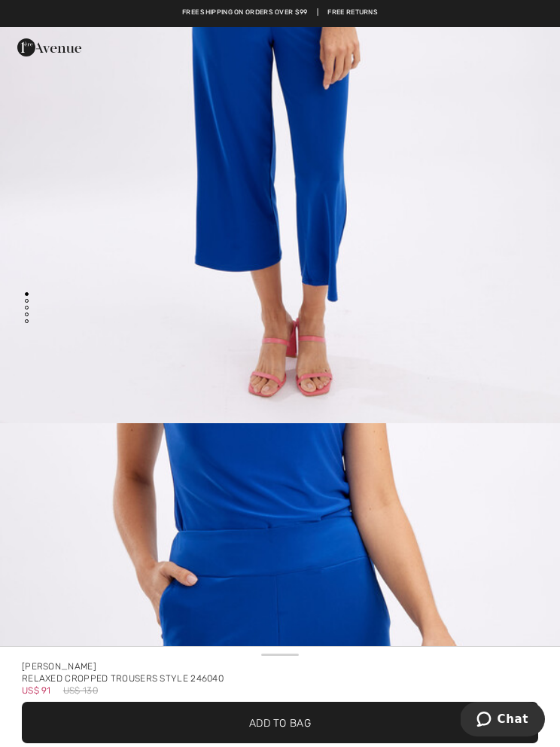
scroll to position [532, 0]
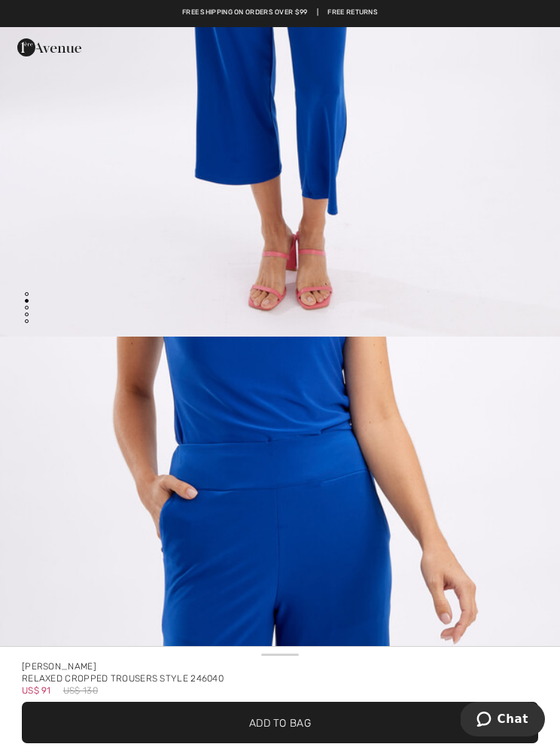
click at [309, 718] on span "Add to Bag" at bounding box center [280, 723] width 62 height 16
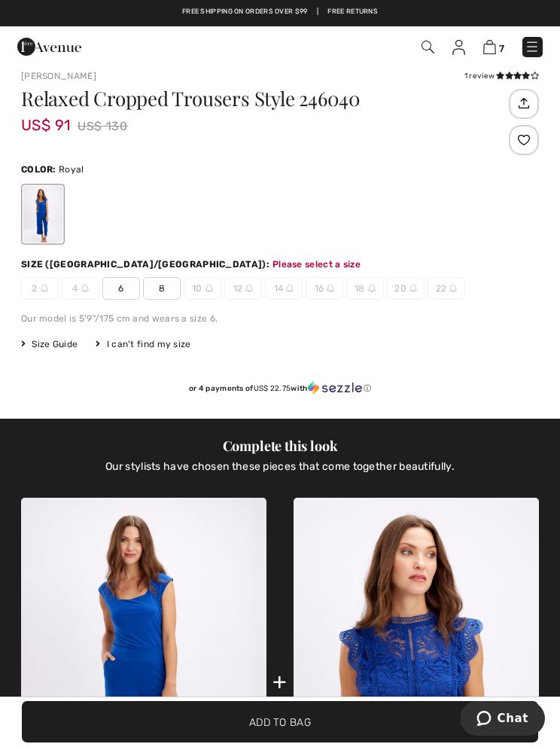
scroll to position [787, 0]
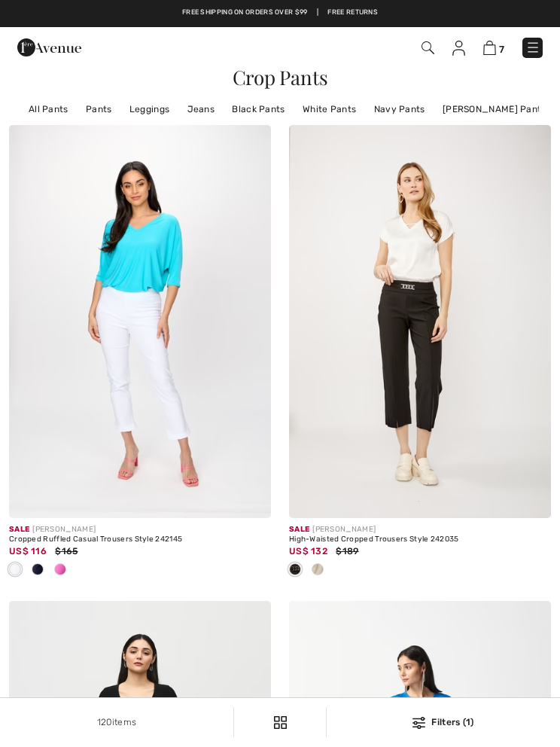
scroll to position [3030, 0]
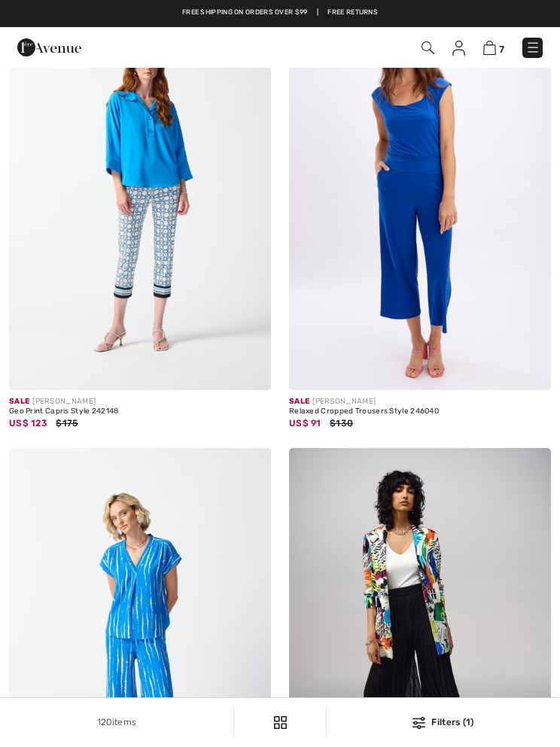
checkbox input "true"
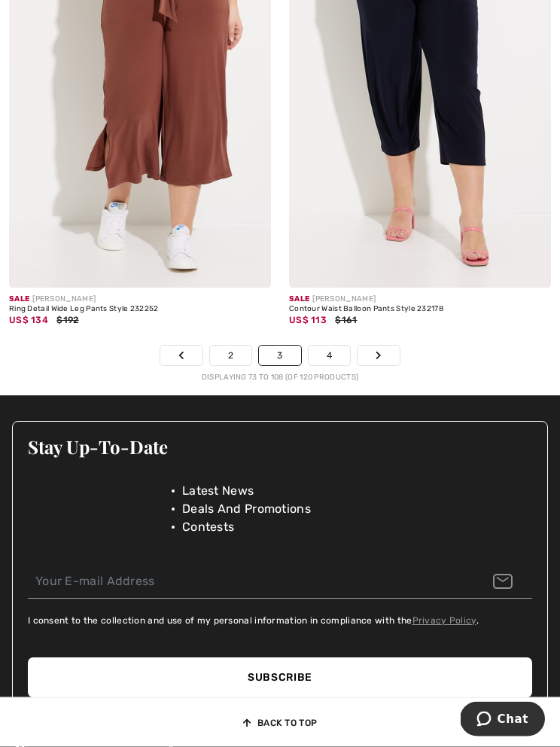
scroll to position [8335, 0]
click at [391, 349] on link "Next" at bounding box center [379, 356] width 42 height 20
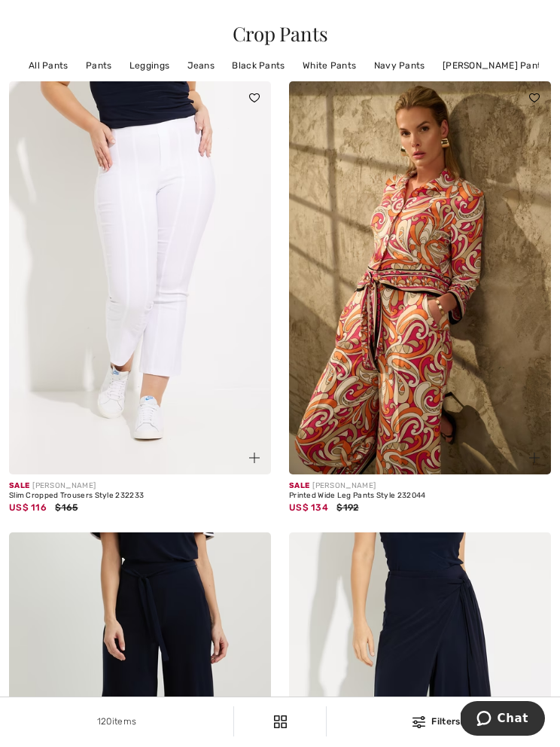
scroll to position [44, 0]
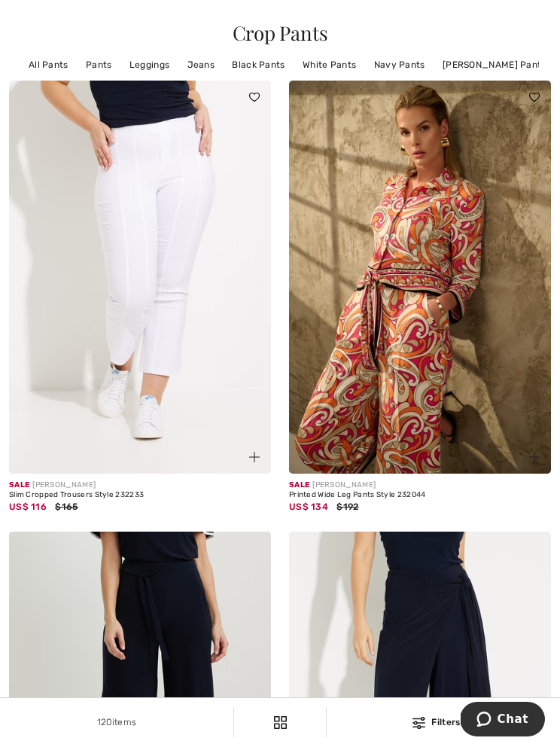
click at [510, 26] on div "Crop Pants" at bounding box center [280, 33] width 542 height 20
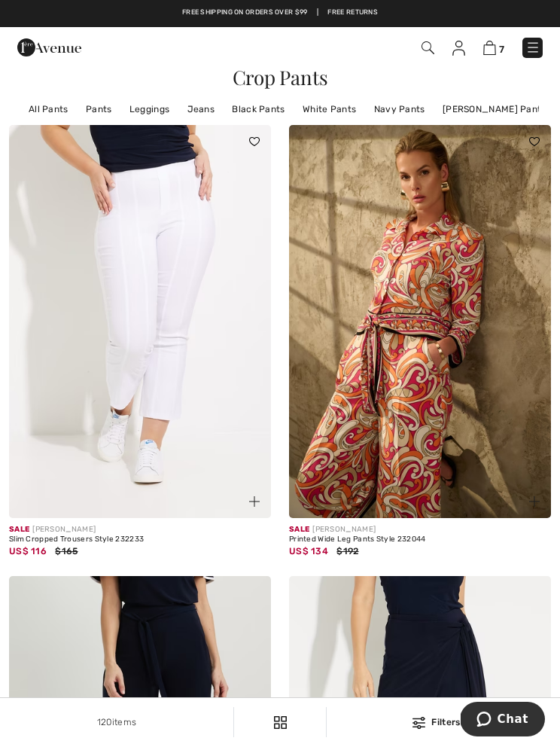
click at [494, 44] on img at bounding box center [489, 48] width 13 height 14
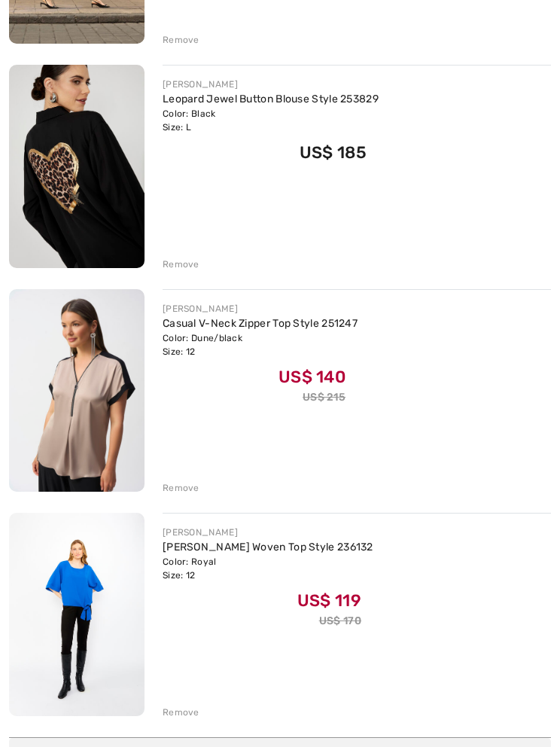
scroll to position [1087, 0]
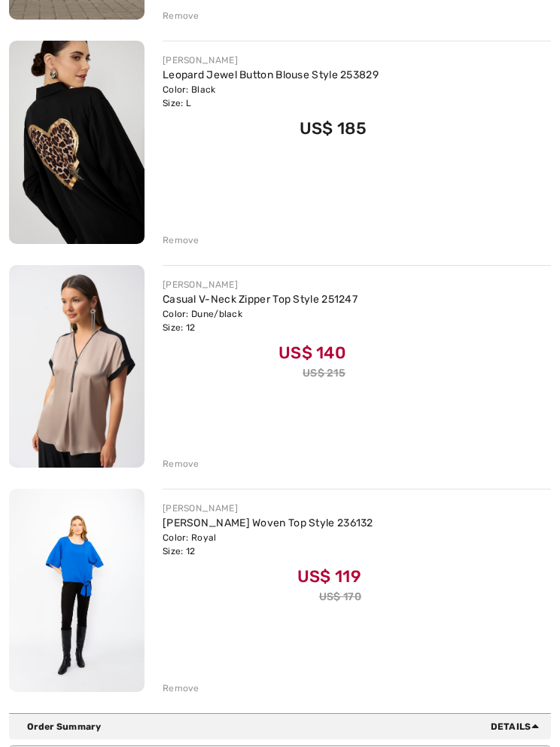
click at [179, 465] on div "Remove" at bounding box center [181, 465] width 37 height 14
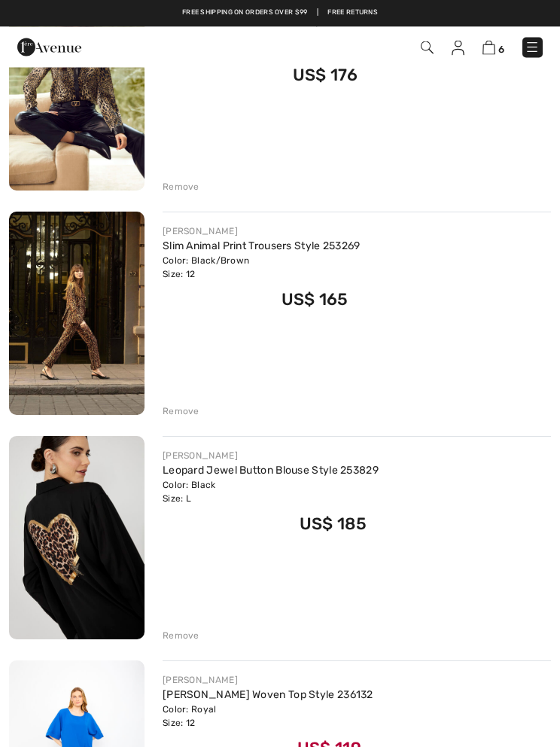
scroll to position [657, 0]
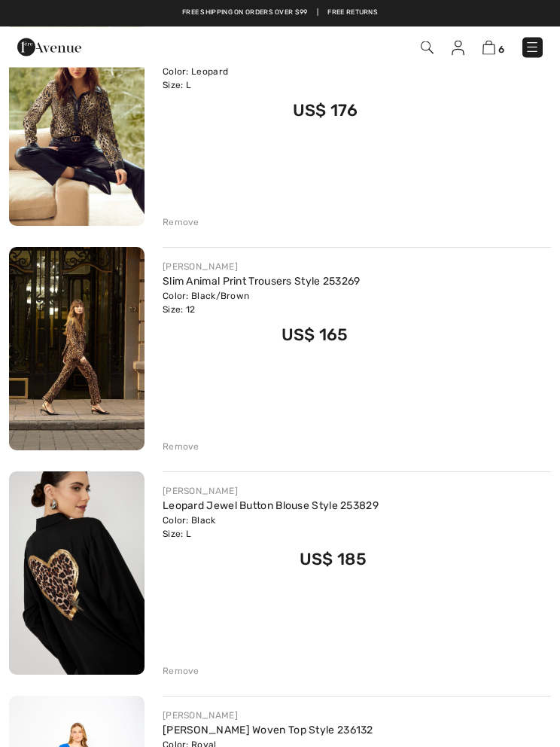
click at [201, 284] on link "Slim Animal Print Trousers Style 253269" at bounding box center [262, 282] width 198 height 13
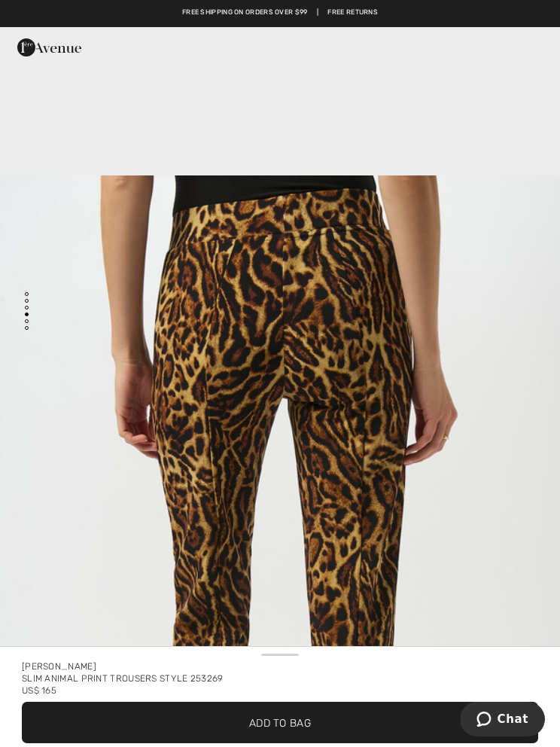
scroll to position [2387, 0]
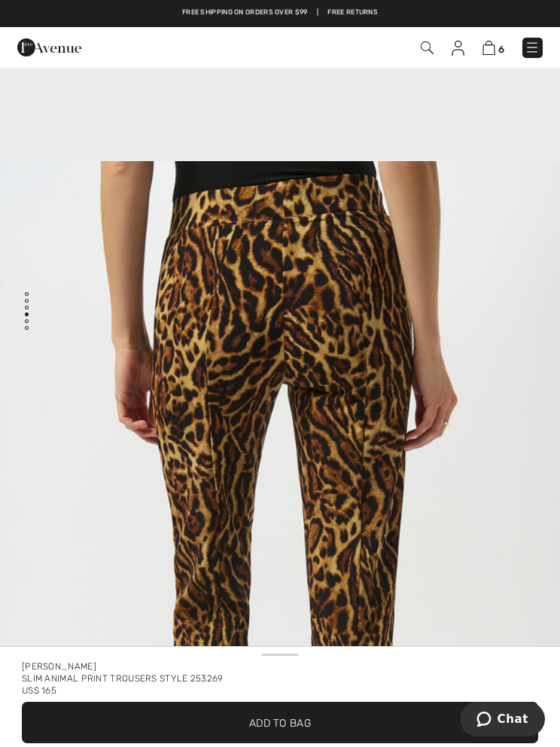
click at [276, 712] on span "✔ Added to Bag Add to Bag" at bounding box center [280, 722] width 516 height 41
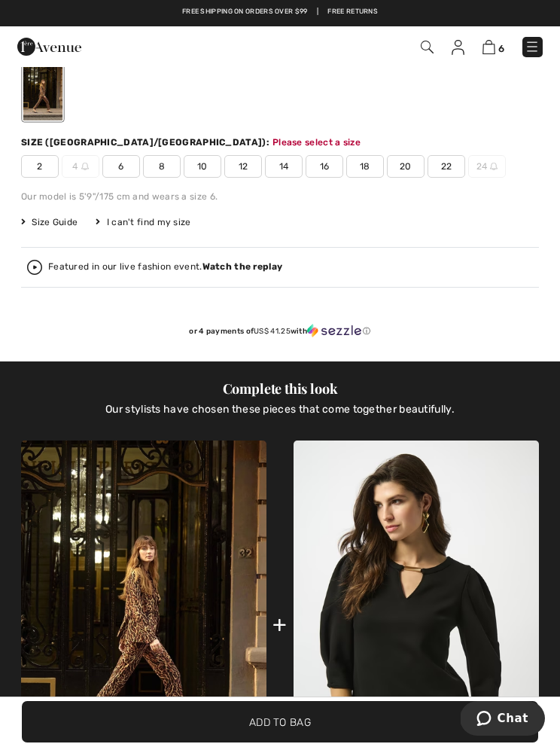
scroll to position [794, 0]
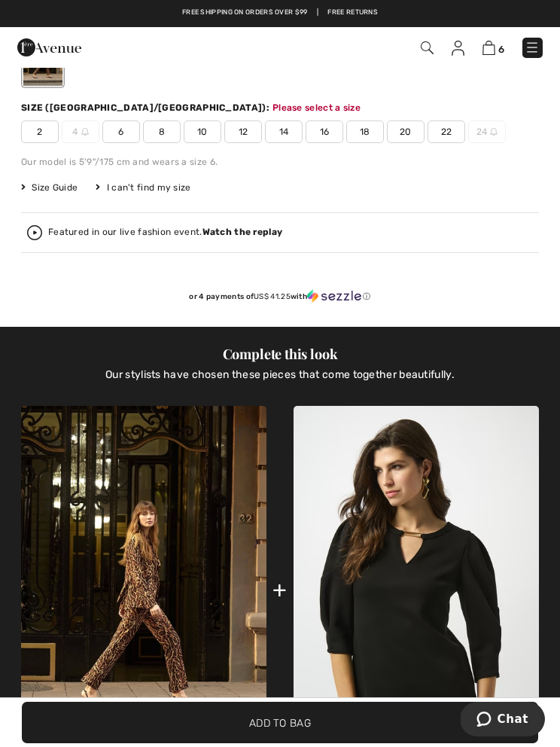
click at [70, 186] on span "Size Guide" at bounding box center [49, 188] width 56 height 14
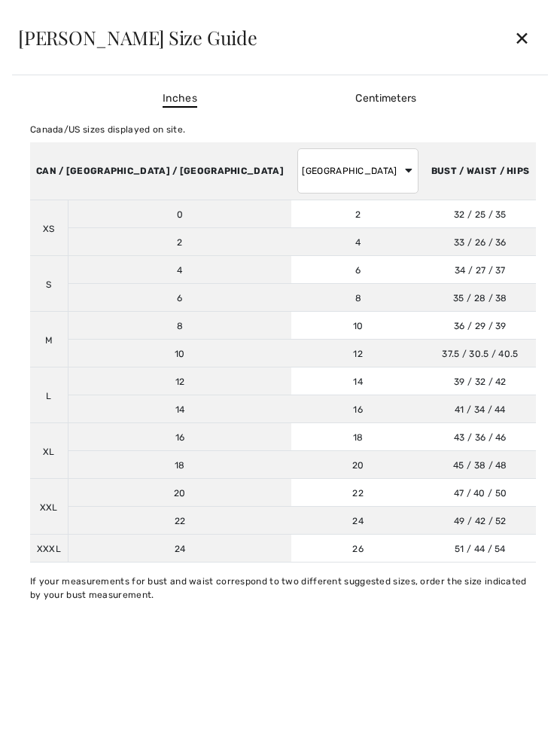
click at [526, 32] on div "✕" at bounding box center [522, 38] width 40 height 32
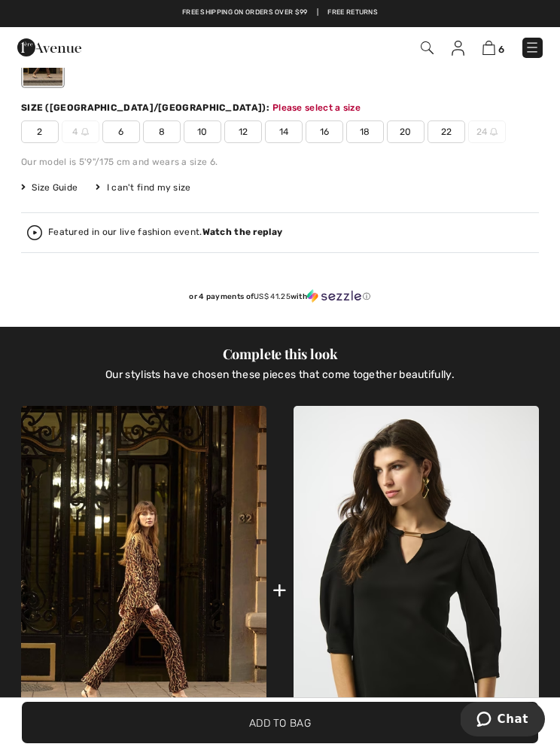
click at [500, 44] on span "6" at bounding box center [501, 49] width 6 height 11
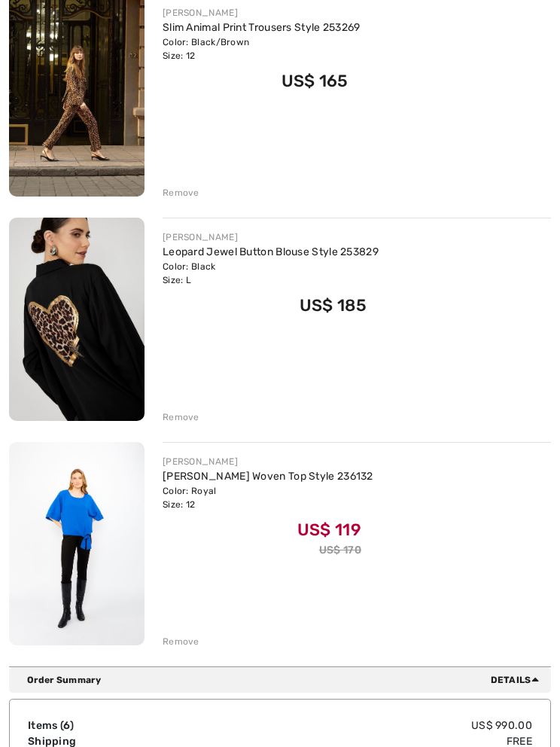
scroll to position [956, 0]
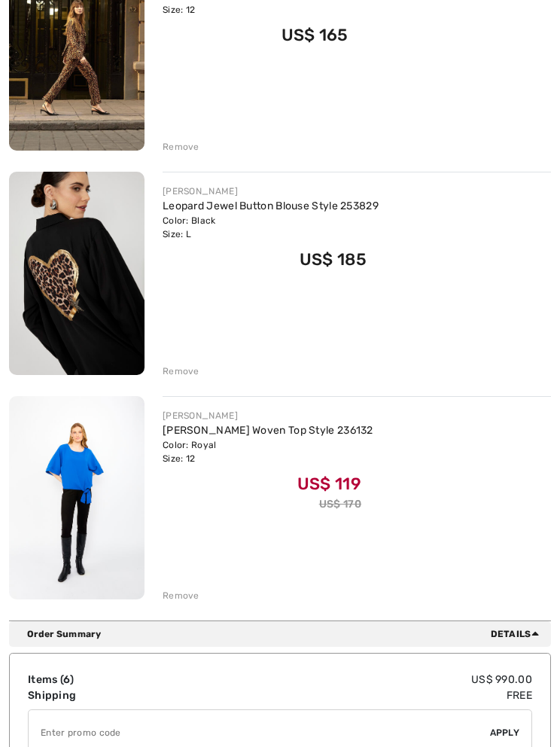
click at [181, 590] on div "Remove" at bounding box center [181, 597] width 37 height 14
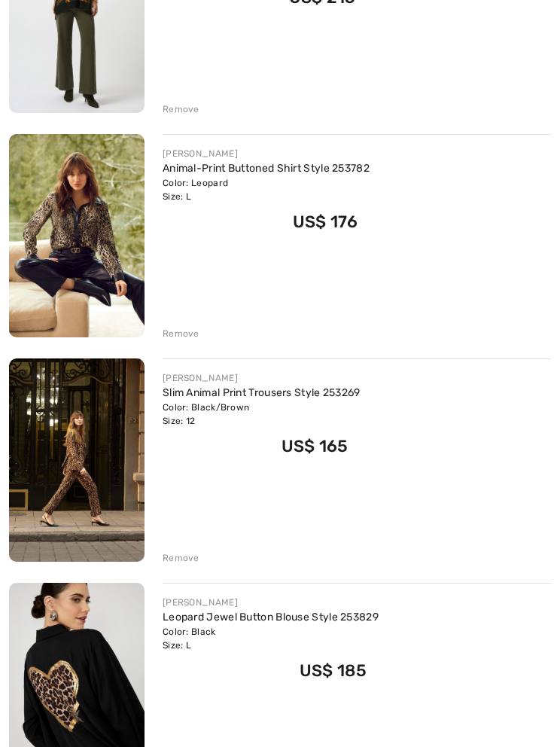
scroll to position [548, 0]
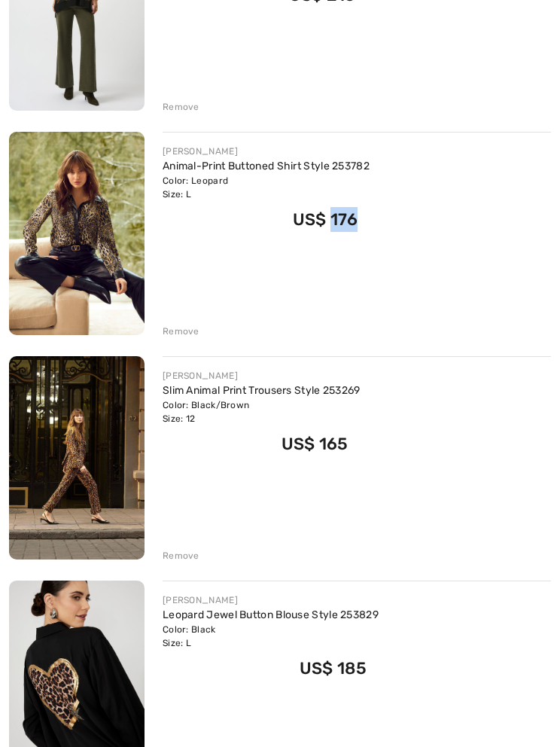
click at [557, 89] on div "You are only US$ 0.00 away from FREE SHIPPING! Continue Shopping > Congratulati…" at bounding box center [280, 477] width 560 height 1859
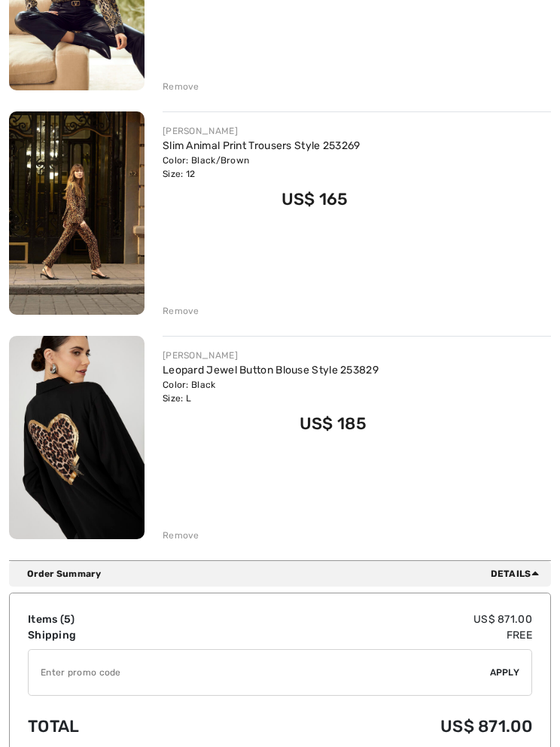
scroll to position [793, 0]
click at [183, 375] on link "Leopard Jewel Button Blouse Style 253829" at bounding box center [271, 370] width 216 height 13
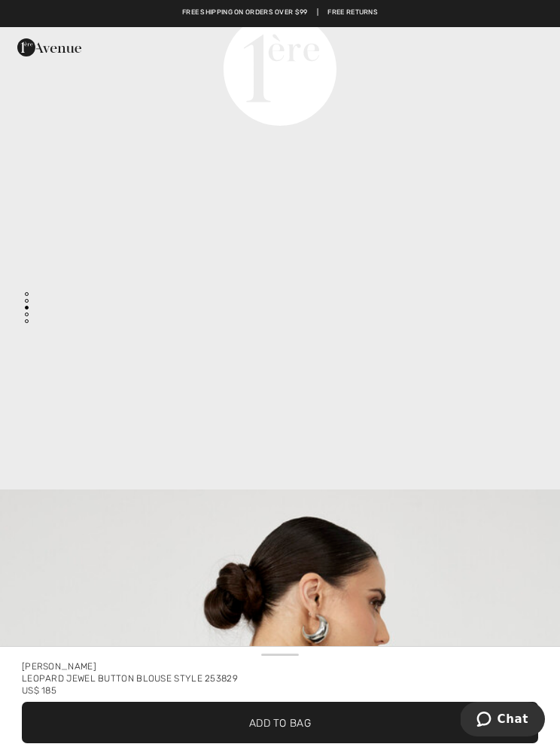
scroll to position [2060, 0]
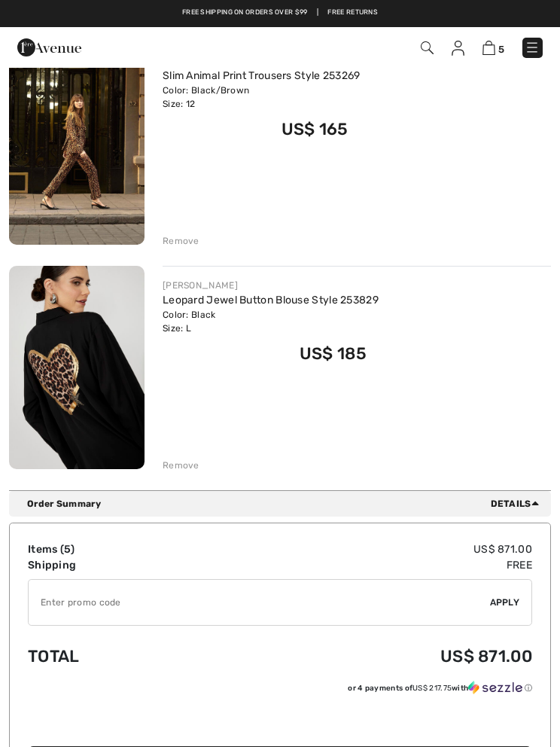
click at [175, 466] on div "Remove" at bounding box center [181, 466] width 37 height 14
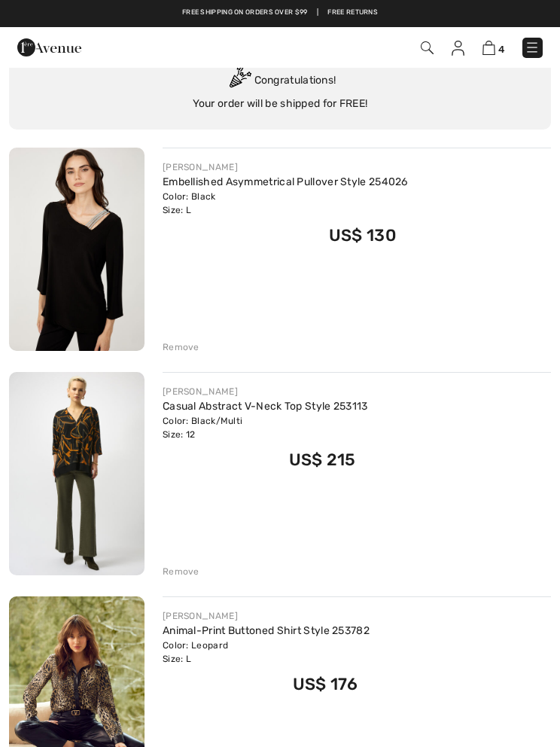
scroll to position [83, 0]
click at [176, 569] on div "Remove" at bounding box center [181, 572] width 37 height 14
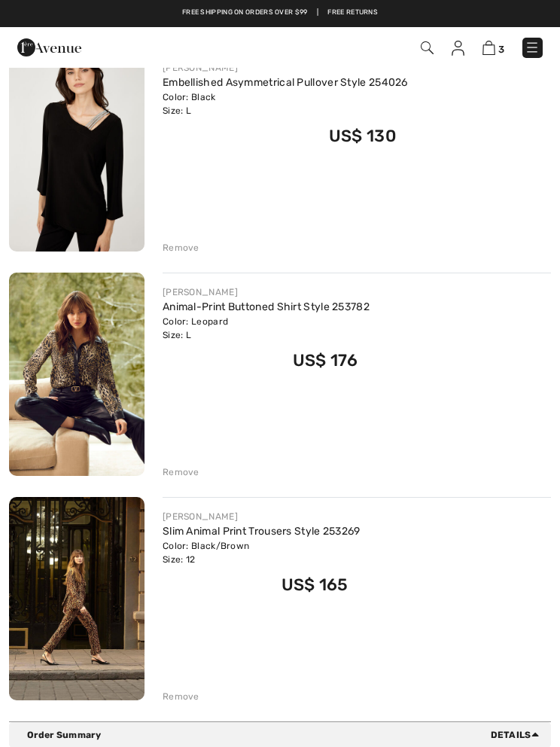
scroll to position [184, 0]
